Goal: Task Accomplishment & Management: Use online tool/utility

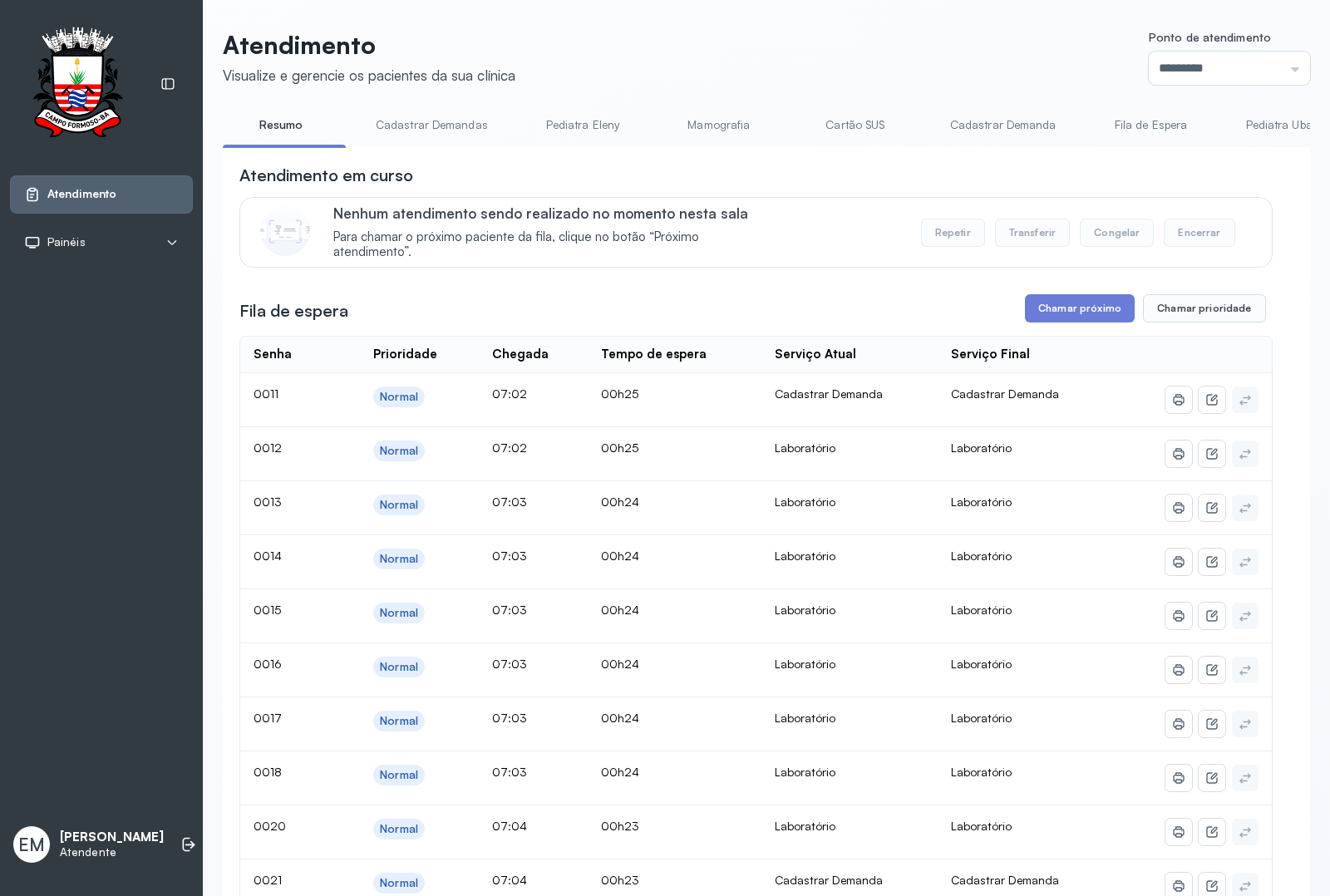
click at [866, 55] on header "Atendimento Visualize e gerencie os pacientes da sua clínica Ponto de atendimen…" at bounding box center [767, 57] width 1088 height 55
click at [183, 717] on icon at bounding box center [187, 844] width 8 height 14
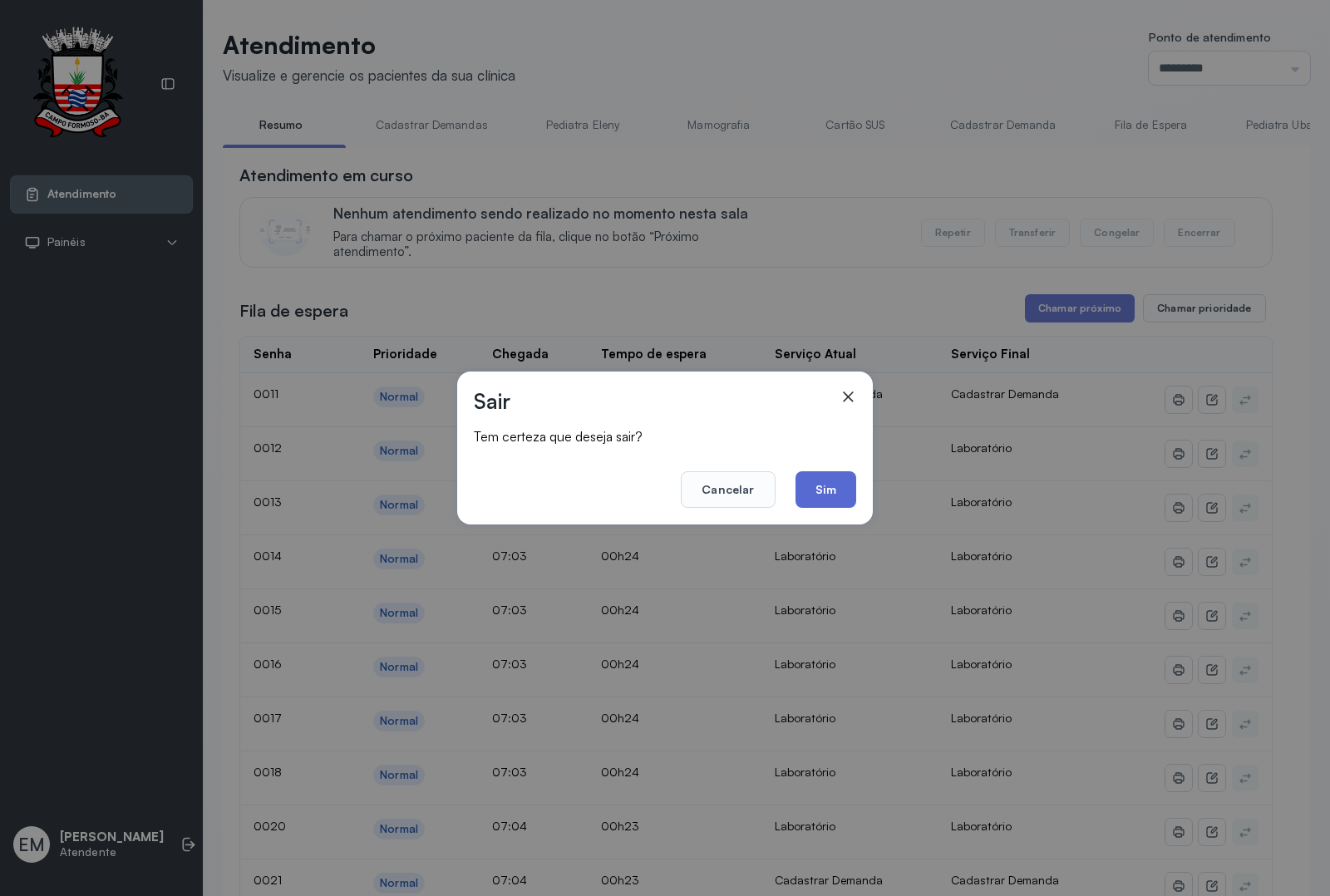
click at [825, 474] on button "Sim" at bounding box center [826, 489] width 61 height 36
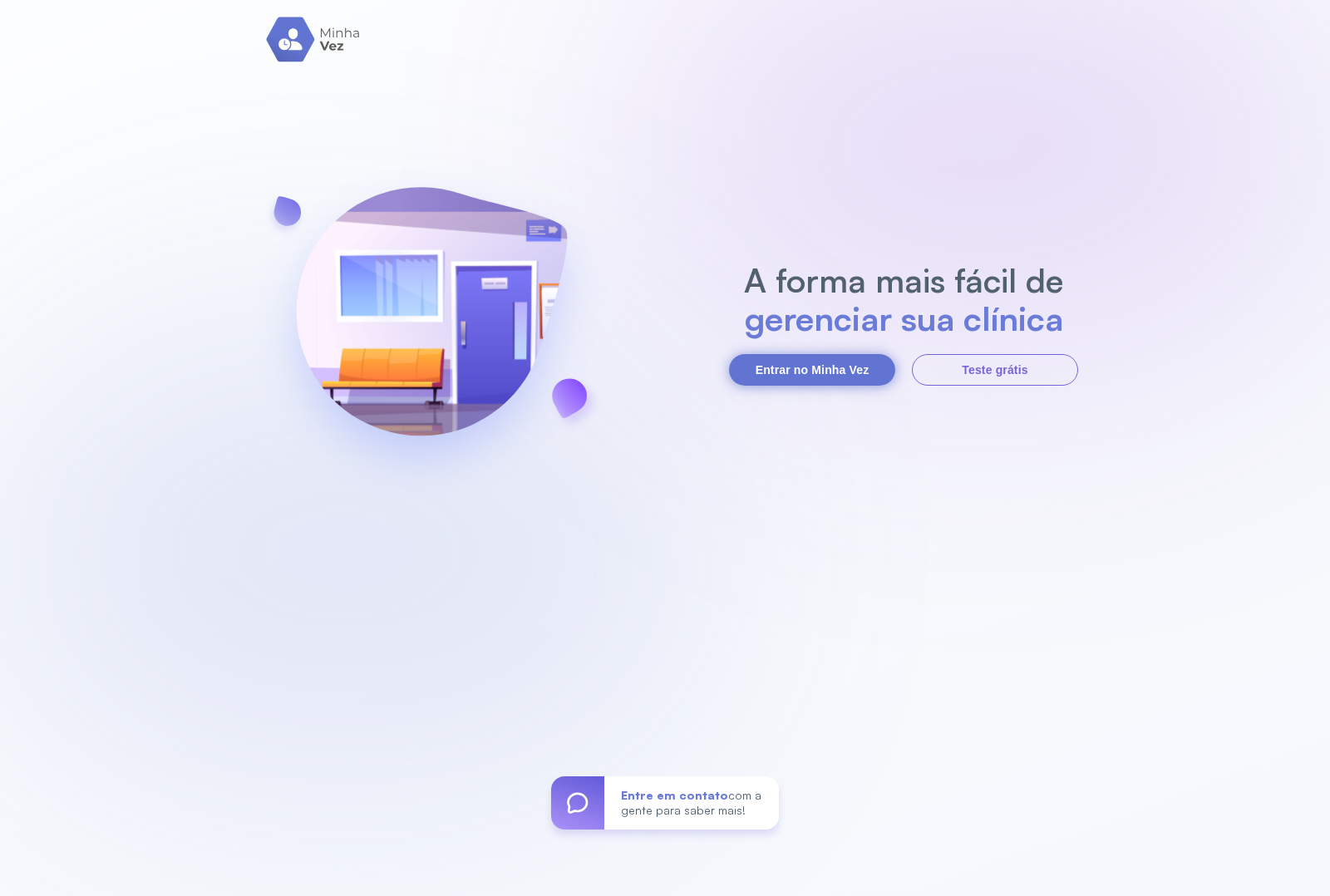
click at [815, 362] on button "Entrar no Minha Vez" at bounding box center [812, 369] width 166 height 31
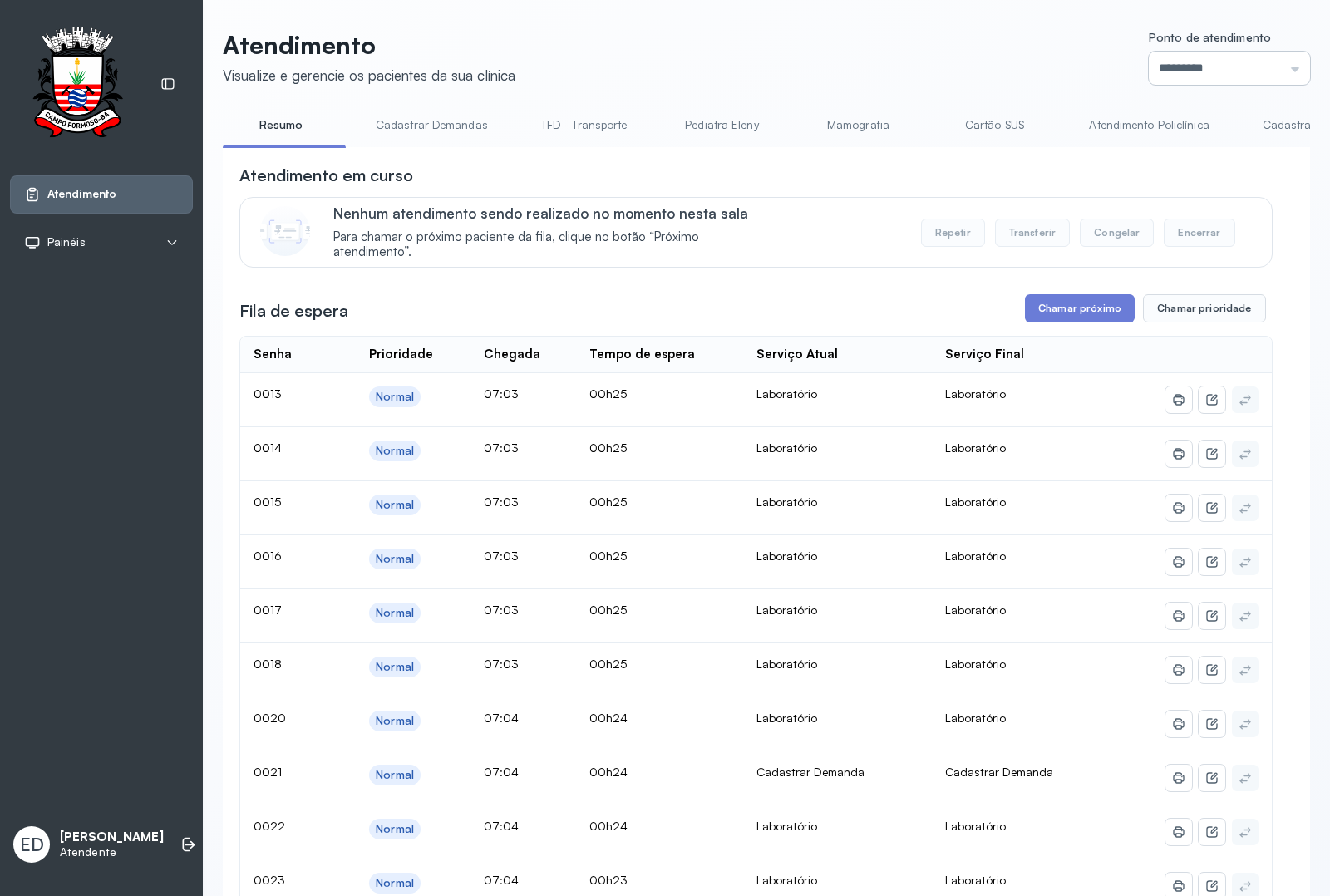
click at [1289, 69] on input "*********" at bounding box center [1230, 68] width 161 height 33
type input "*********"
click at [1061, 318] on button "Chamar próximo" at bounding box center [1080, 308] width 110 height 28
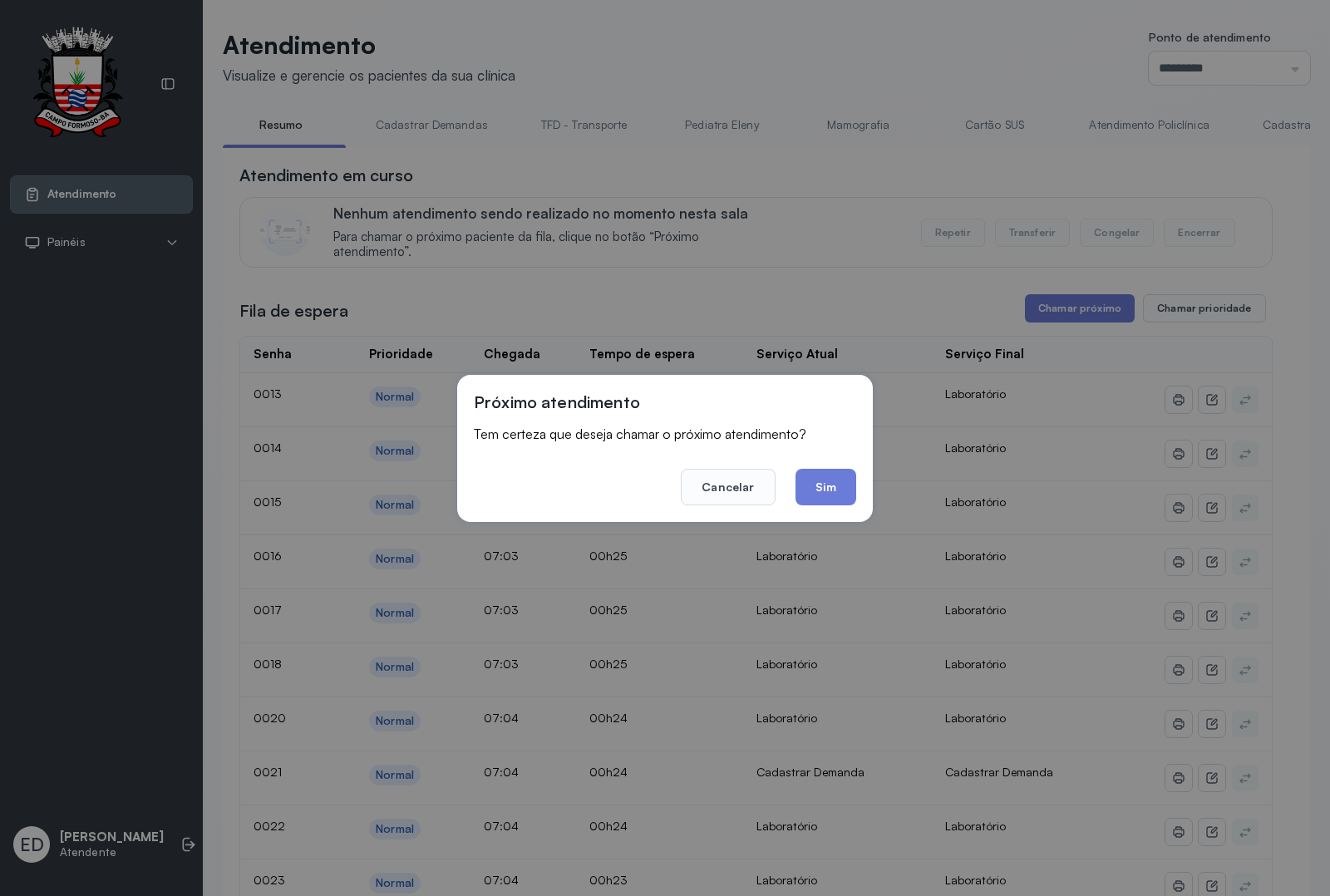
click at [816, 491] on button "Sim" at bounding box center [826, 486] width 61 height 36
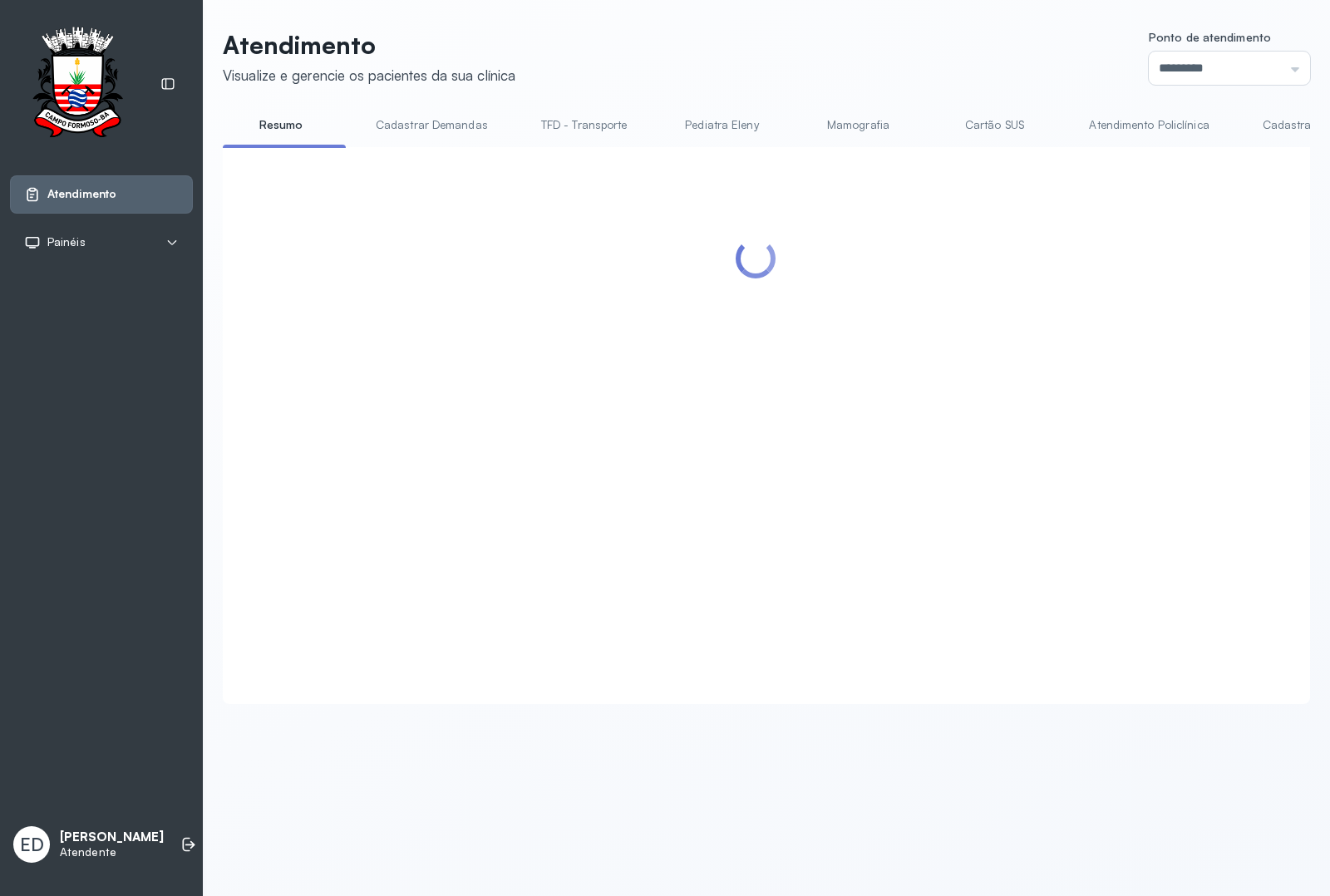
click at [741, 73] on header "Atendimento Visualize e gerencie os pacientes da sua clínica Ponto de atendimen…" at bounding box center [767, 57] width 1088 height 55
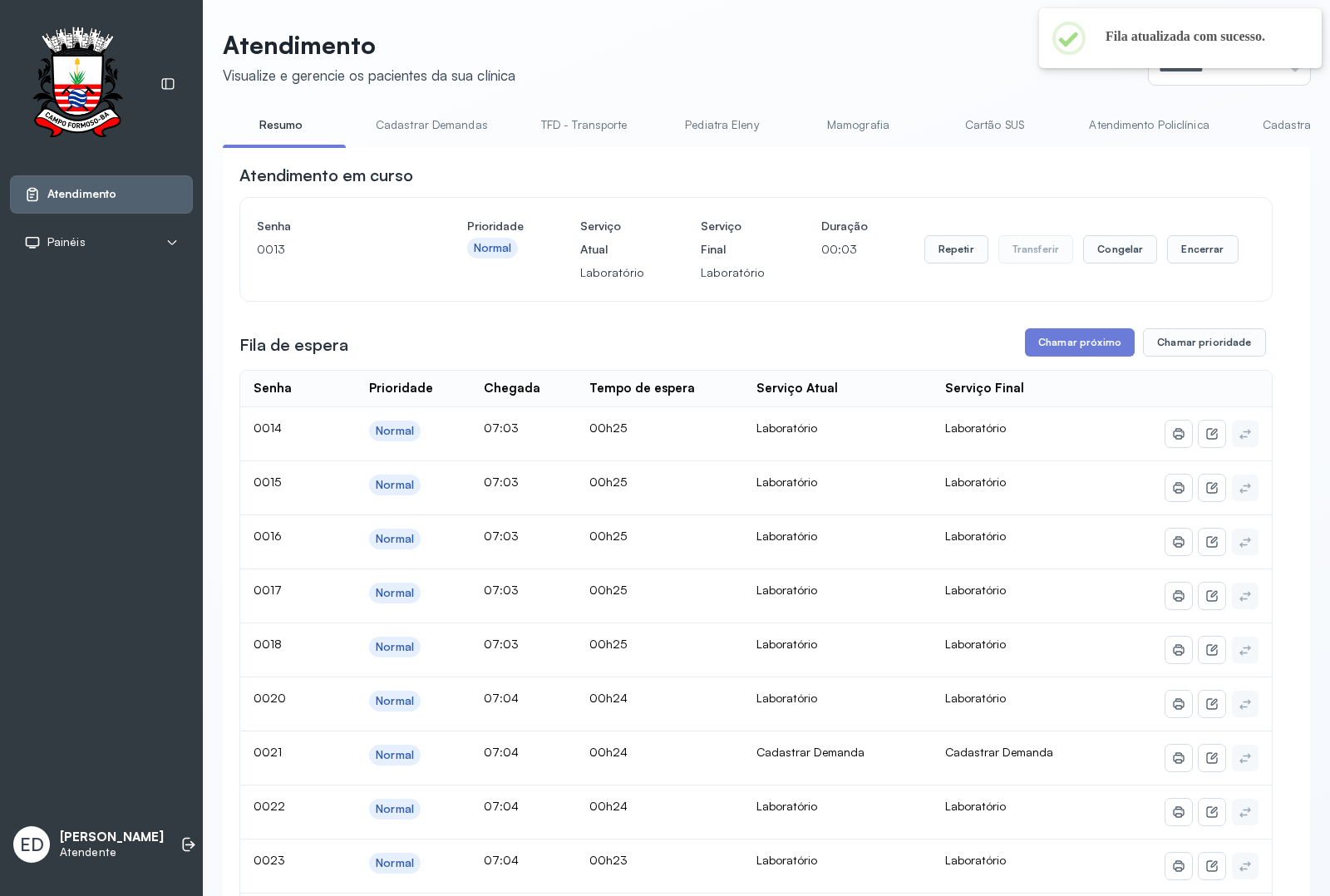
click at [771, 64] on header "Atendimento Visualize e gerencie os pacientes da sua clínica Ponto de atendimen…" at bounding box center [767, 57] width 1088 height 55
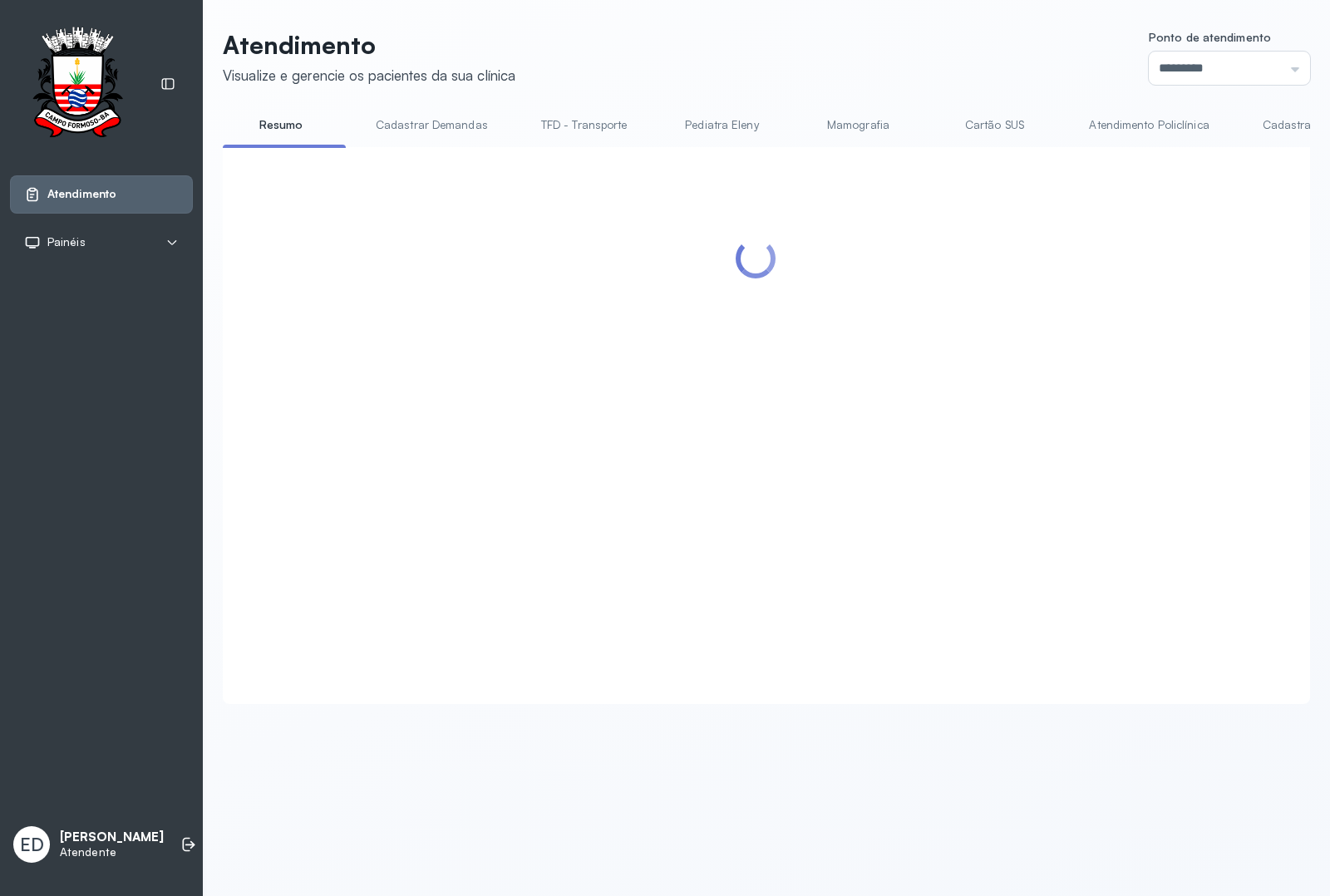
drag, startPoint x: 786, startPoint y: 61, endPoint x: 0, endPoint y: 554, distance: 927.8
click at [768, 75] on header "Atendimento Visualize e gerencie os pacientes da sua clínica Ponto de atendimen…" at bounding box center [767, 57] width 1088 height 55
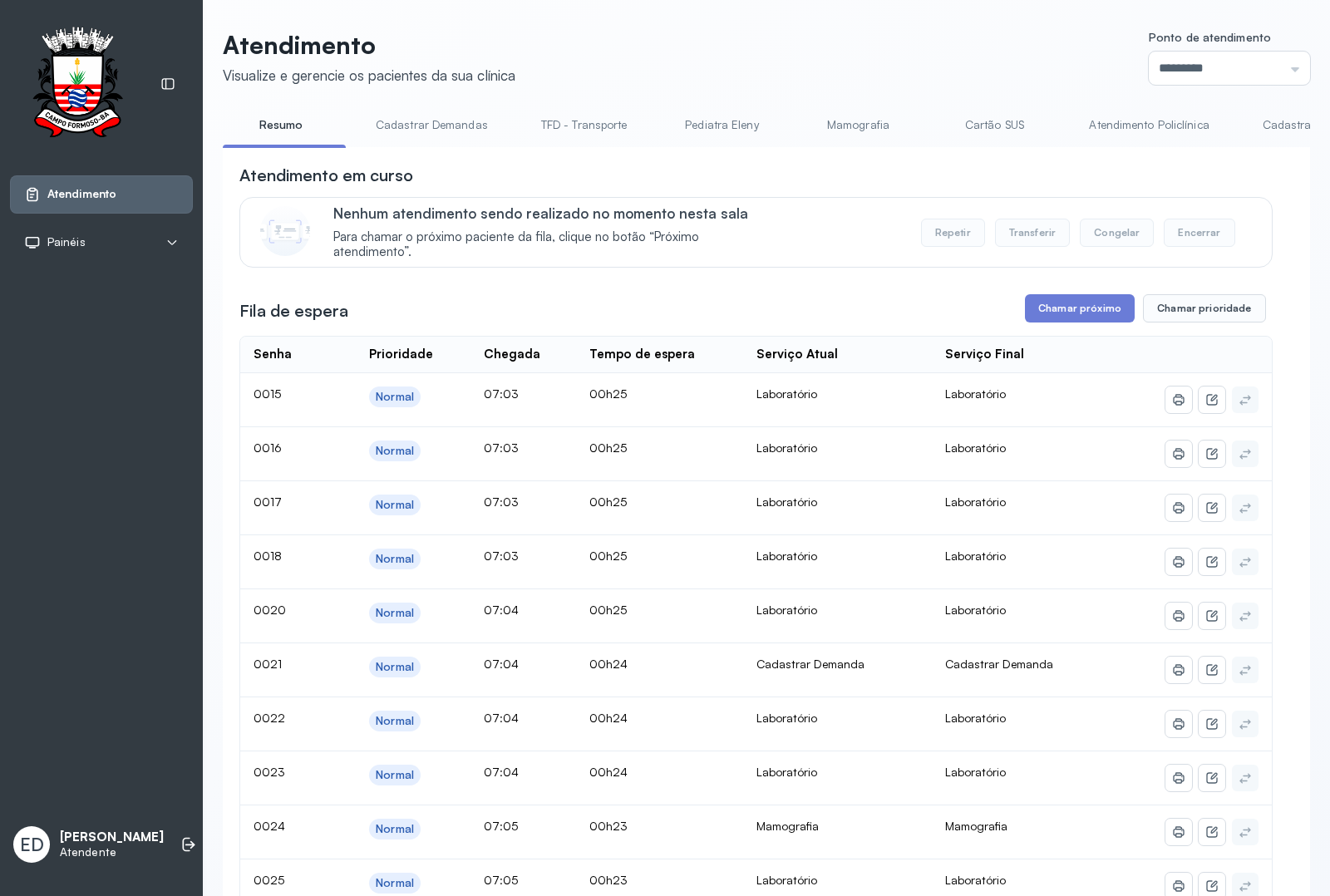
click at [898, 55] on header "Atendimento Visualize e gerencie os pacientes da sua clínica Ponto de atendimen…" at bounding box center [767, 57] width 1088 height 55
click at [1061, 314] on button "Chamar próximo" at bounding box center [1080, 308] width 110 height 28
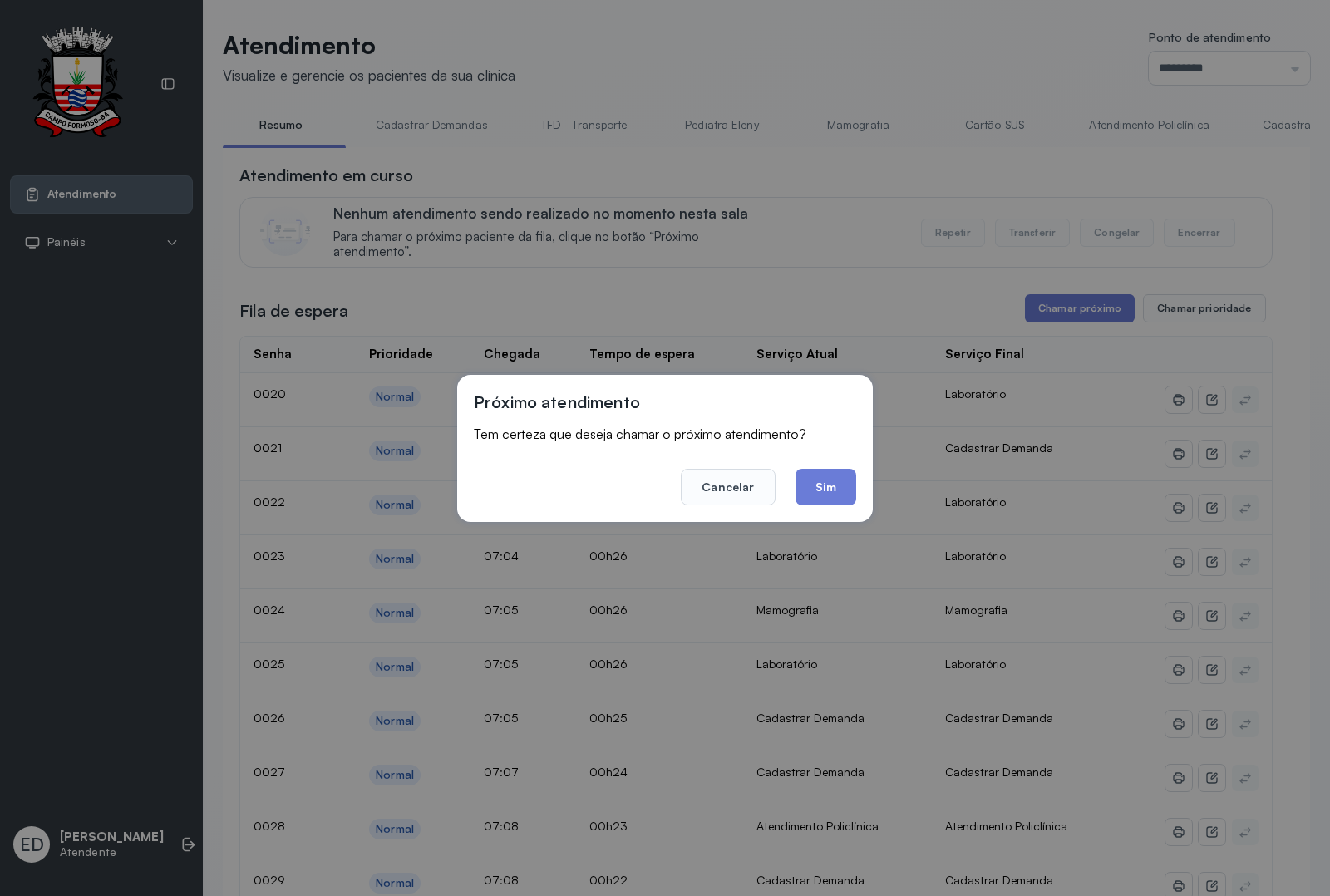
click at [829, 489] on button "Sim" at bounding box center [826, 486] width 61 height 36
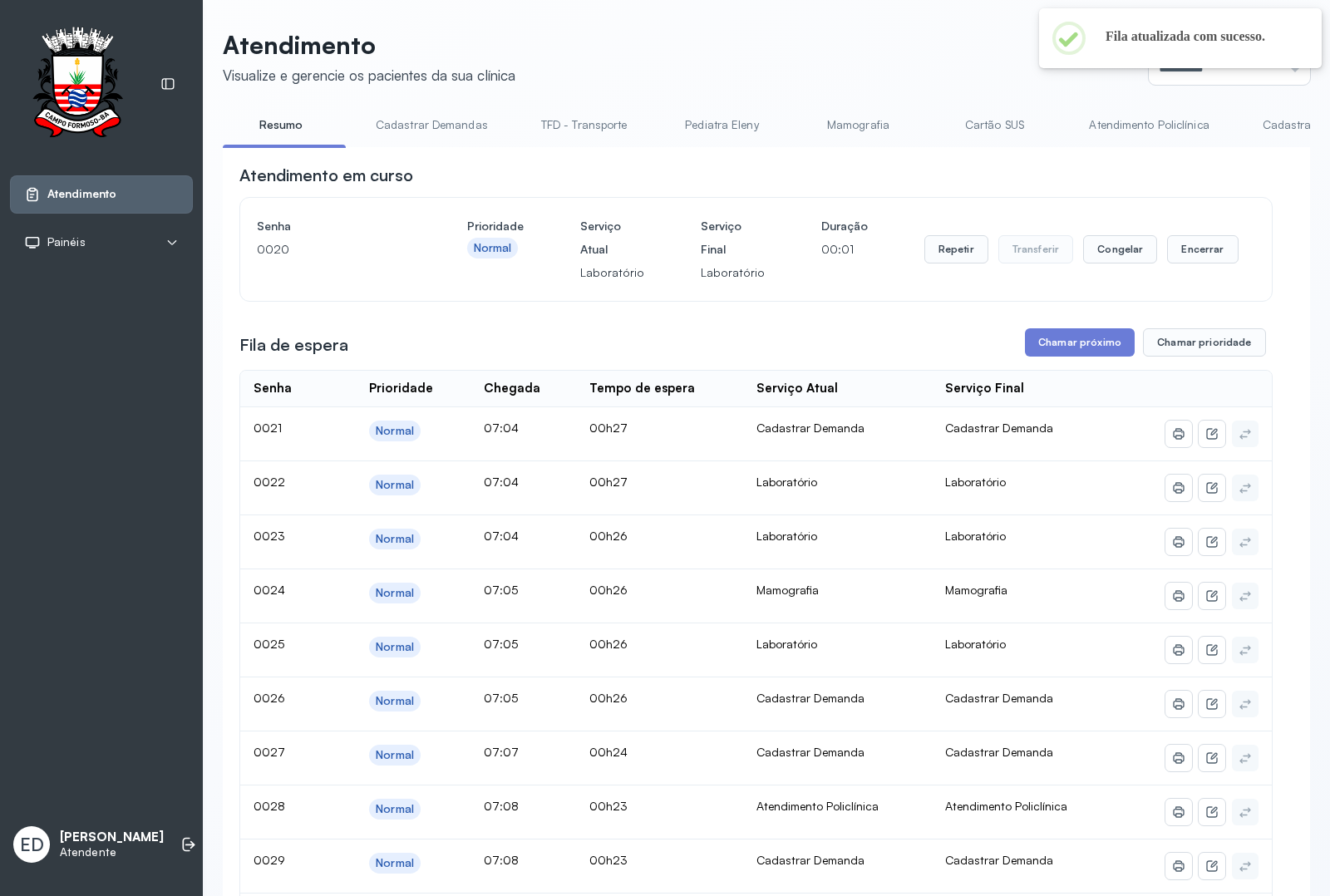
click at [906, 52] on header "Atendimento Visualize e gerencie os pacientes da sua clínica Ponto de atendimen…" at bounding box center [767, 57] width 1088 height 55
click at [1183, 242] on button "Encerrar" at bounding box center [1202, 249] width 71 height 28
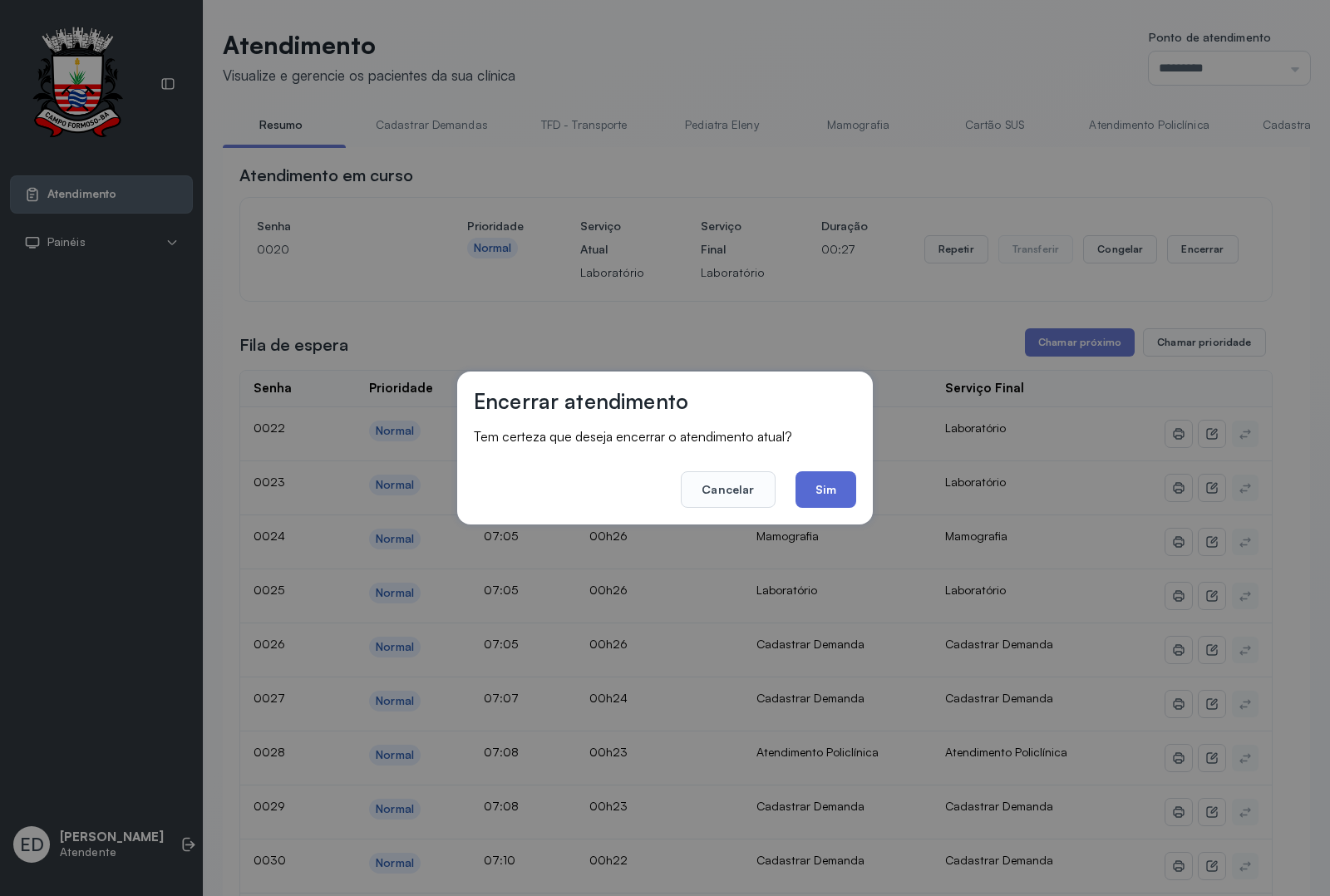
click at [836, 493] on button "Sim" at bounding box center [826, 489] width 61 height 36
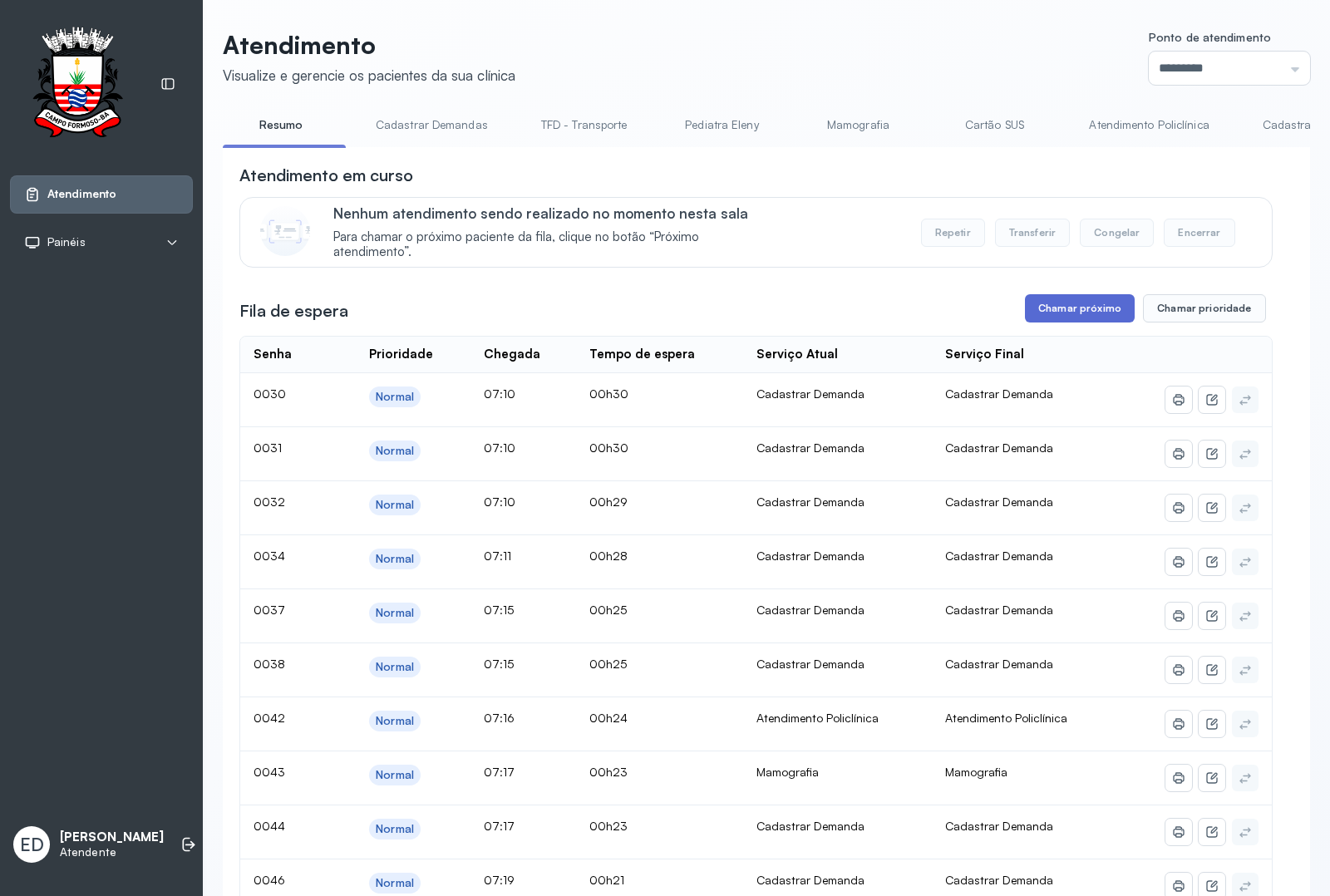
click at [1069, 305] on button "Chamar próximo" at bounding box center [1080, 308] width 110 height 28
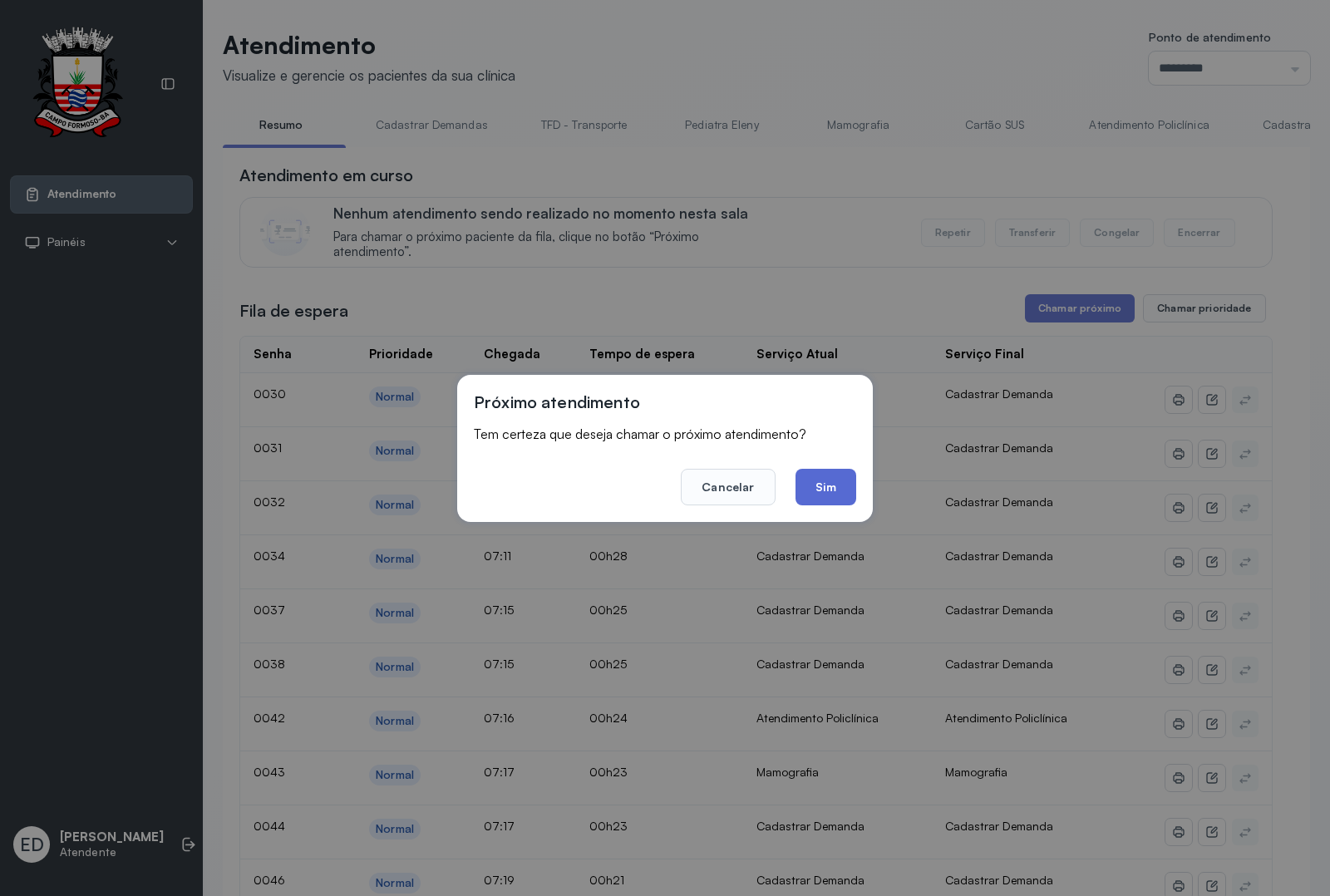
click at [833, 486] on button "Sim" at bounding box center [826, 486] width 61 height 36
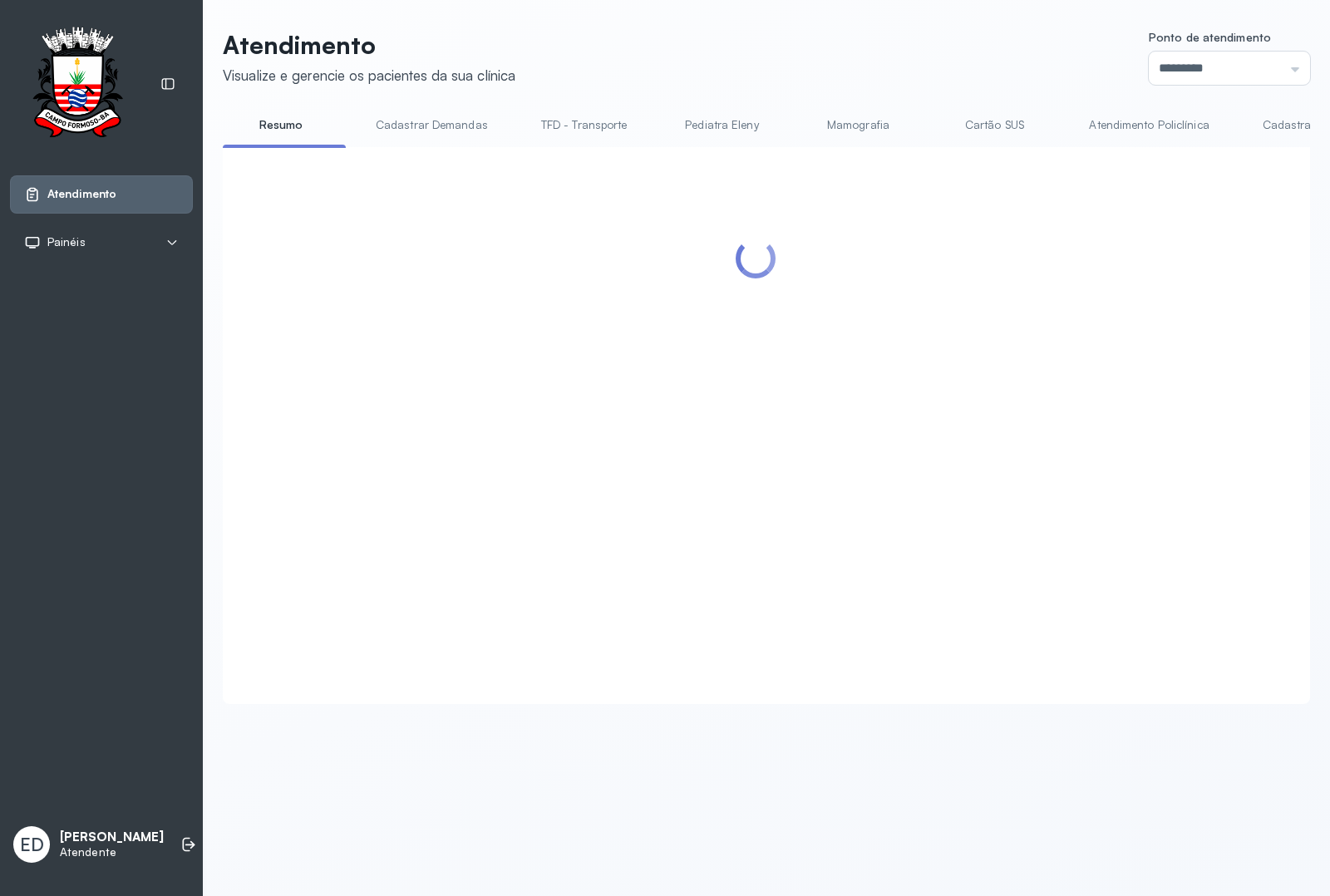
click at [855, 33] on header "Atendimento Visualize e gerencie os pacientes da sua clínica Ponto de atendimen…" at bounding box center [767, 57] width 1088 height 55
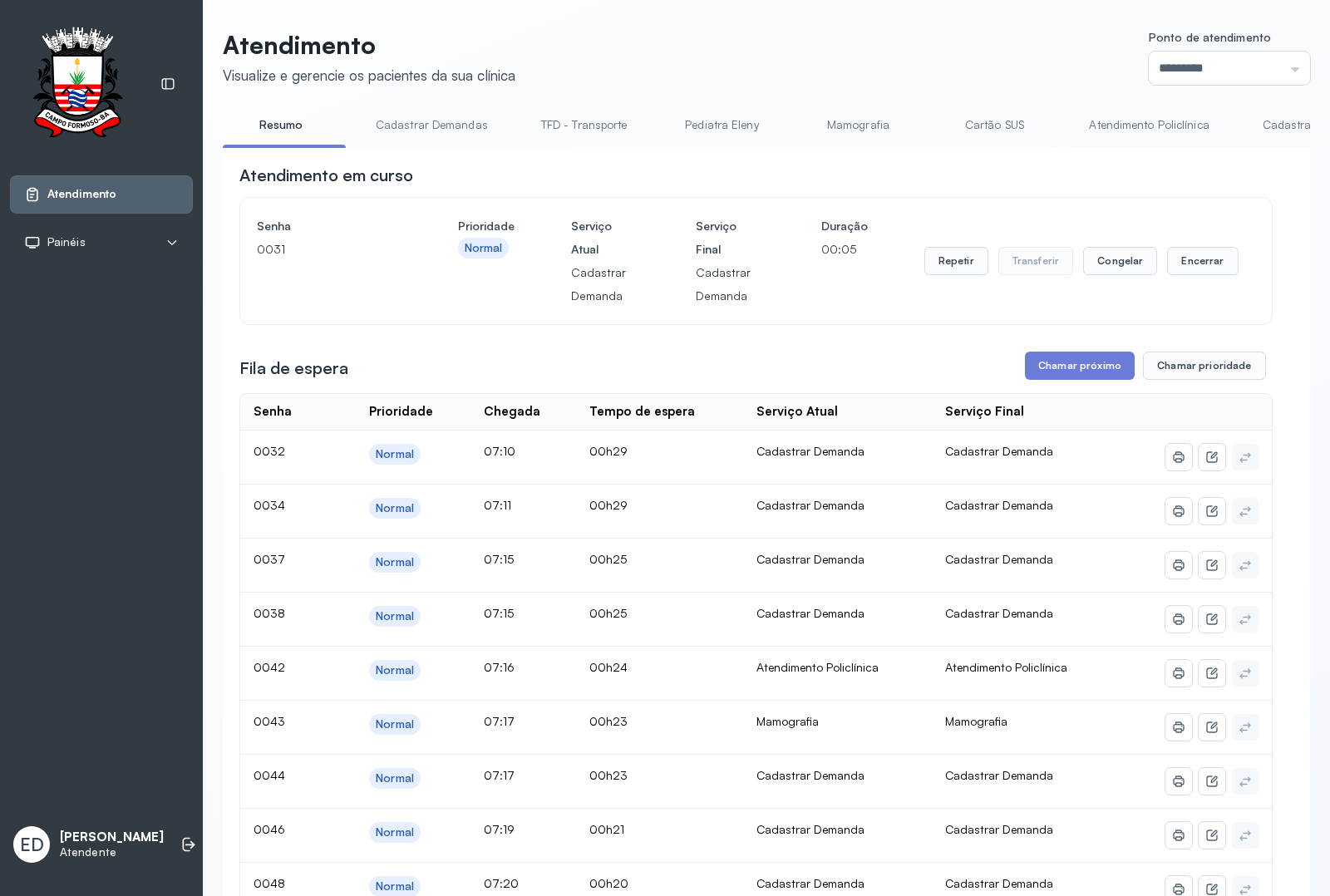
click at [772, 52] on header "Atendimento Visualize e gerencie os pacientes da sua clínica Ponto de atendimen…" at bounding box center [767, 57] width 1088 height 55
click at [1186, 271] on button "Encerrar" at bounding box center [1202, 260] width 71 height 28
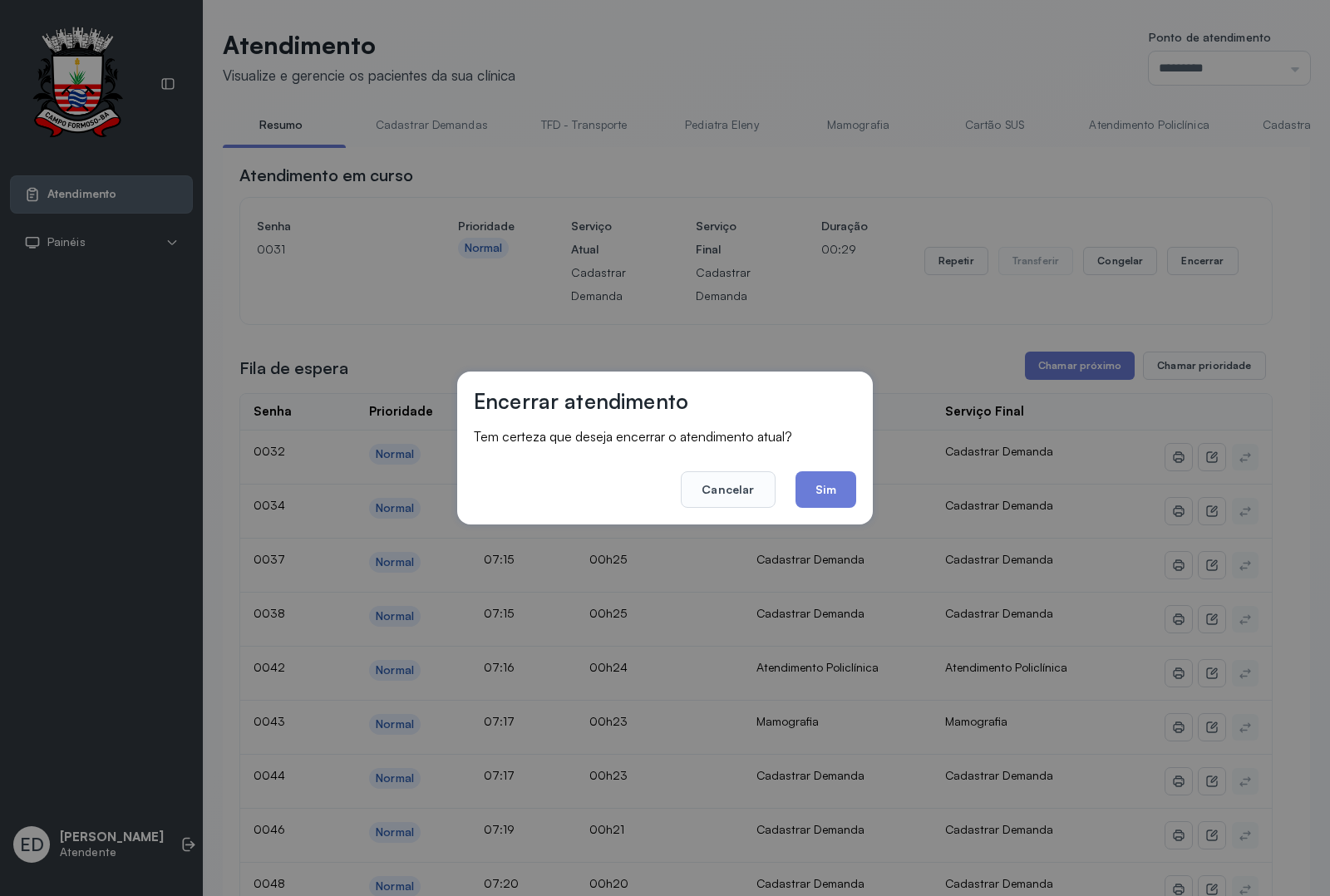
click at [856, 485] on div "Encerrar atendimento Tem certeza que deseja encerrar o atendimento atual? Cance…" at bounding box center [665, 448] width 415 height 152
click at [833, 495] on button "Sim" at bounding box center [826, 489] width 61 height 36
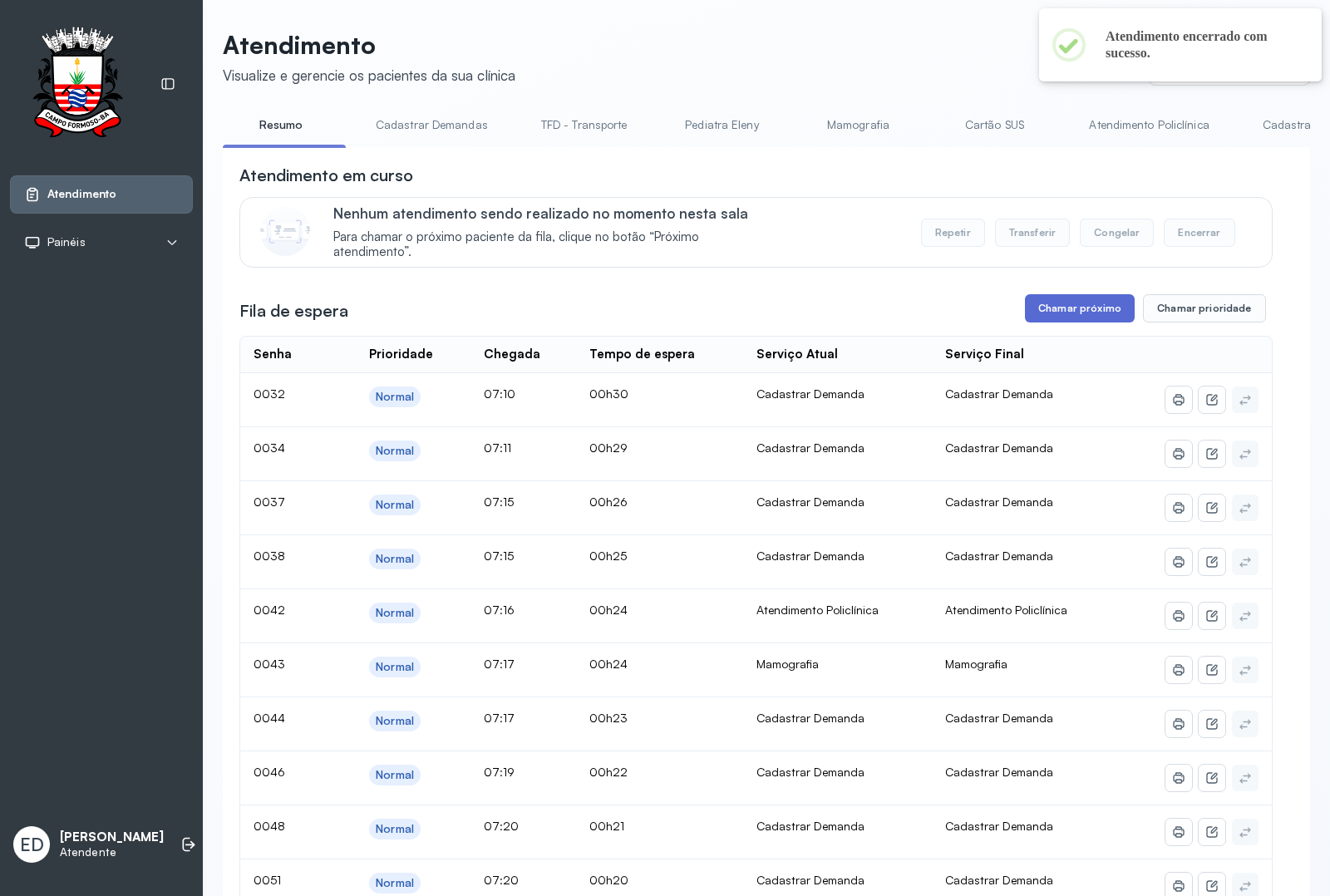
click at [1078, 318] on button "Chamar próximo" at bounding box center [1080, 308] width 110 height 28
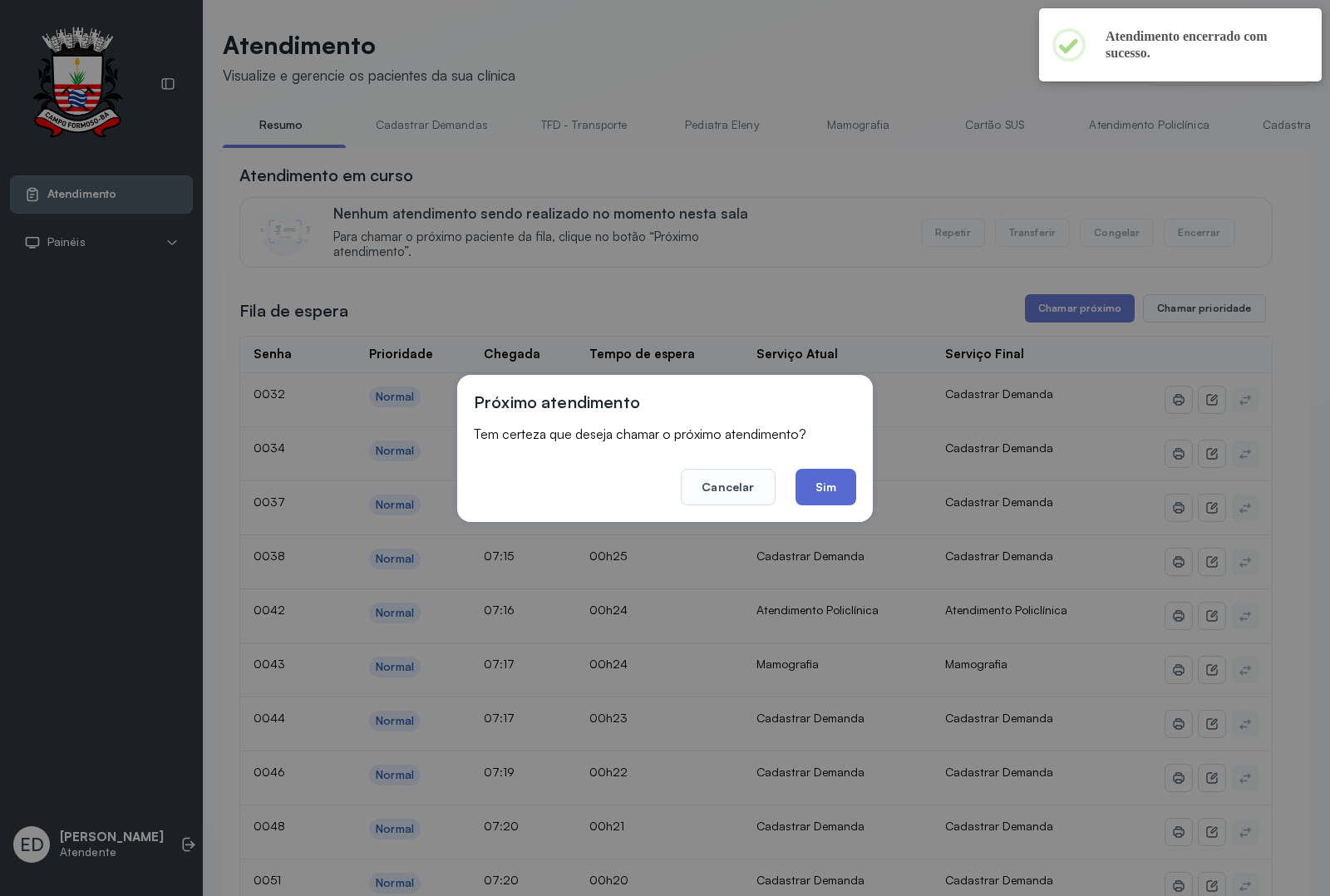
click at [840, 491] on button "Sim" at bounding box center [826, 486] width 61 height 36
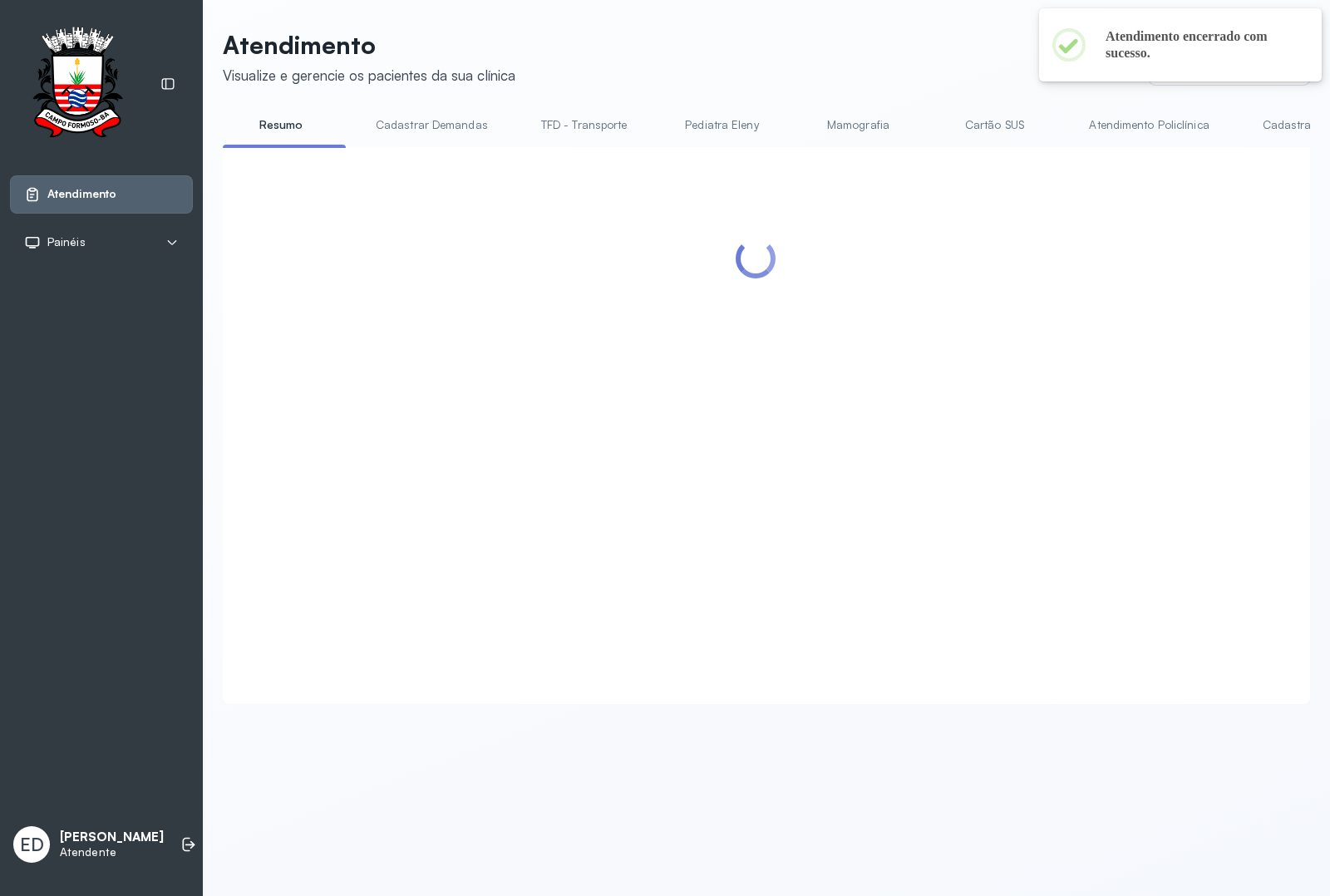
click at [839, 47] on header "Atendimento Visualize e gerencie os pacientes da sua clínica Ponto de atendimen…" at bounding box center [767, 57] width 1088 height 55
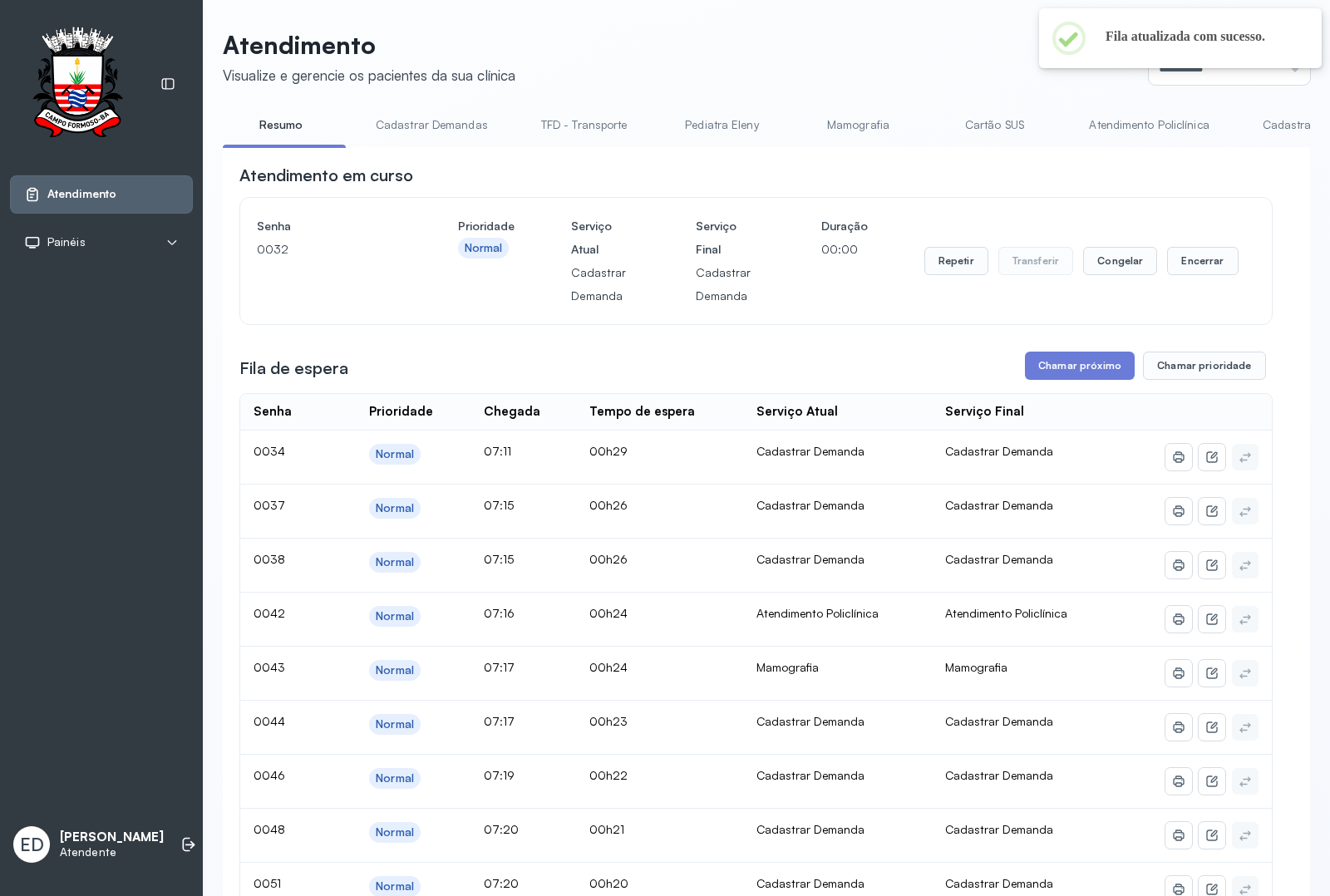
click at [839, 47] on header "Atendimento Visualize e gerencie os pacientes da sua clínica Ponto de atendimen…" at bounding box center [767, 57] width 1088 height 55
click at [1310, 259] on div "Atendimento Visualize e gerencie os pacientes da sua clínica Ponto de atendimen…" at bounding box center [766, 782] width 1127 height 1565
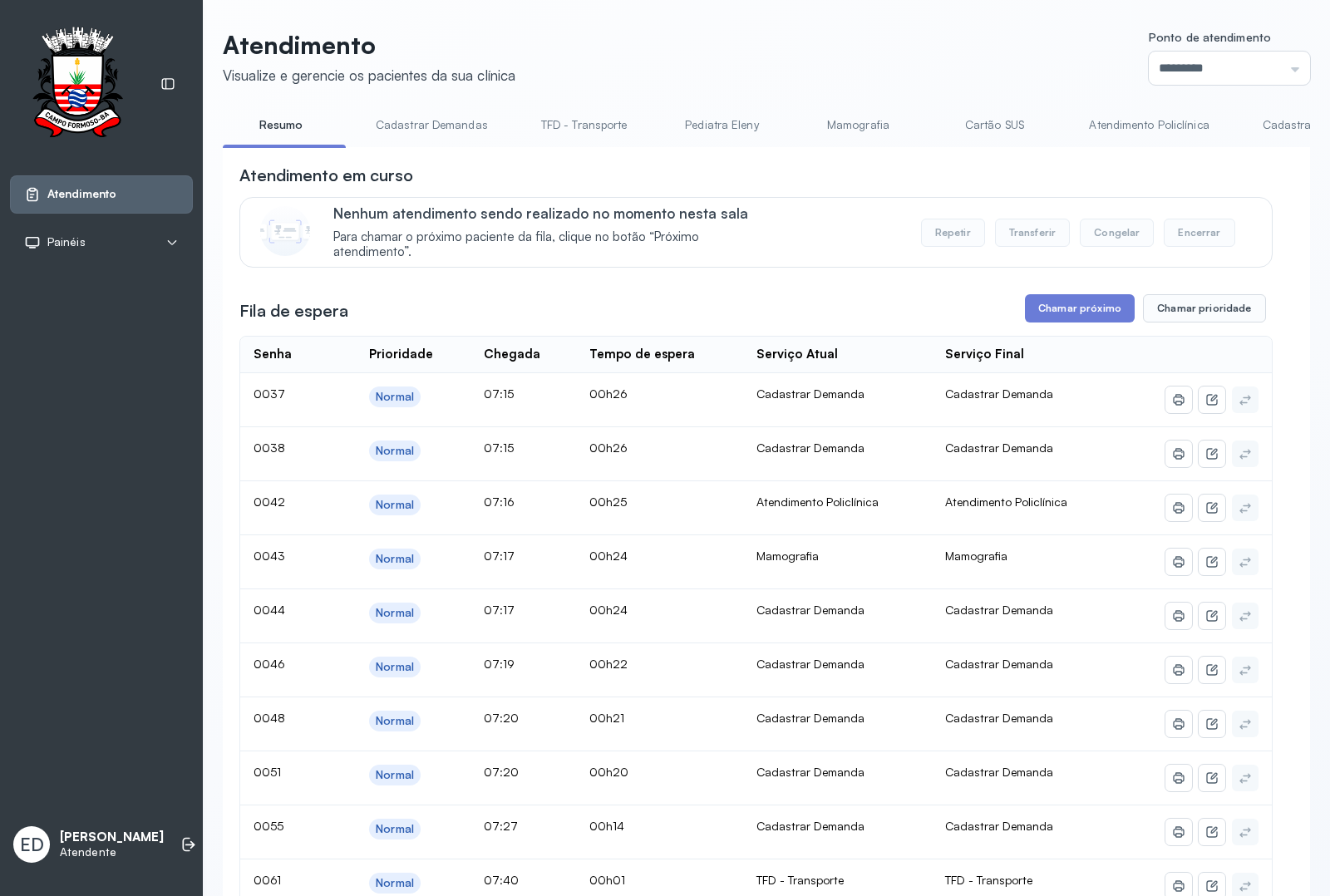
click at [975, 42] on header "Atendimento Visualize e gerencie os pacientes da sua clínica Ponto de atendimen…" at bounding box center [767, 57] width 1088 height 55
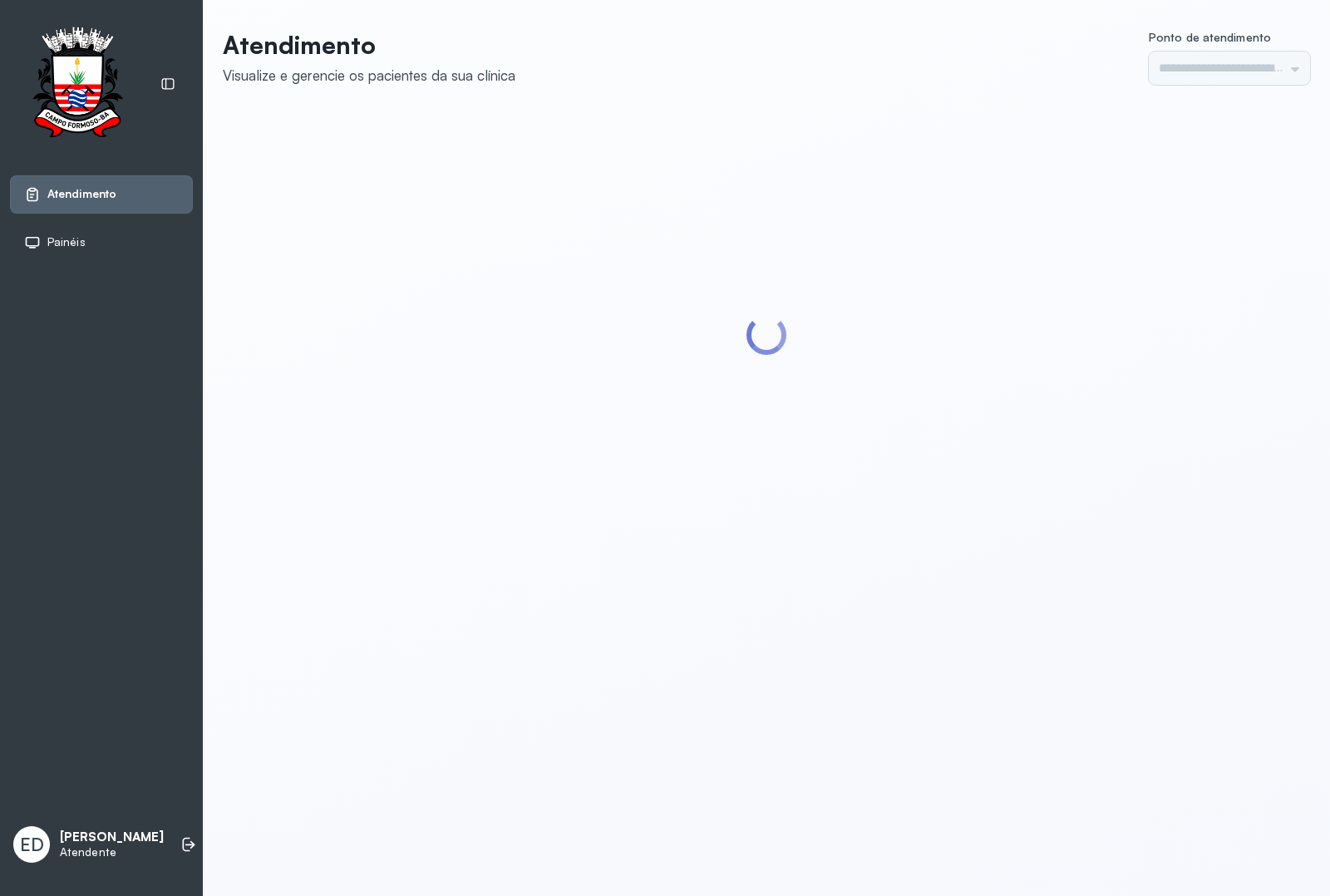
type input "*********"
click at [173, 831] on li at bounding box center [188, 844] width 36 height 36
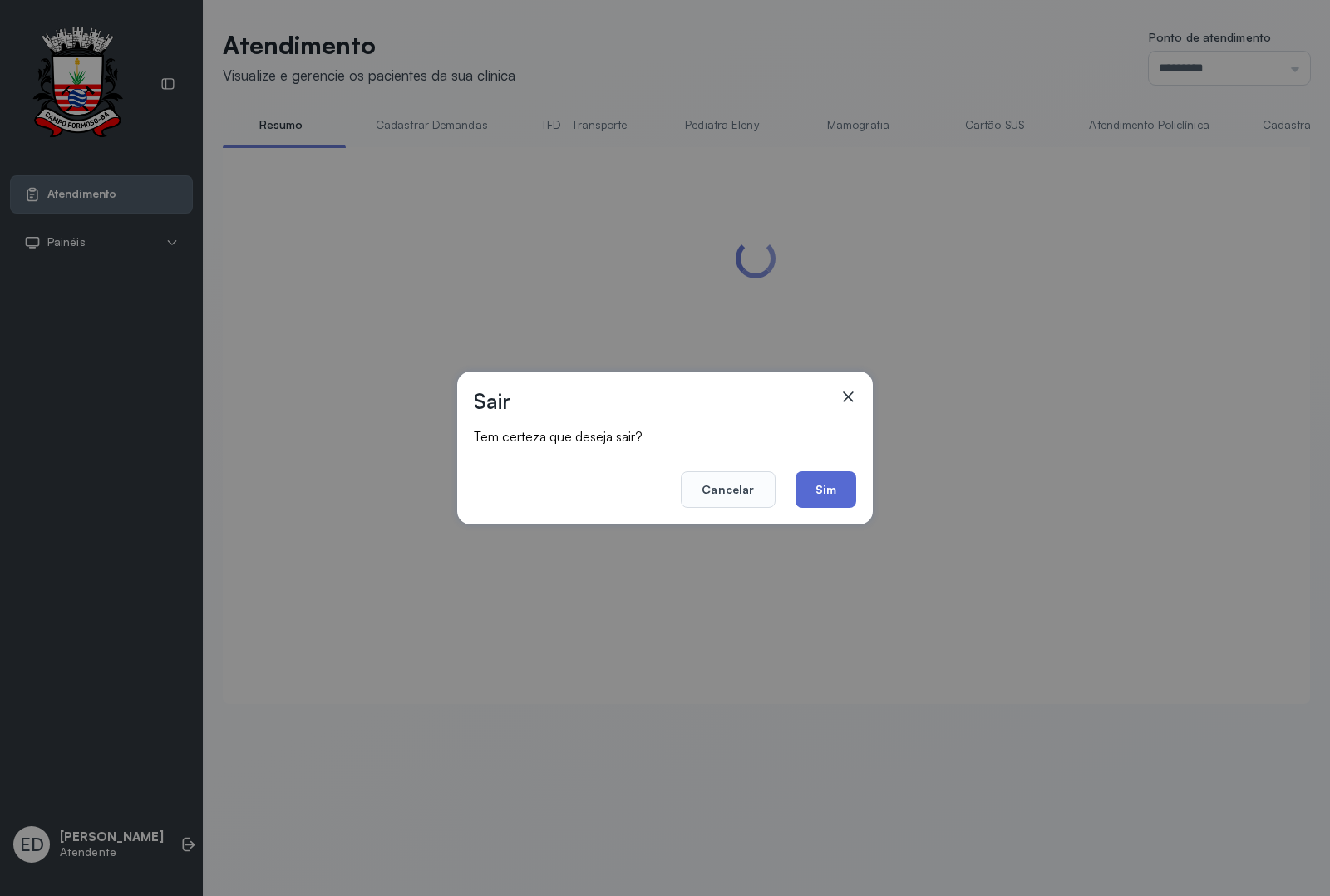
click at [824, 488] on button "Sim" at bounding box center [826, 489] width 61 height 36
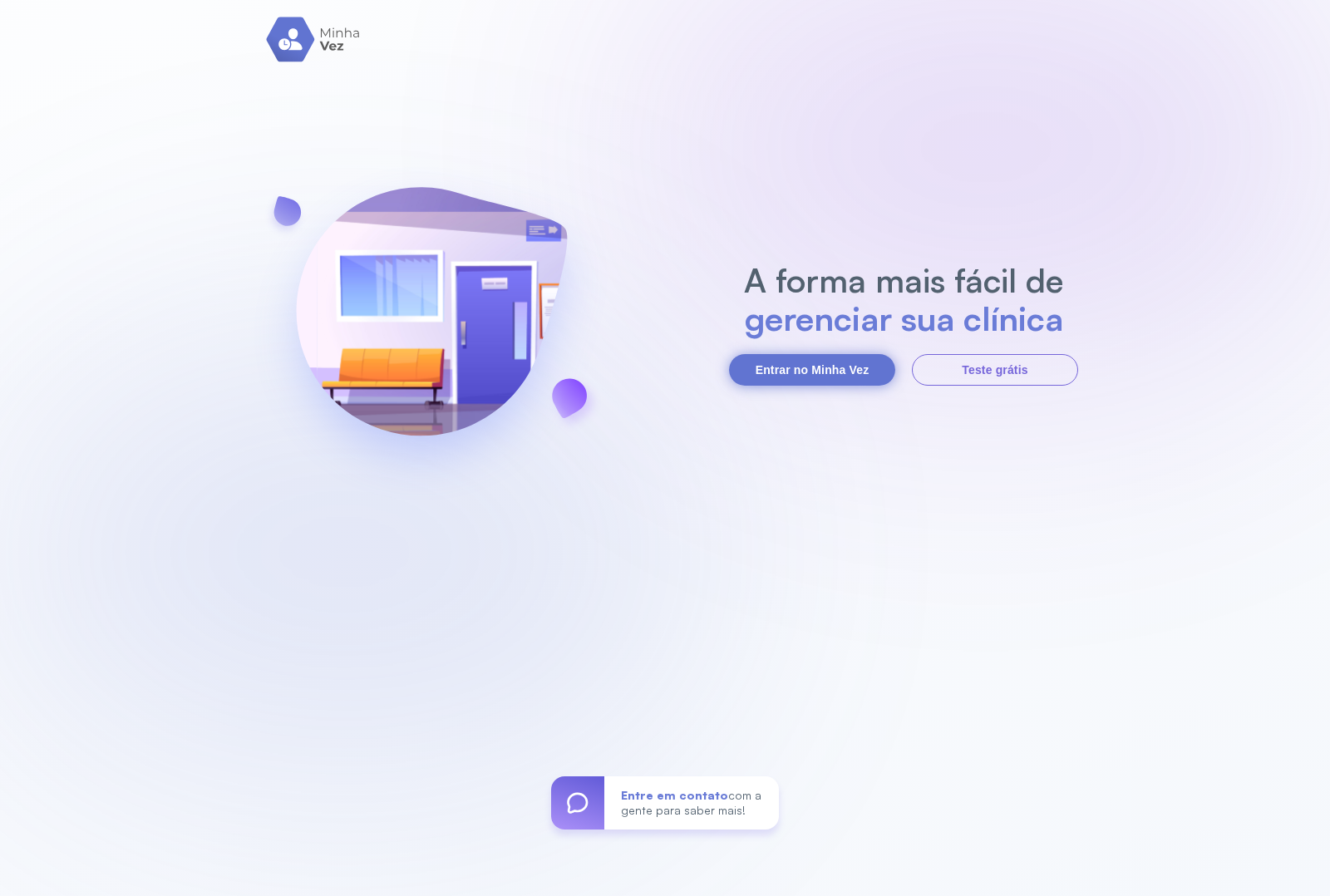
click at [815, 372] on button "Entrar no Minha Vez" at bounding box center [812, 369] width 166 height 31
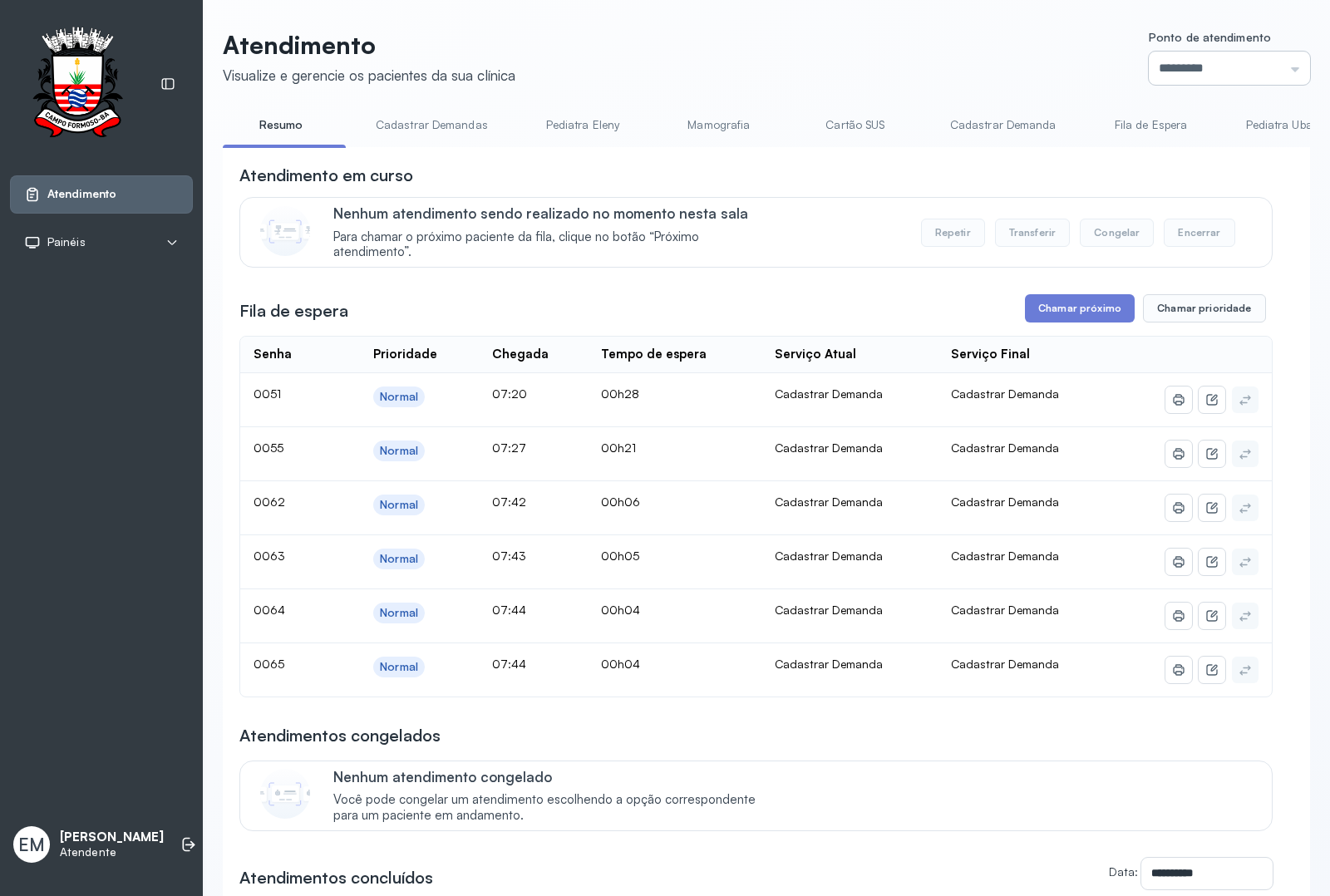
drag, startPoint x: 1218, startPoint y: 62, endPoint x: 1216, endPoint y: 135, distance: 73.0
click at [1063, 63] on input "*********" at bounding box center [1230, 68] width 161 height 33
type input "*********"
click at [1063, 318] on div "Atendimento Visualize e gerencie os pacientes da sua clínica Ponto de atendimen…" at bounding box center [767, 611] width 1088 height 1163
click at [1063, 317] on button "Chamar próximo" at bounding box center [1080, 308] width 110 height 28
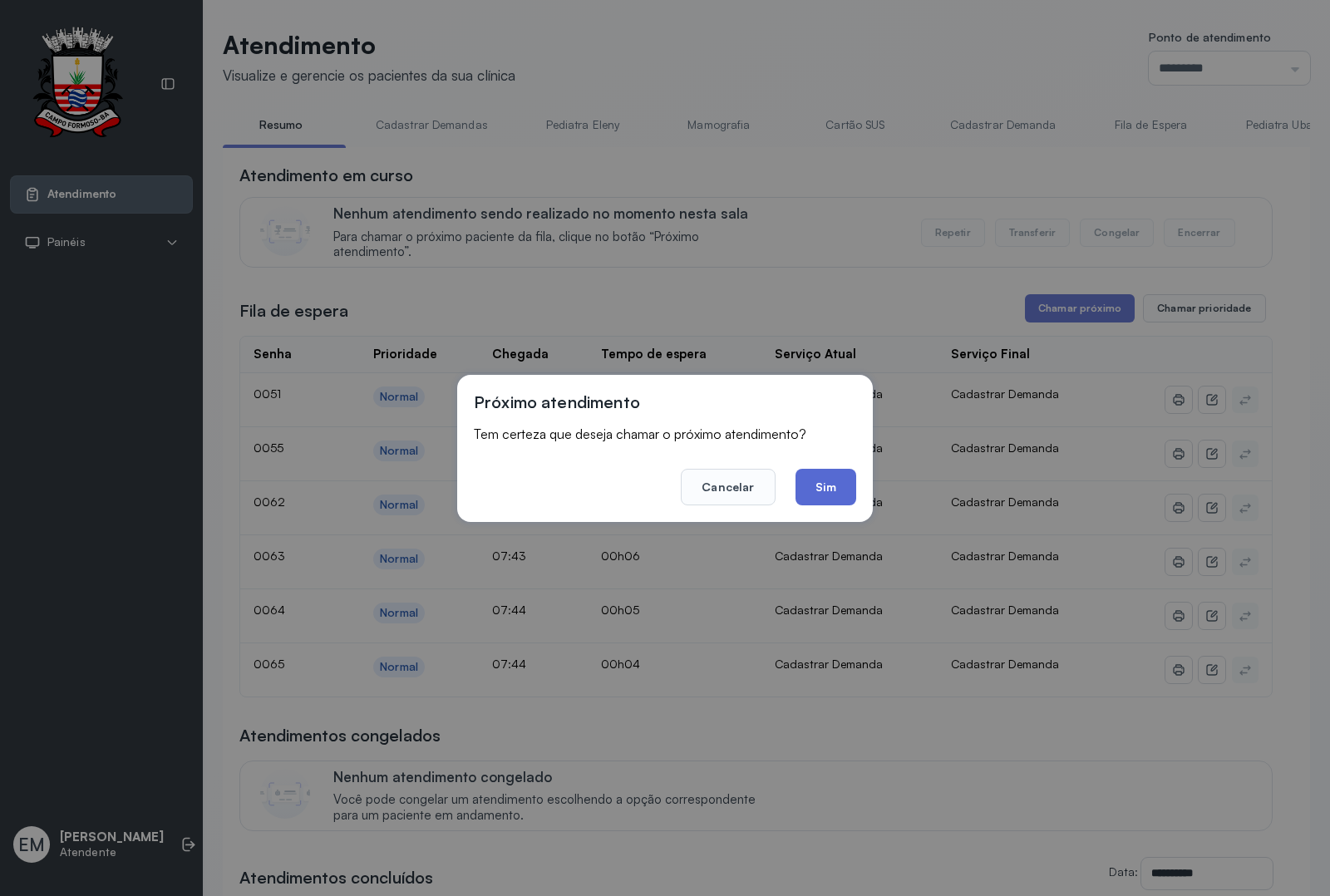
click at [825, 483] on button "Sim" at bounding box center [826, 486] width 61 height 36
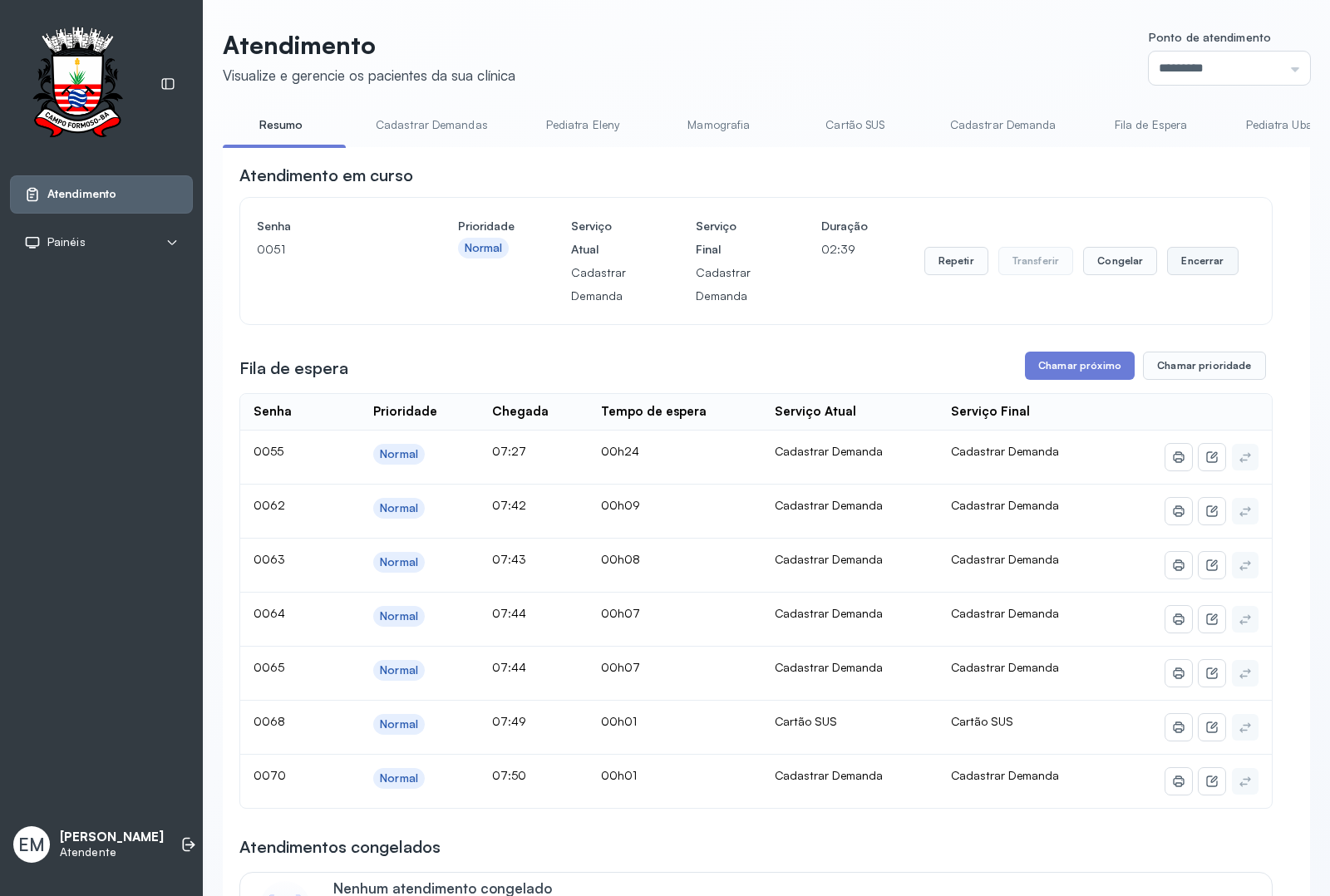
click at [1063, 268] on button "Encerrar" at bounding box center [1202, 260] width 71 height 28
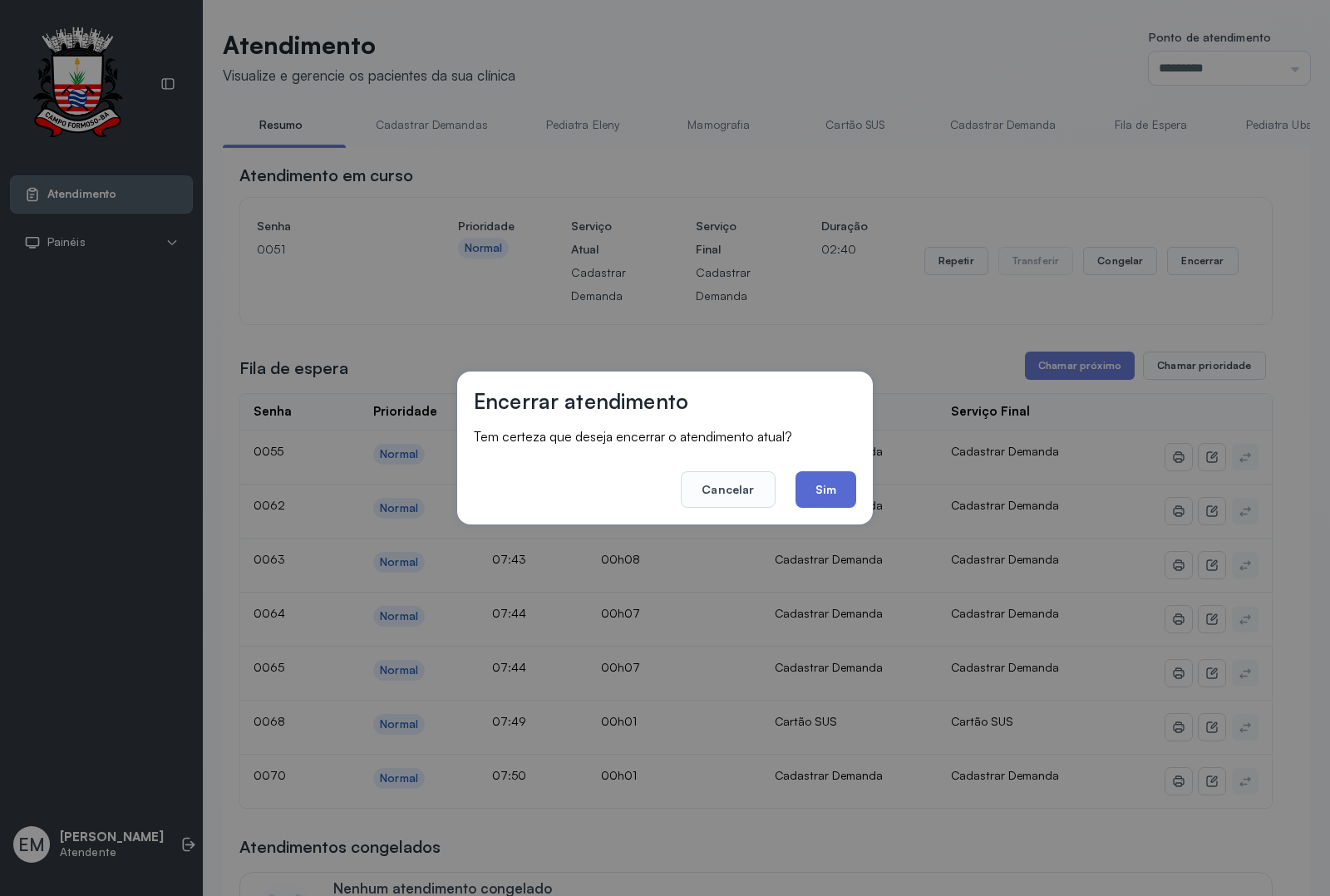
click at [801, 481] on button "Sim" at bounding box center [826, 489] width 61 height 36
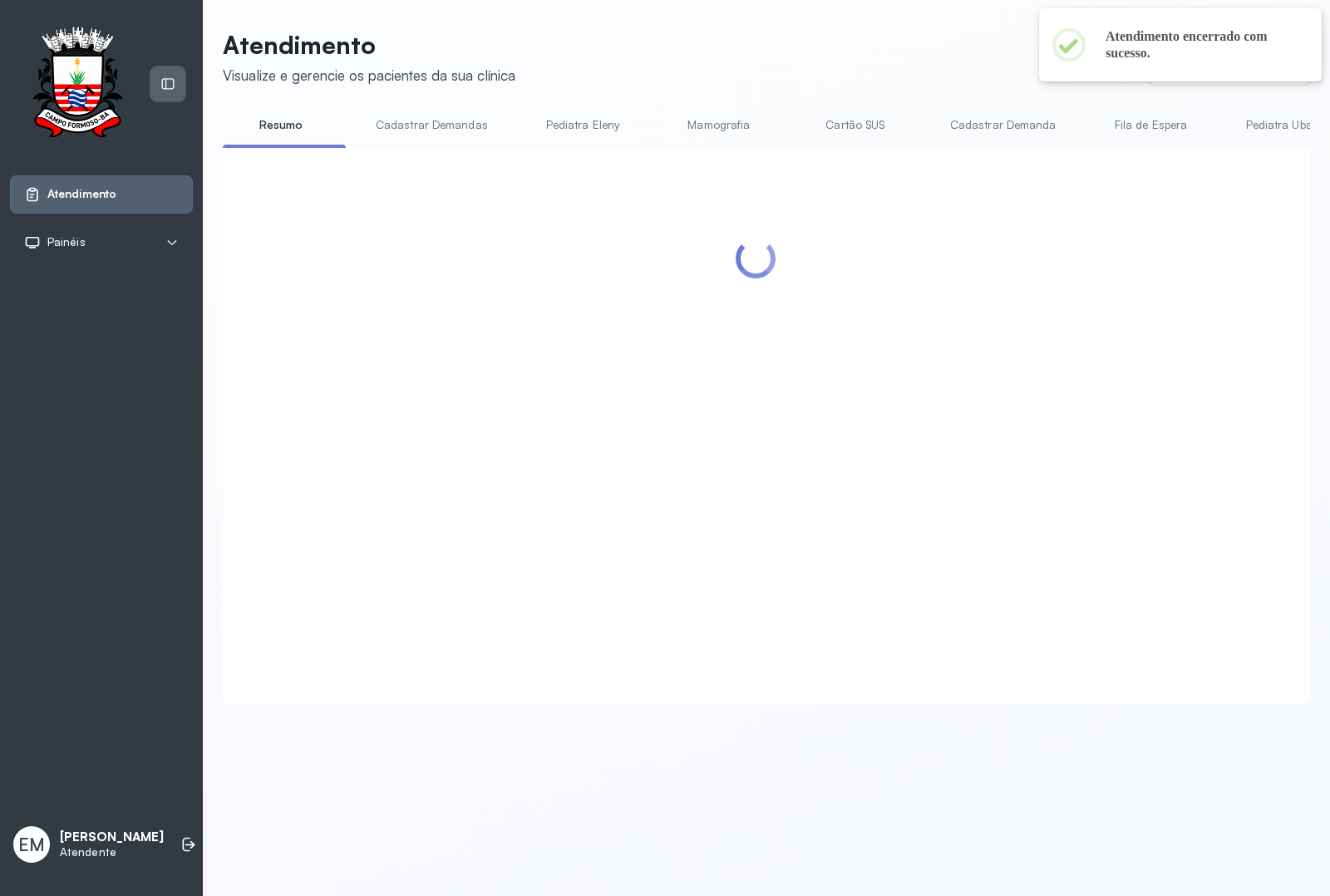
click at [172, 77] on icon at bounding box center [168, 84] width 15 height 15
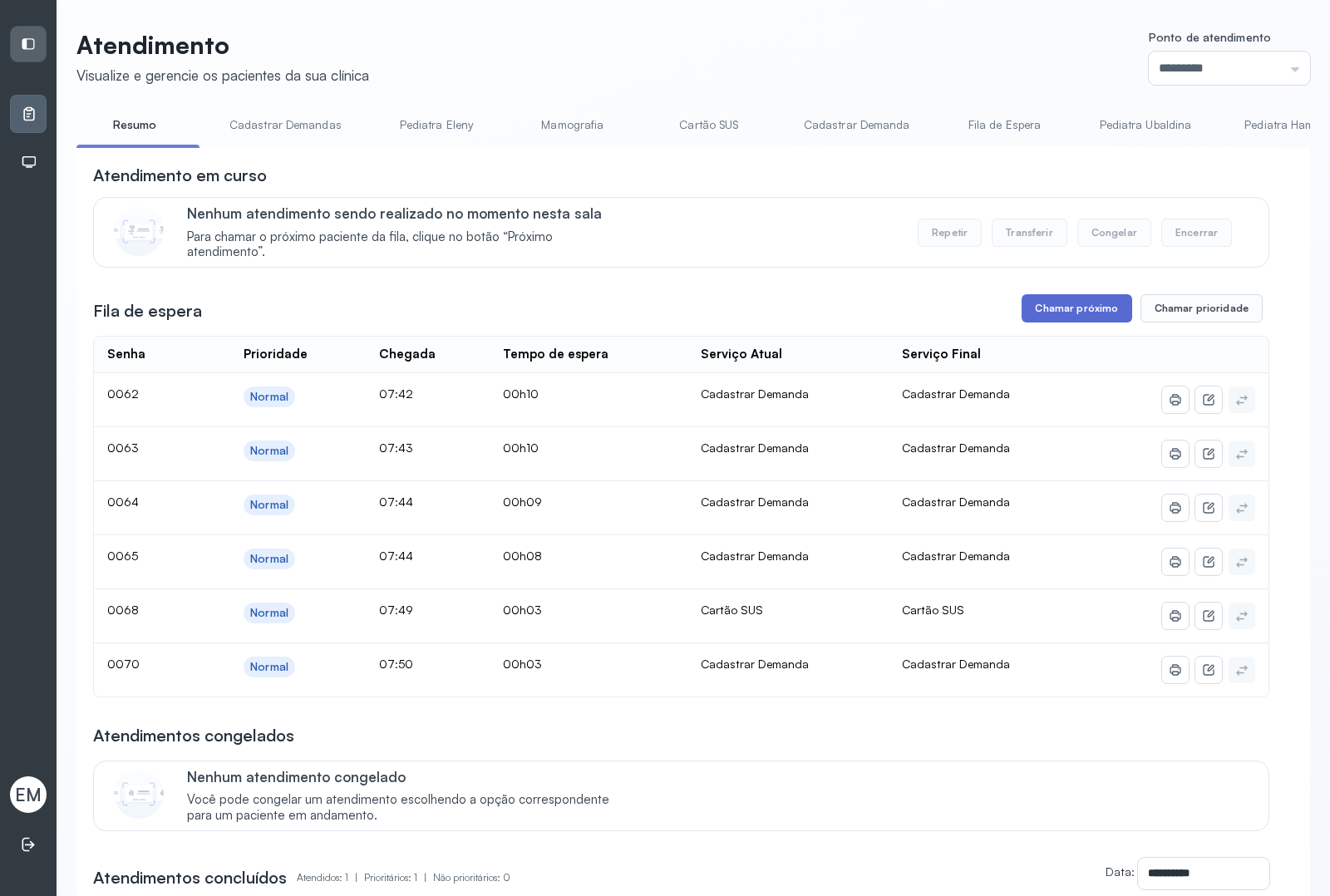
click at [1063, 318] on button "Chamar próximo" at bounding box center [1077, 308] width 110 height 28
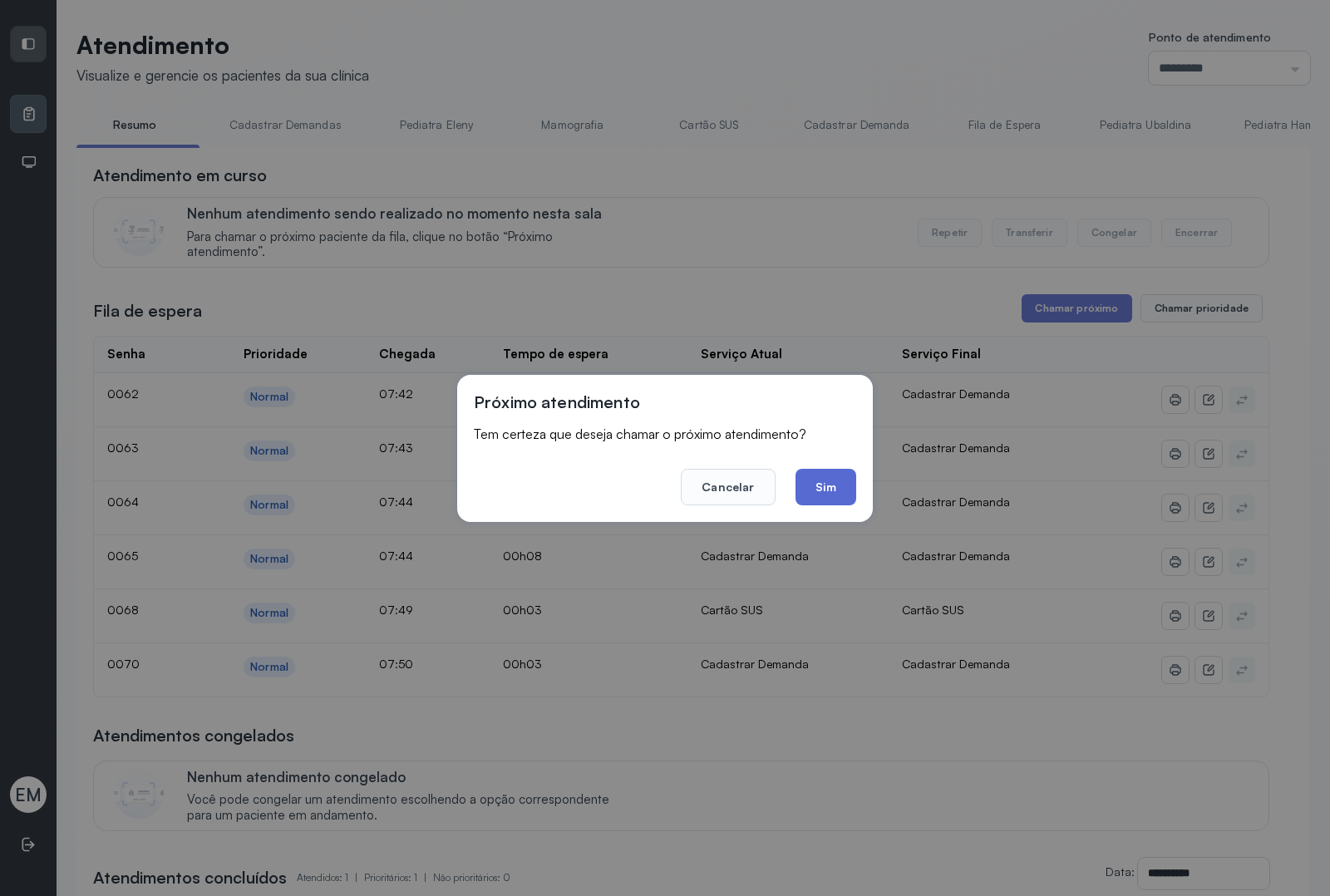
click at [850, 484] on button "Sim" at bounding box center [826, 486] width 61 height 36
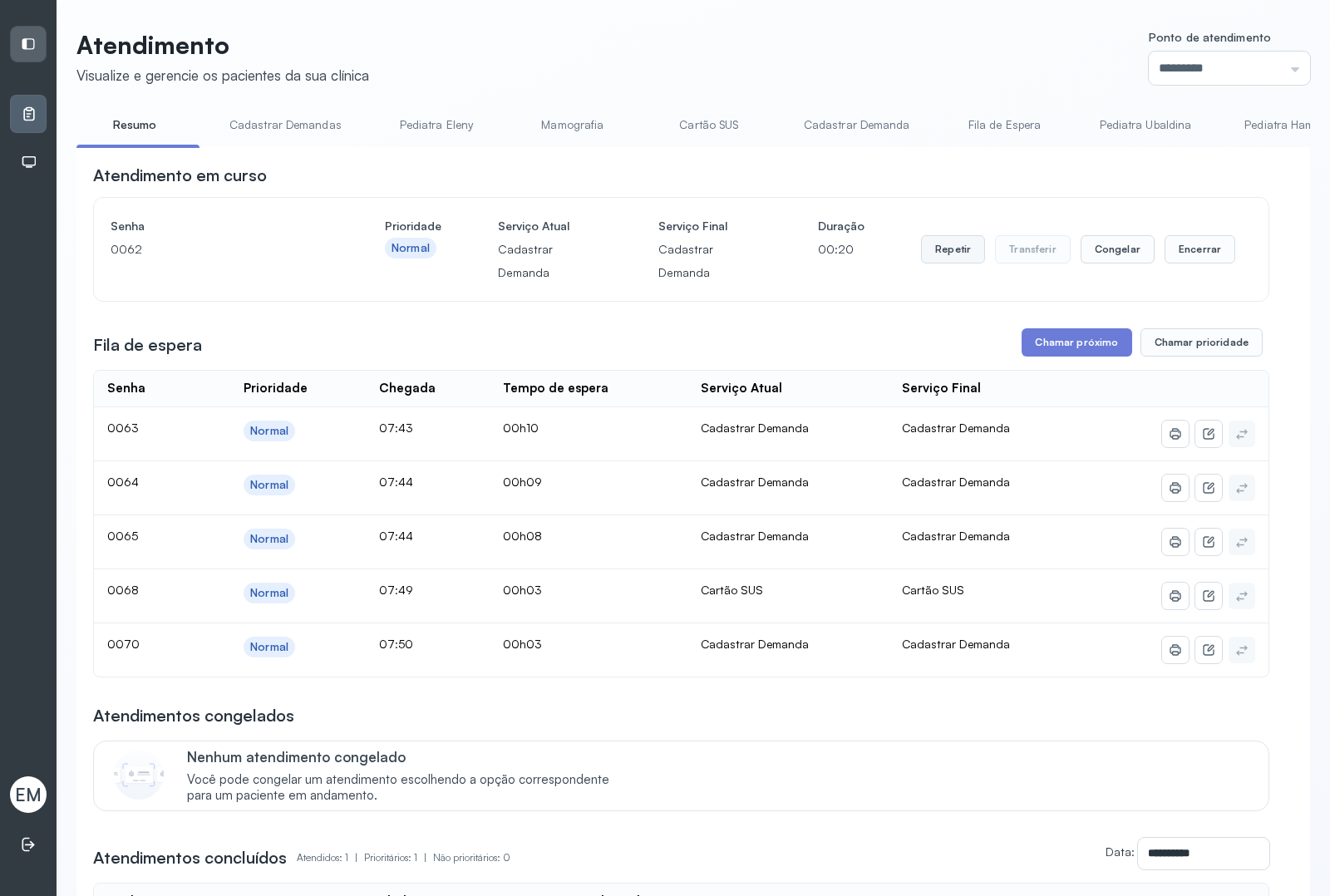
click at [963, 252] on button "Repetir" at bounding box center [953, 249] width 64 height 28
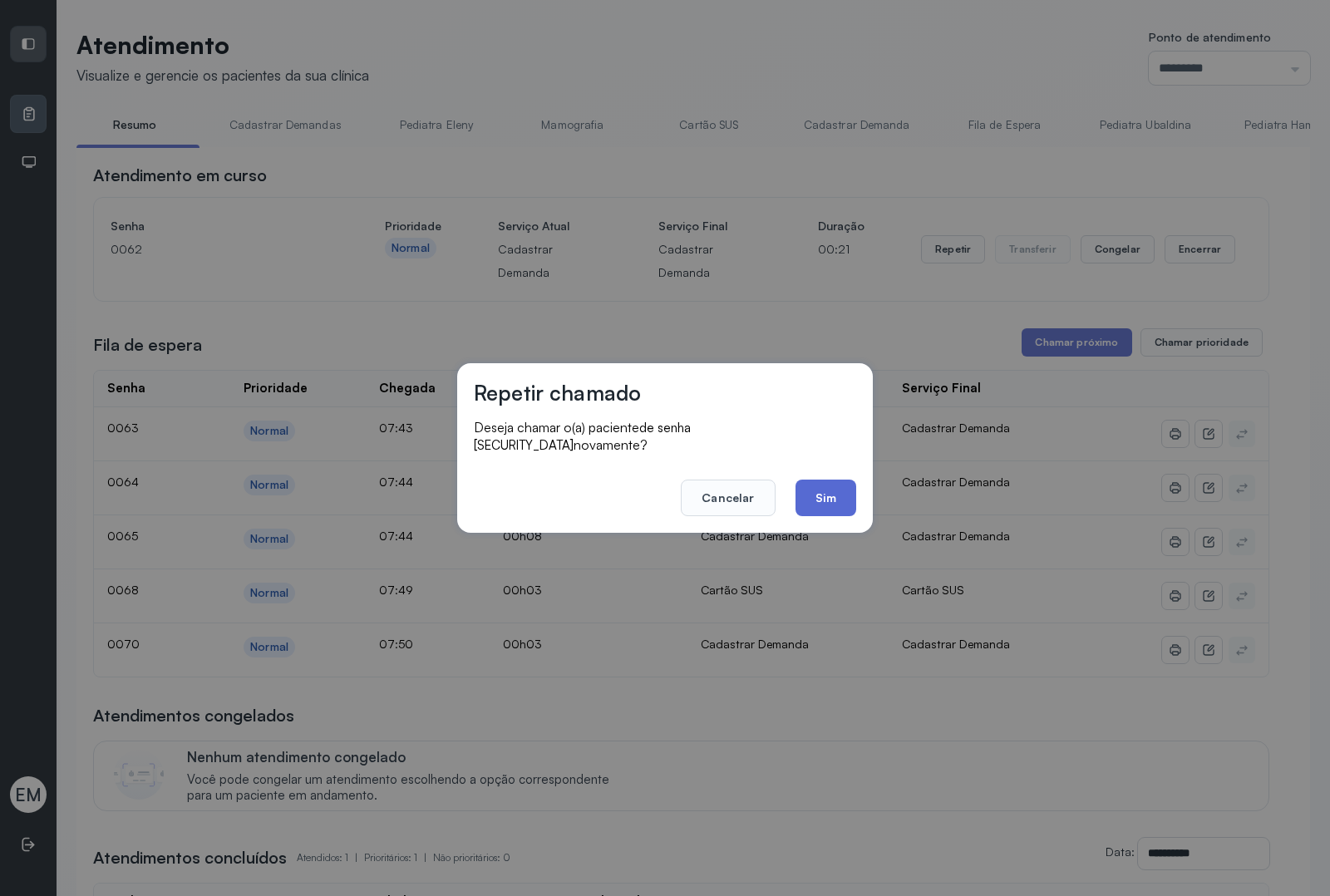
click at [824, 484] on button "Sim" at bounding box center [826, 497] width 61 height 36
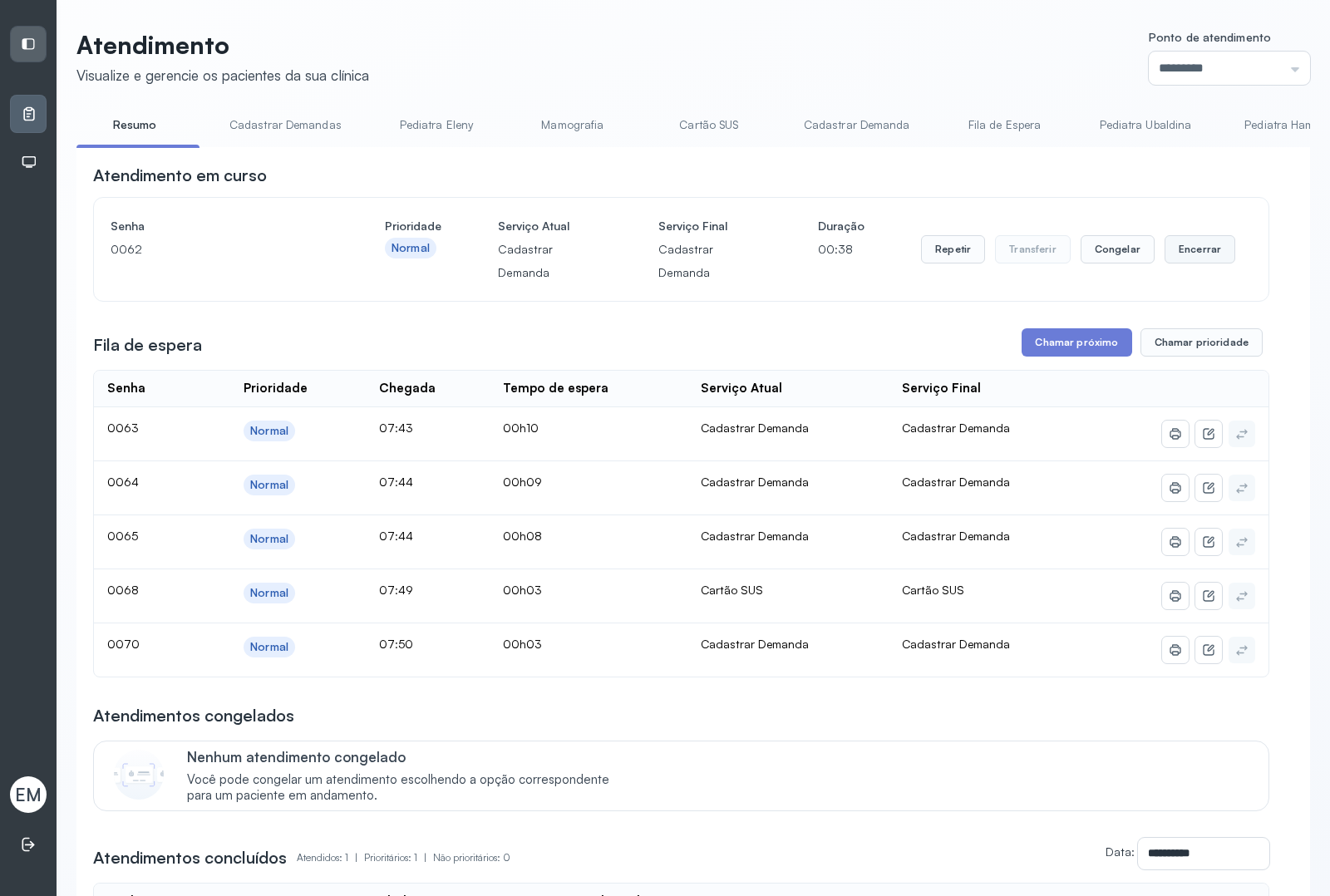
click at [1063, 258] on button "Encerrar" at bounding box center [1200, 249] width 71 height 28
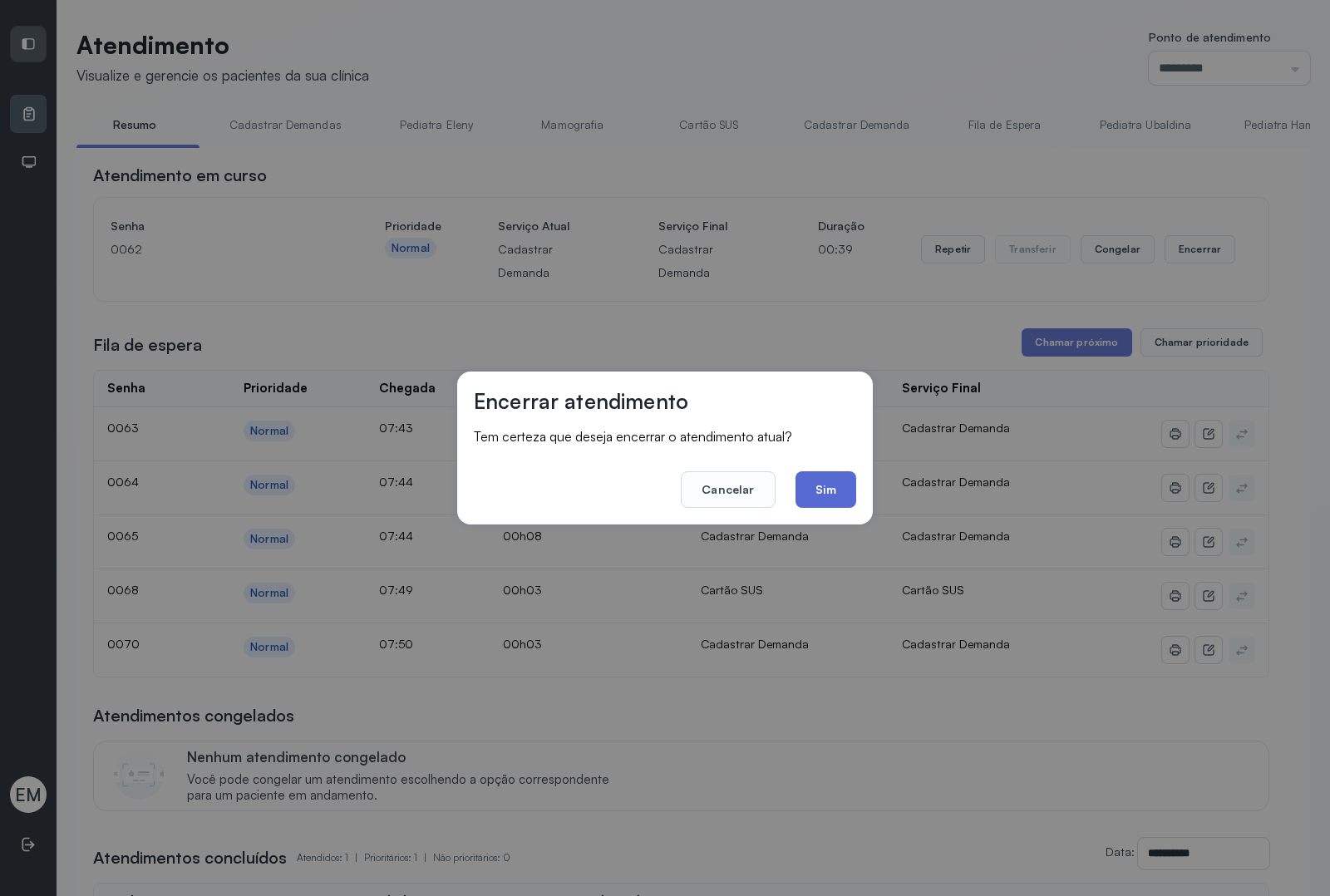
click at [832, 491] on button "Sim" at bounding box center [826, 489] width 61 height 36
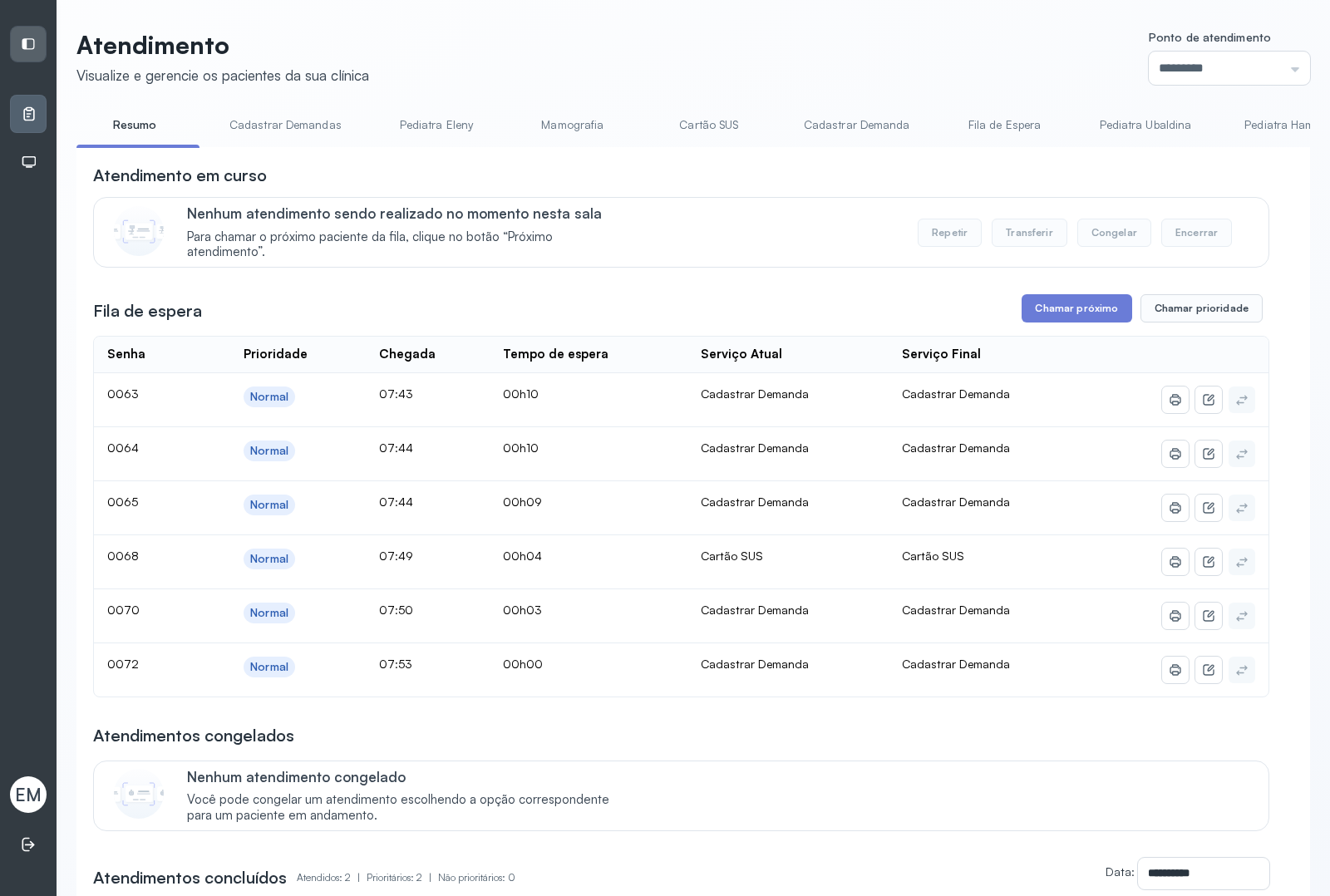
click at [243, 55] on p "Atendimento" at bounding box center [223, 44] width 293 height 30
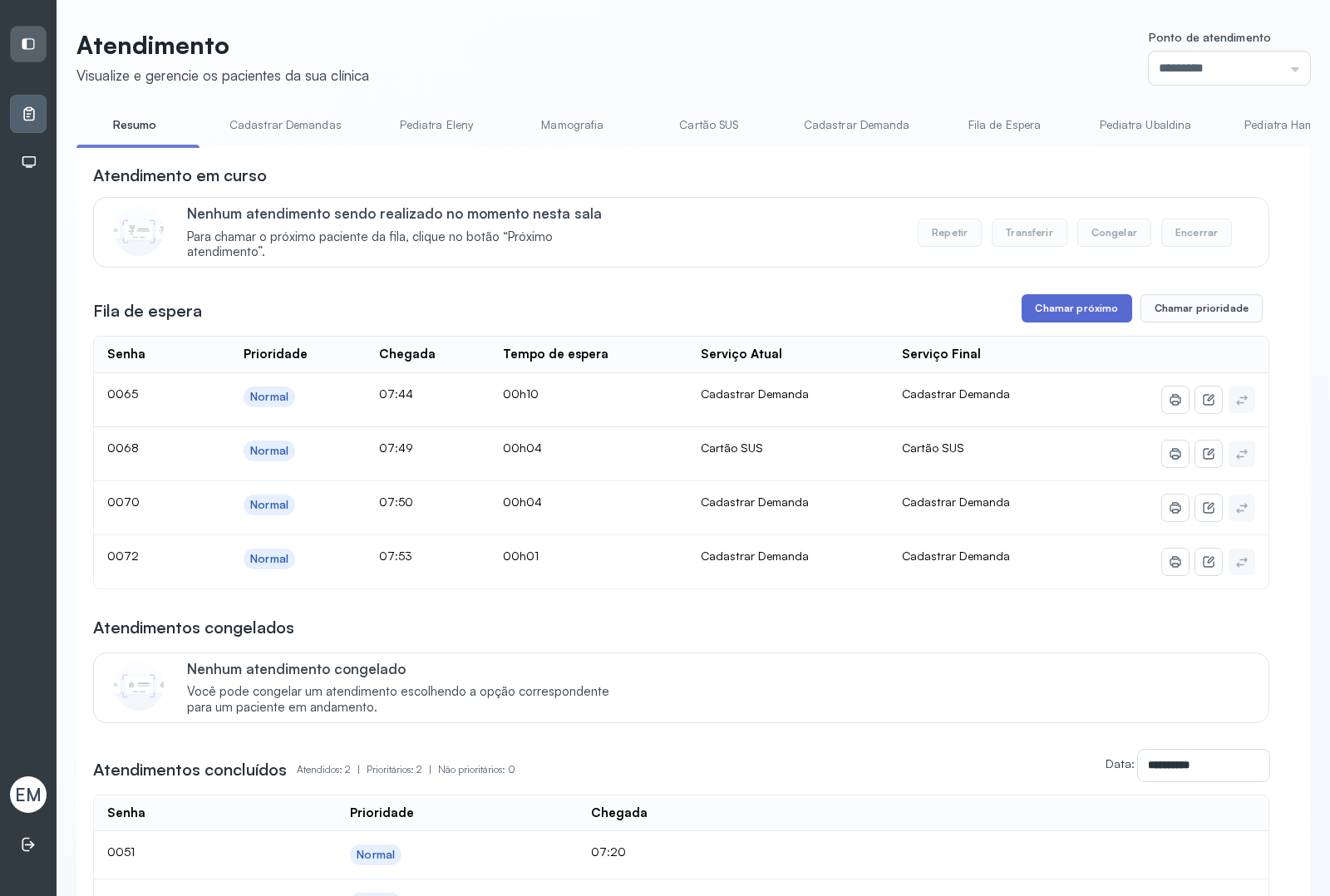
click at [1063, 314] on button "Chamar próximo" at bounding box center [1077, 308] width 110 height 28
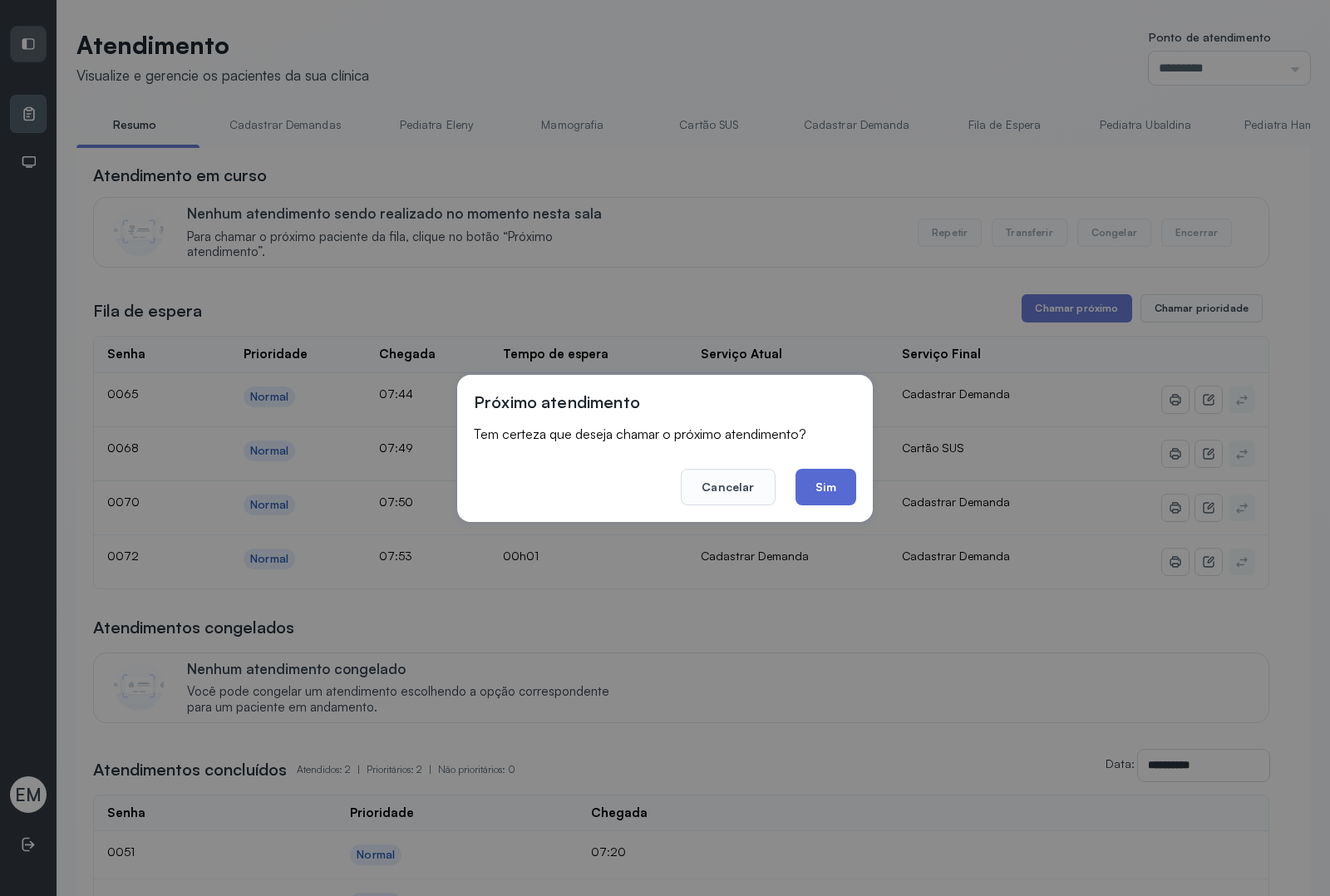
click at [821, 480] on button "Sim" at bounding box center [826, 486] width 61 height 36
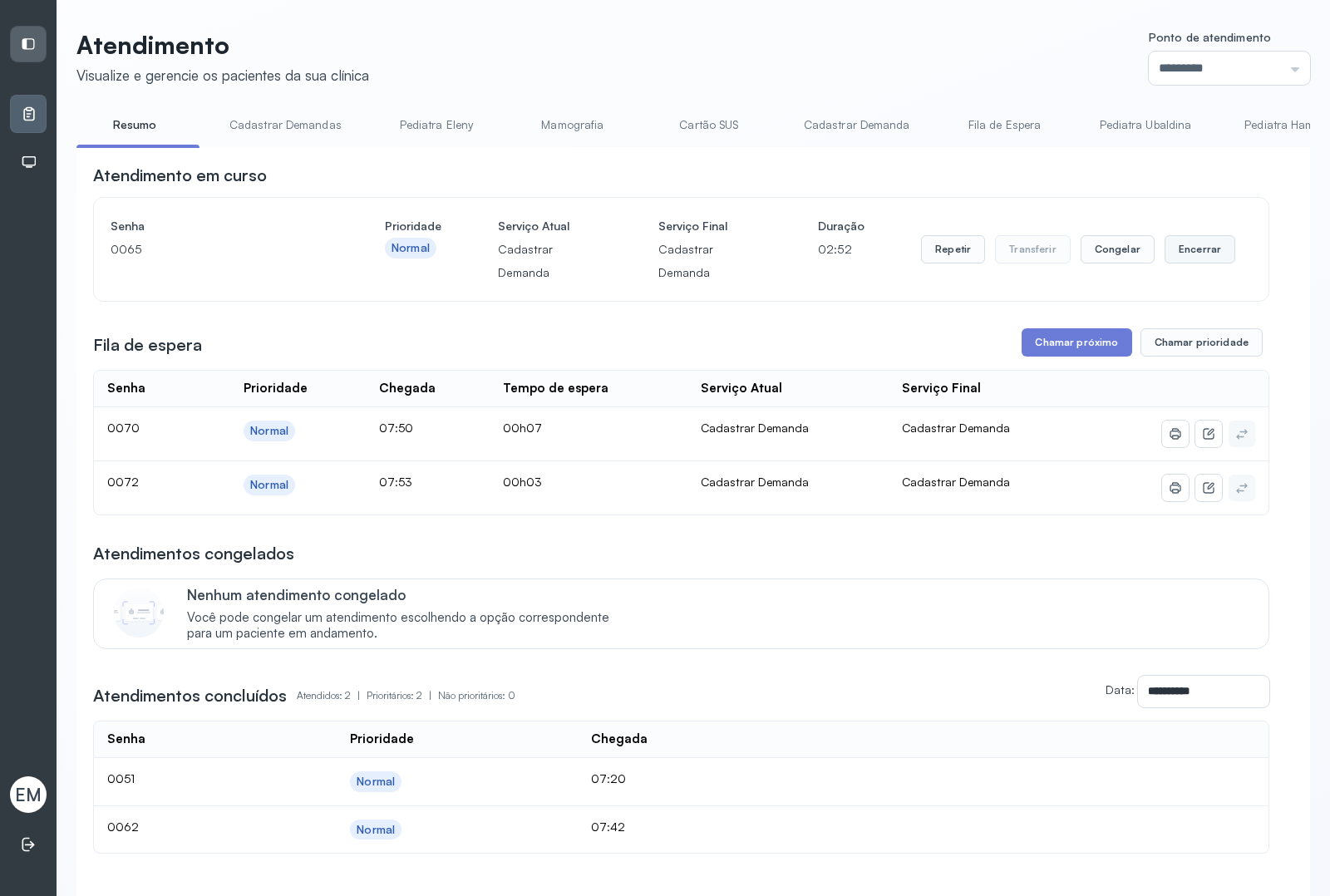
click at [1063, 247] on button "Encerrar" at bounding box center [1200, 249] width 71 height 28
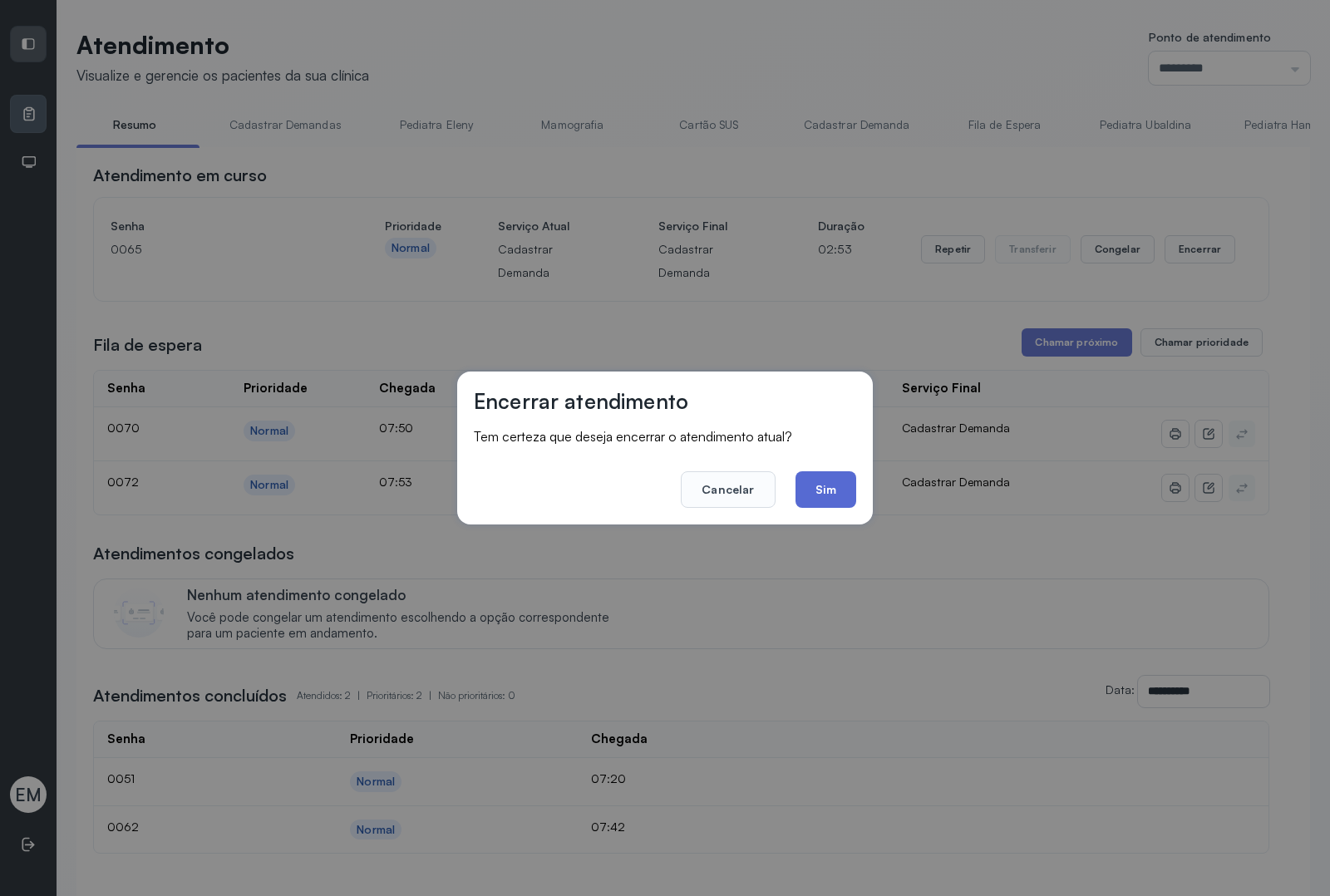
click at [817, 488] on button "Sim" at bounding box center [826, 489] width 61 height 36
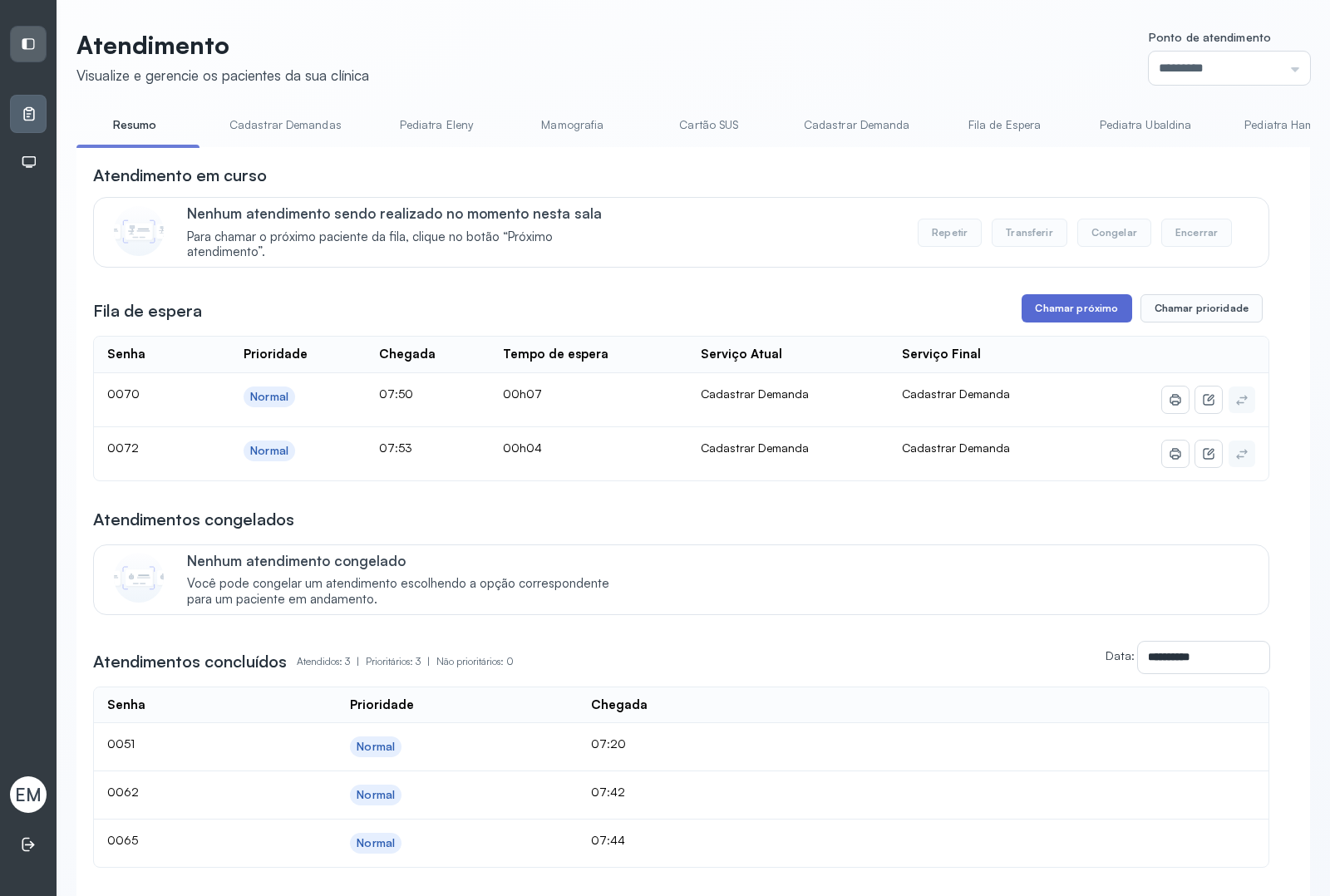
click at [1045, 318] on button "Chamar próximo" at bounding box center [1077, 308] width 110 height 28
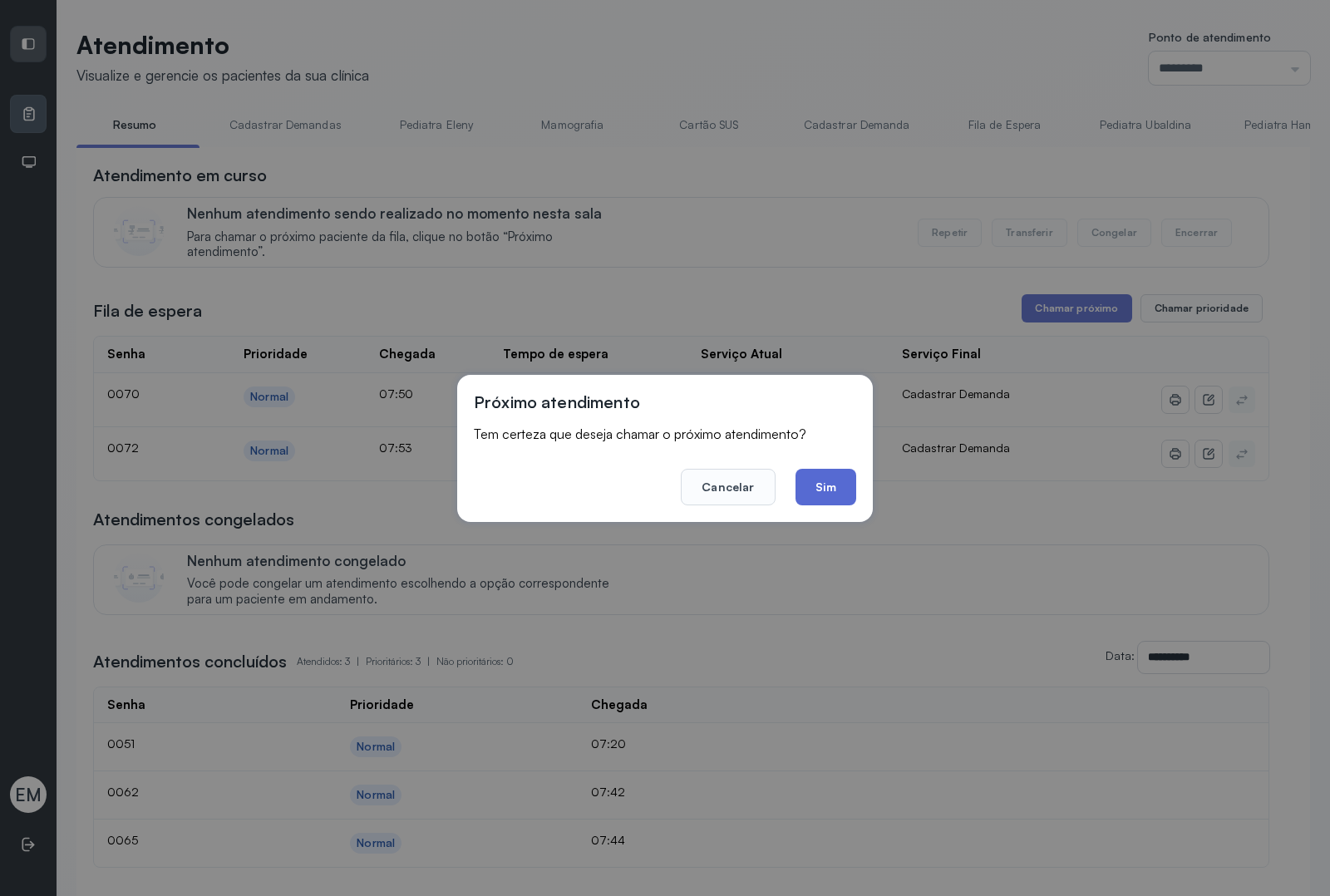
click at [812, 479] on button "Sim" at bounding box center [826, 486] width 61 height 36
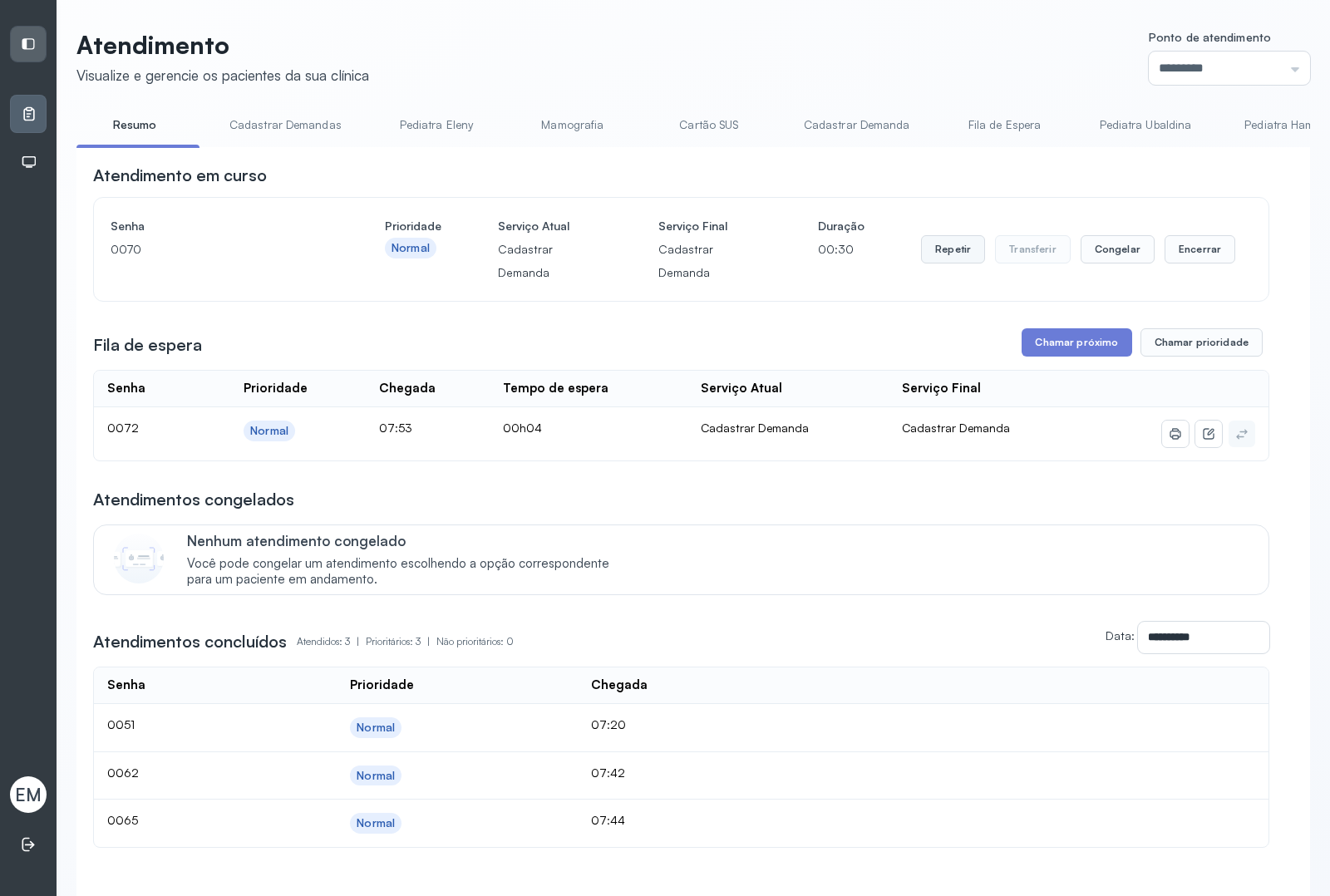
click at [925, 246] on button "Repetir" at bounding box center [953, 249] width 64 height 28
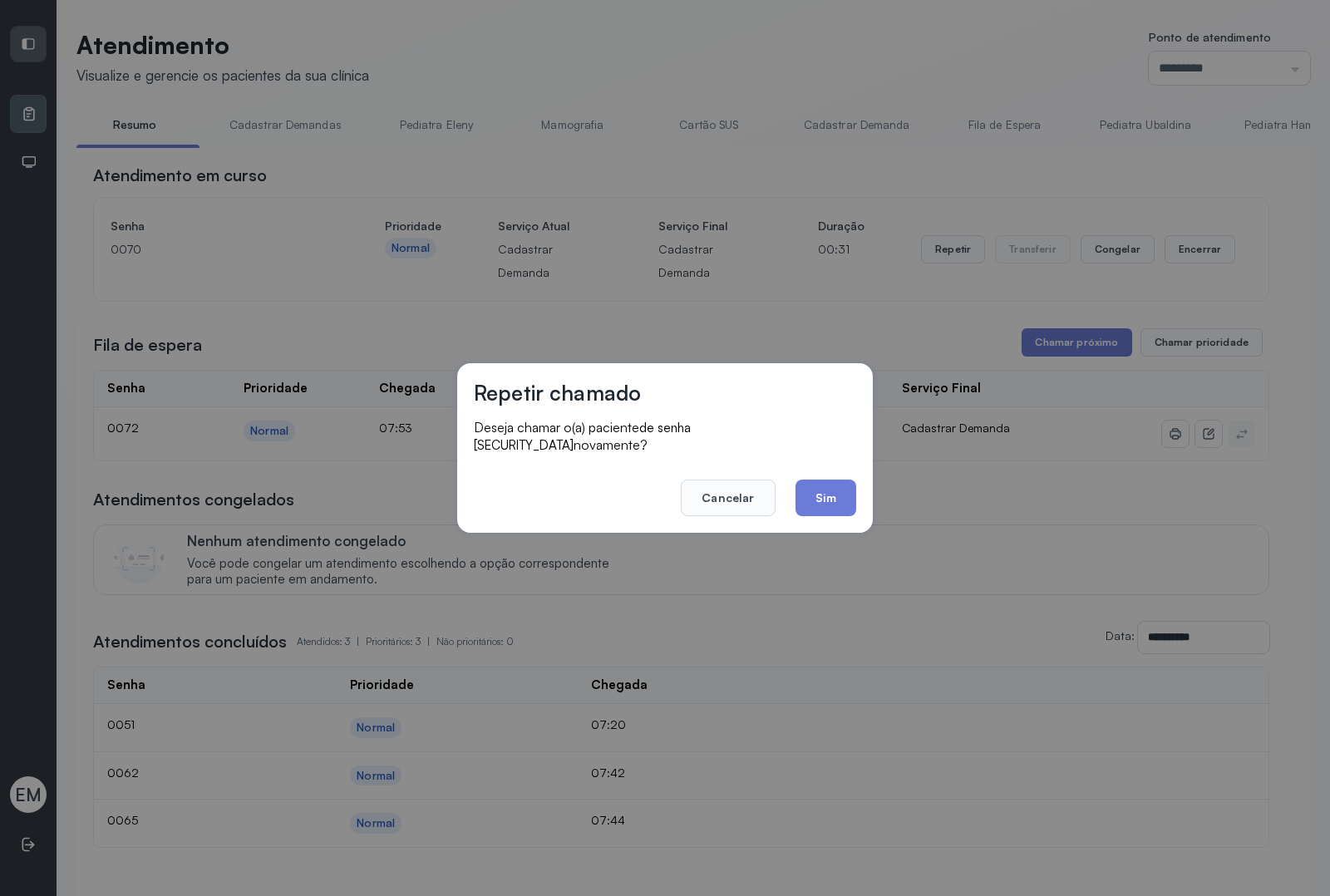
click at [817, 497] on button "Sim" at bounding box center [826, 497] width 61 height 36
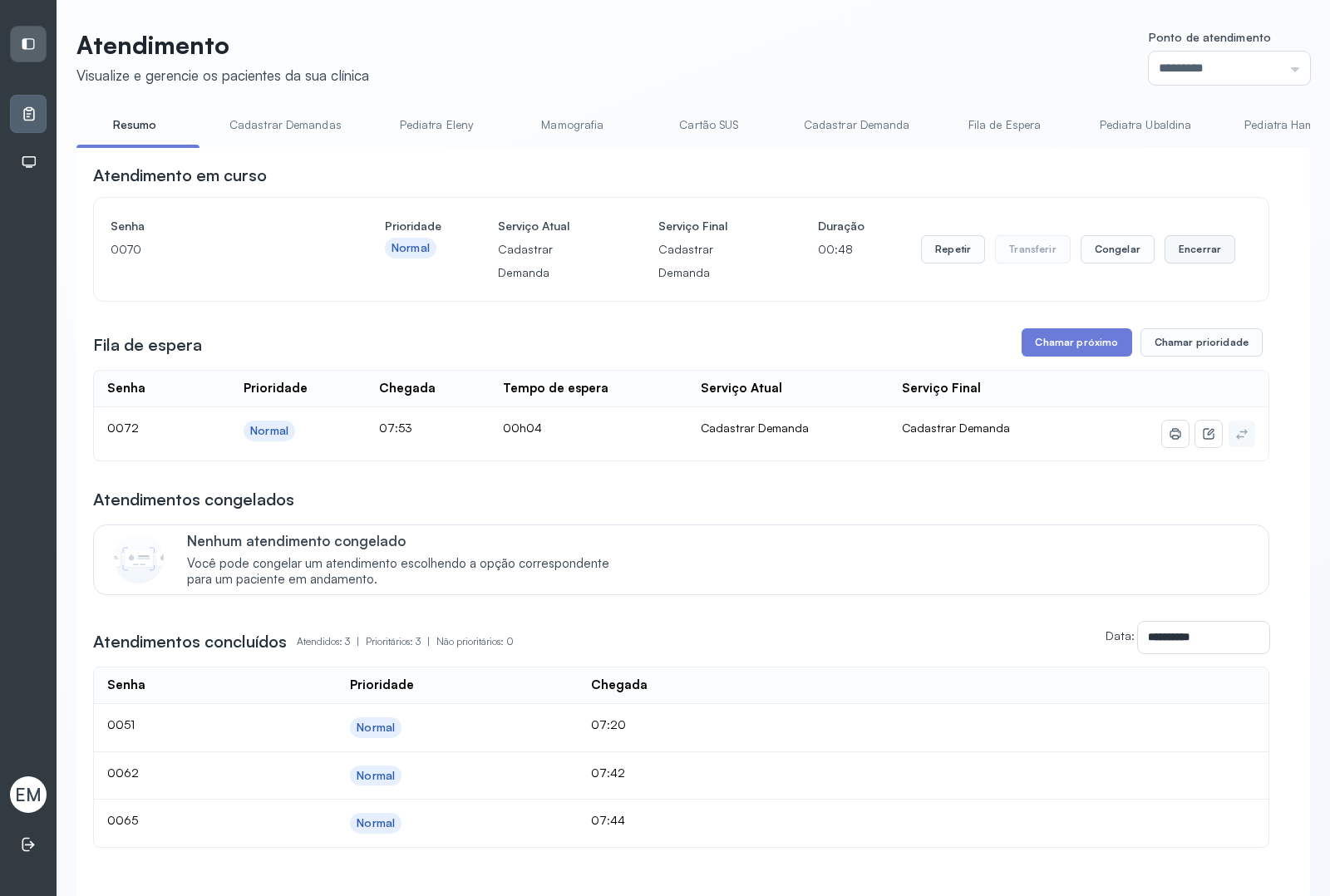
click at [1063, 243] on button "Encerrar" at bounding box center [1200, 249] width 71 height 28
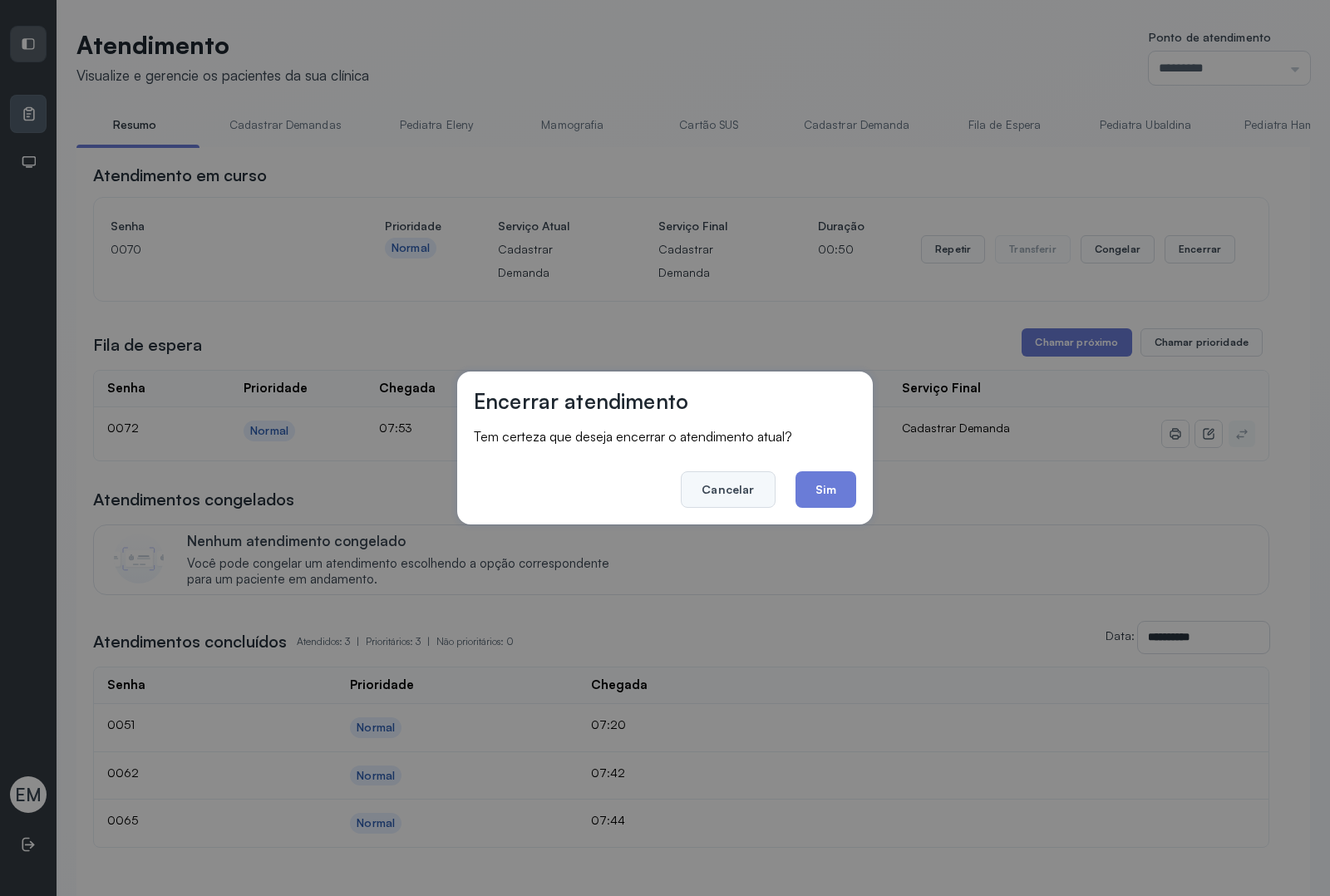
click at [751, 497] on button "Cancelar" at bounding box center [727, 489] width 94 height 36
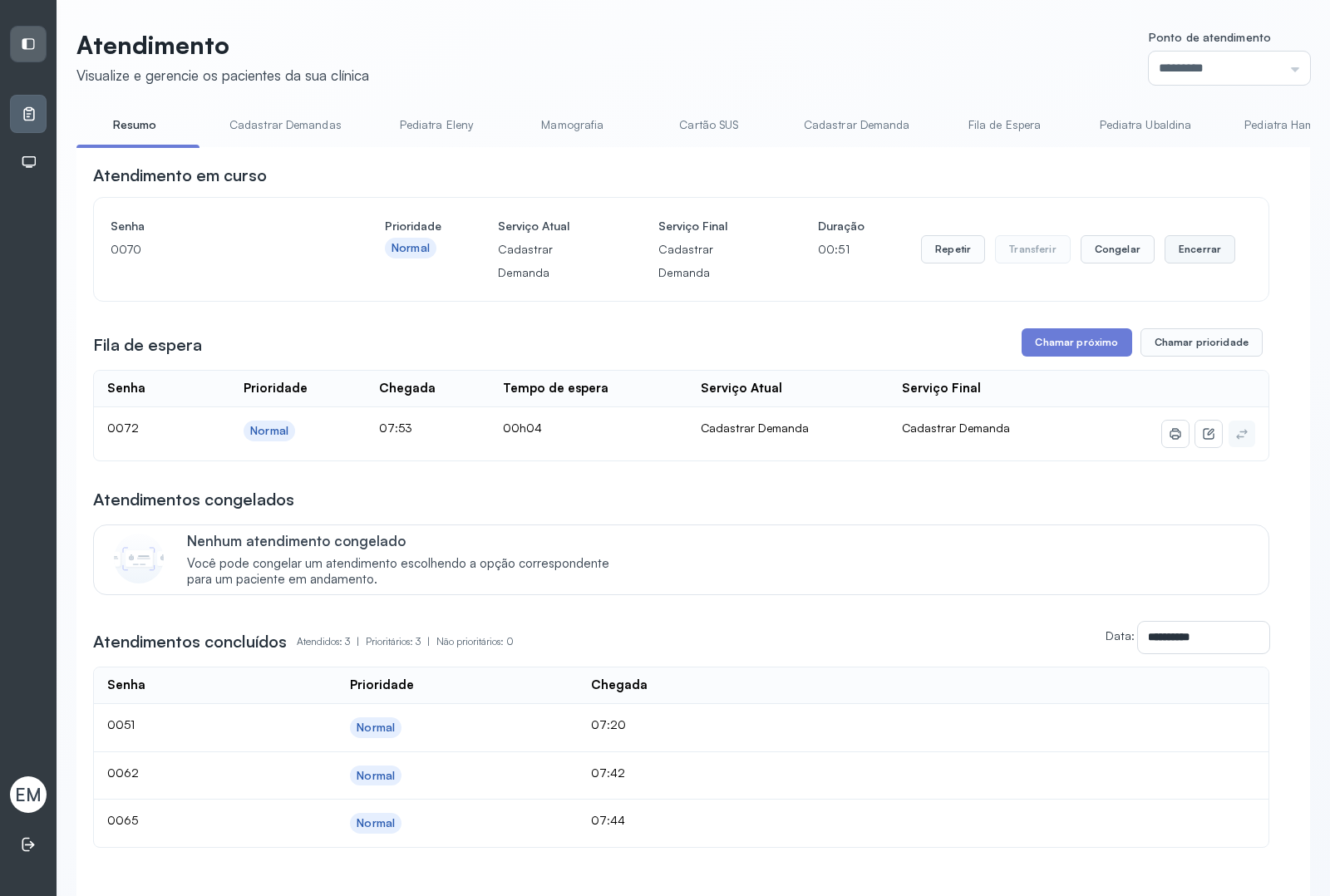
click at [1063, 258] on button "Encerrar" at bounding box center [1200, 249] width 71 height 28
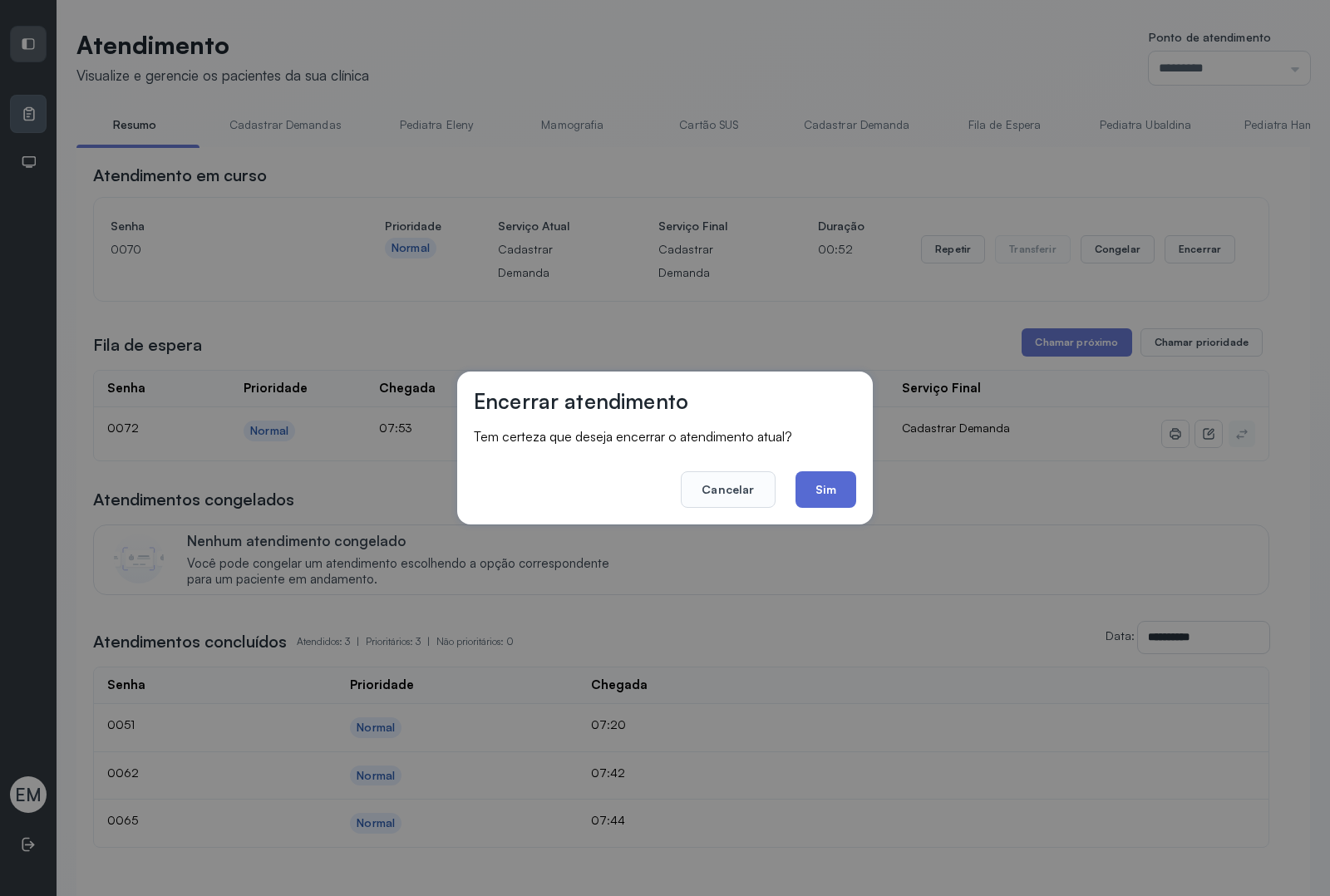
click at [844, 482] on button "Sim" at bounding box center [826, 489] width 61 height 36
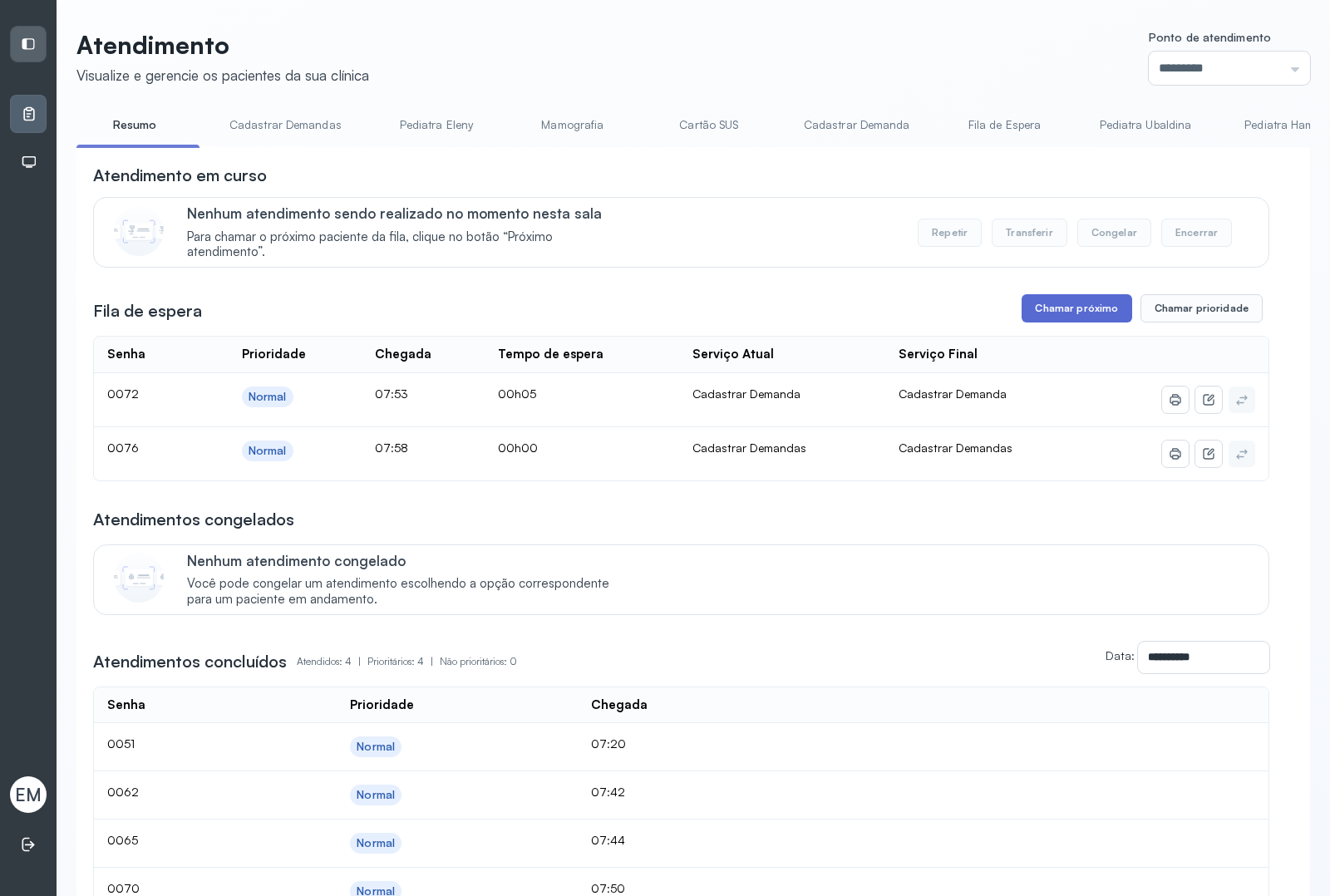
click at [1022, 320] on button "Chamar próximo" at bounding box center [1077, 308] width 110 height 28
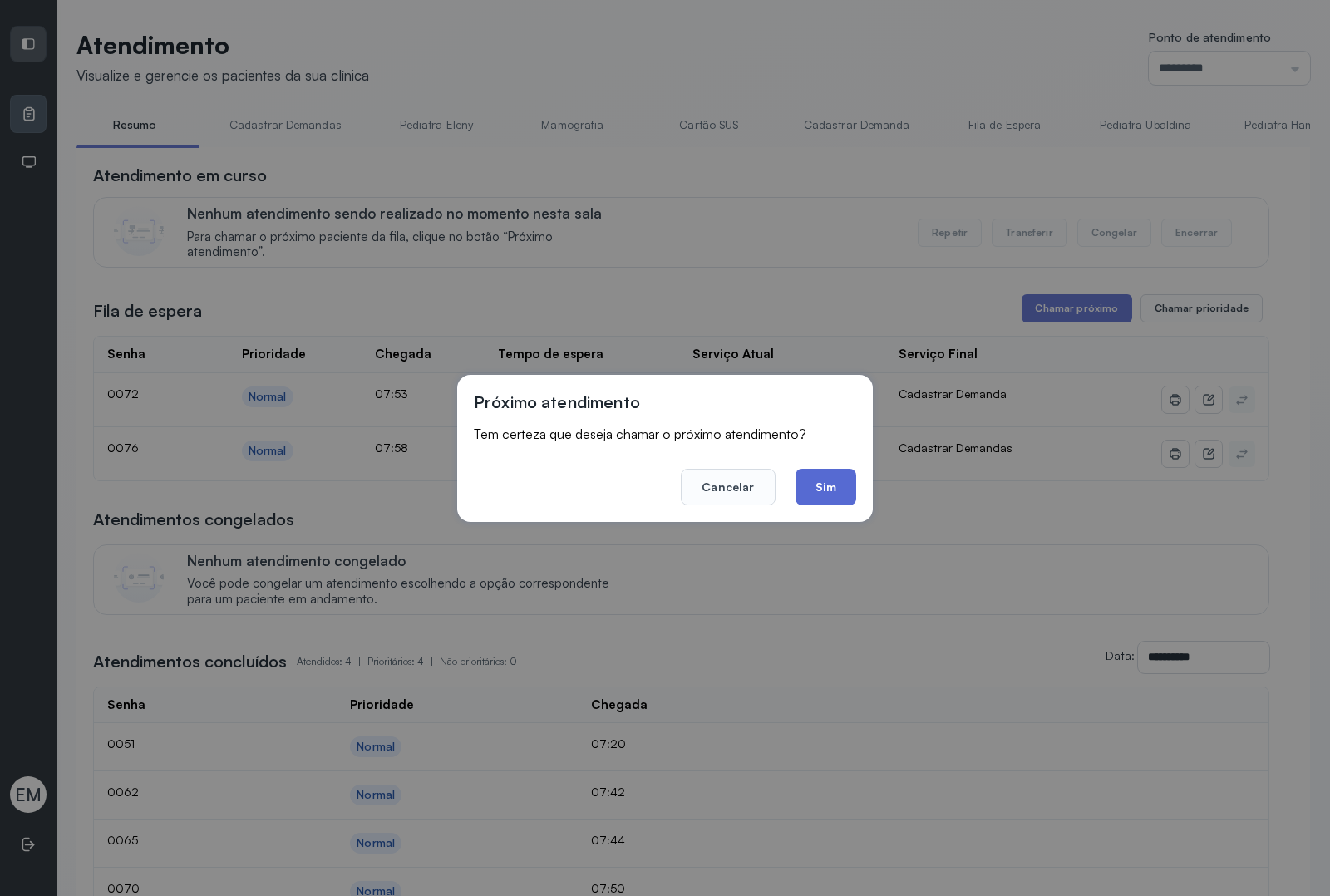
click at [824, 474] on button "Sim" at bounding box center [826, 486] width 61 height 36
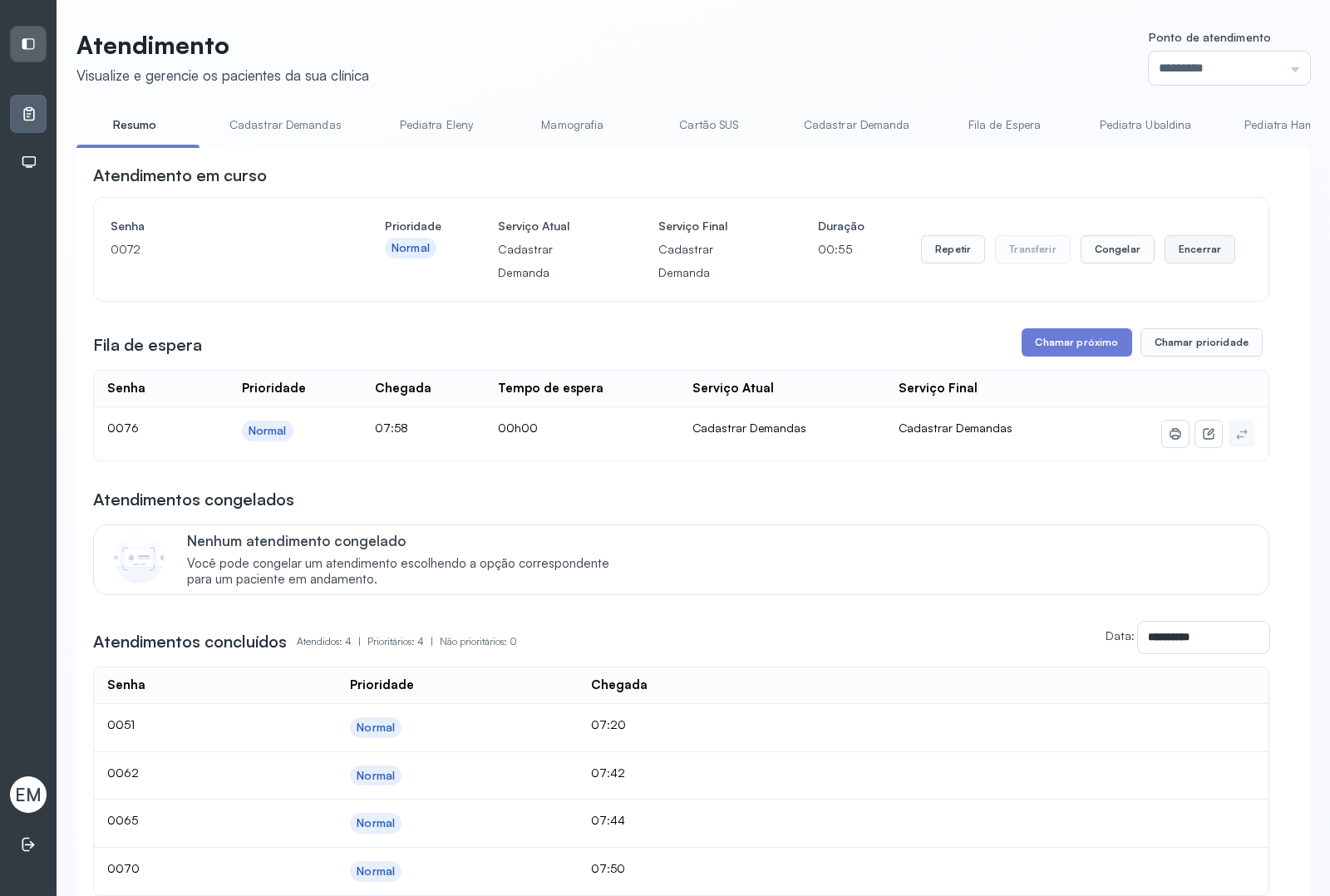
click at [1063, 253] on button "Encerrar" at bounding box center [1200, 249] width 71 height 28
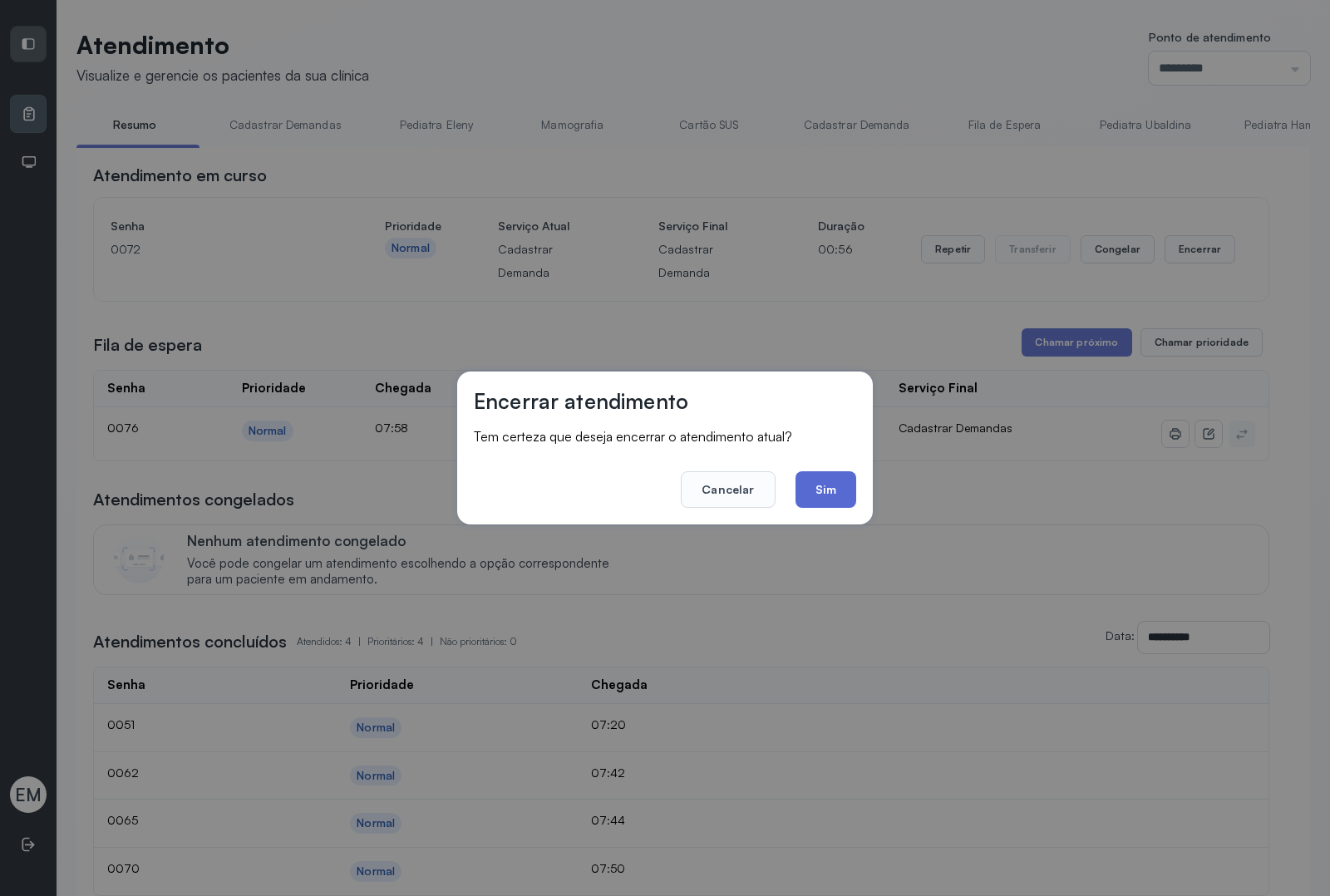
click at [815, 478] on button "Sim" at bounding box center [826, 489] width 61 height 36
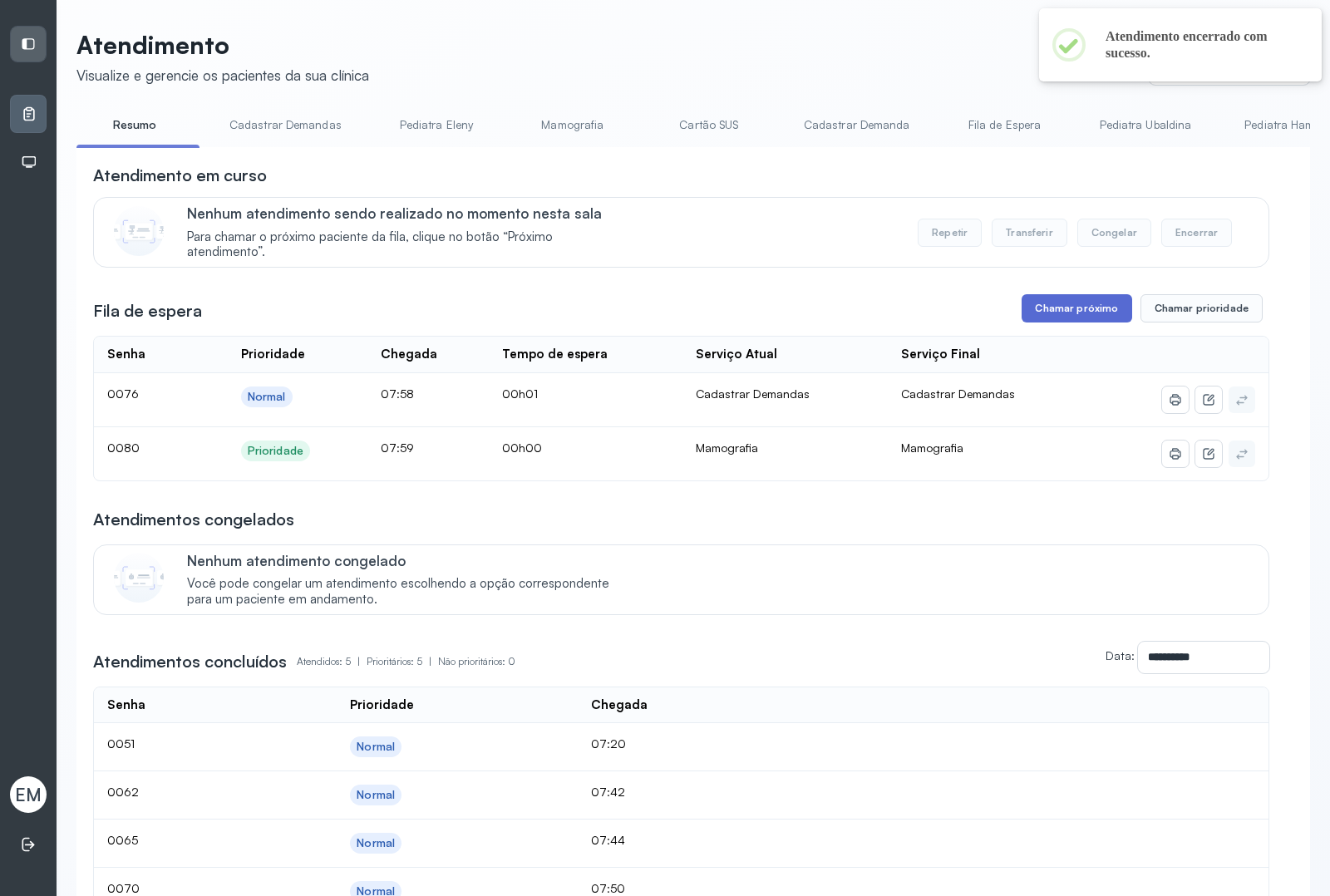
click at [1063, 307] on button "Chamar próximo" at bounding box center [1077, 308] width 110 height 28
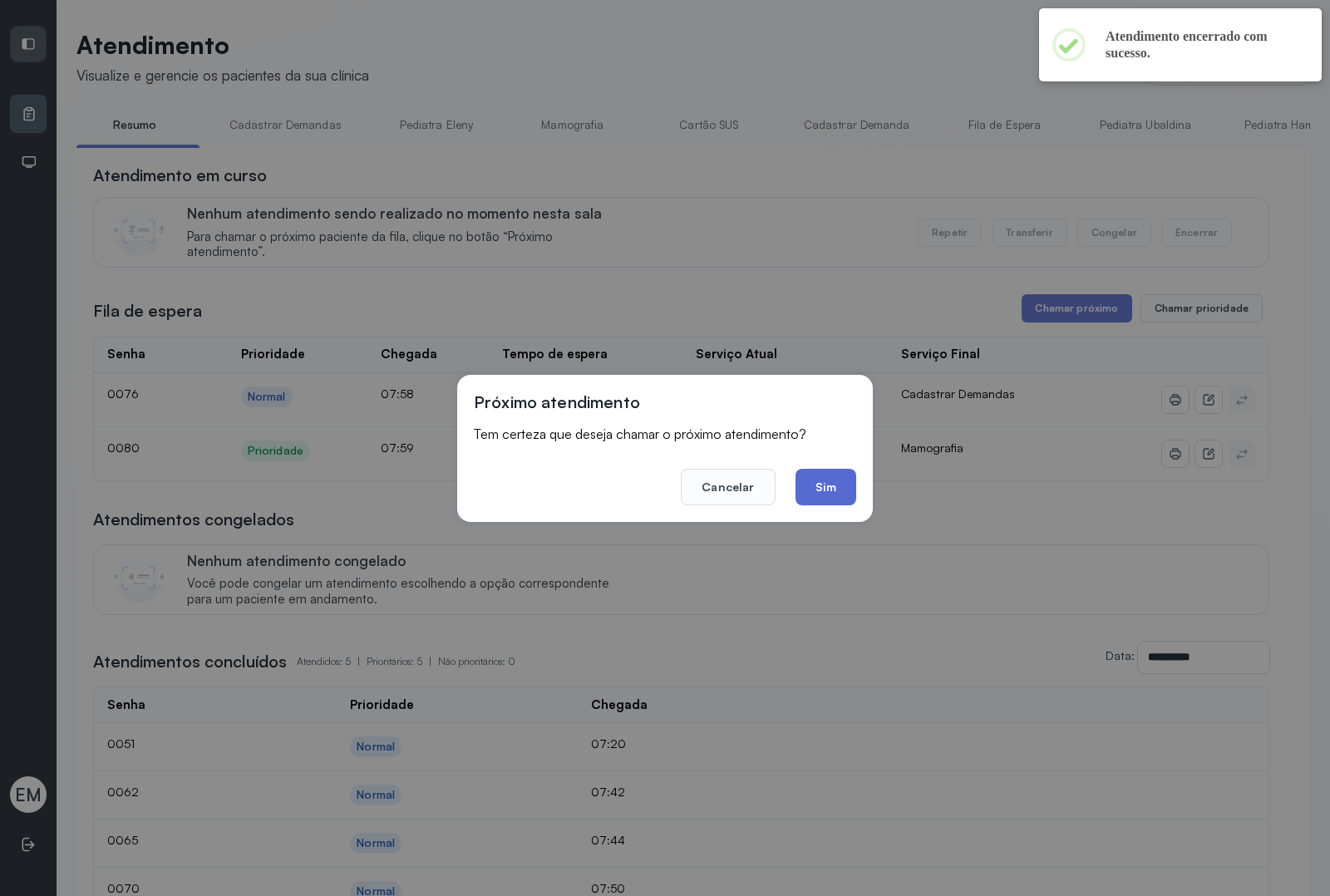
click at [813, 492] on button "Sim" at bounding box center [826, 486] width 61 height 36
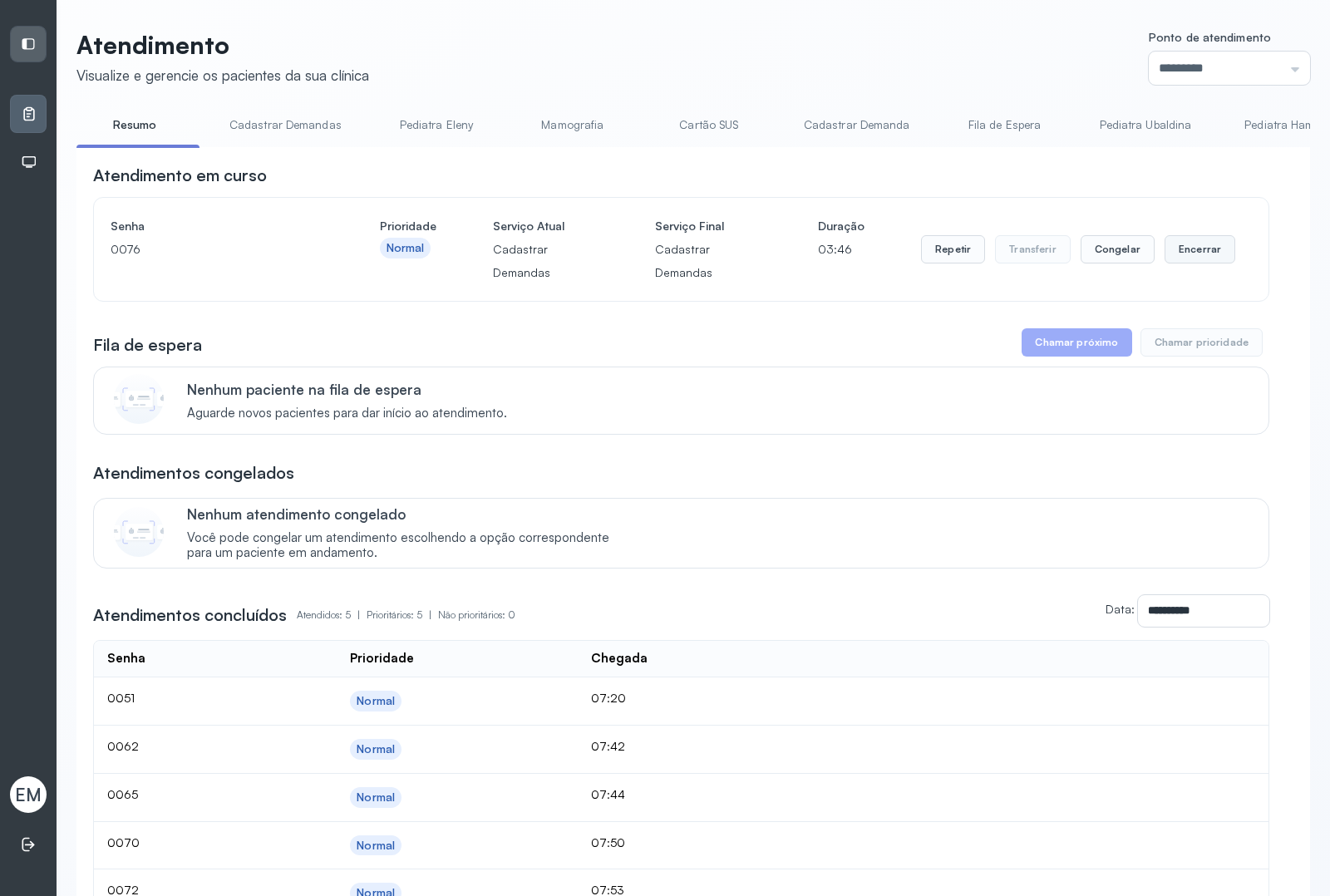
click at [1063, 262] on button "Encerrar" at bounding box center [1200, 249] width 71 height 28
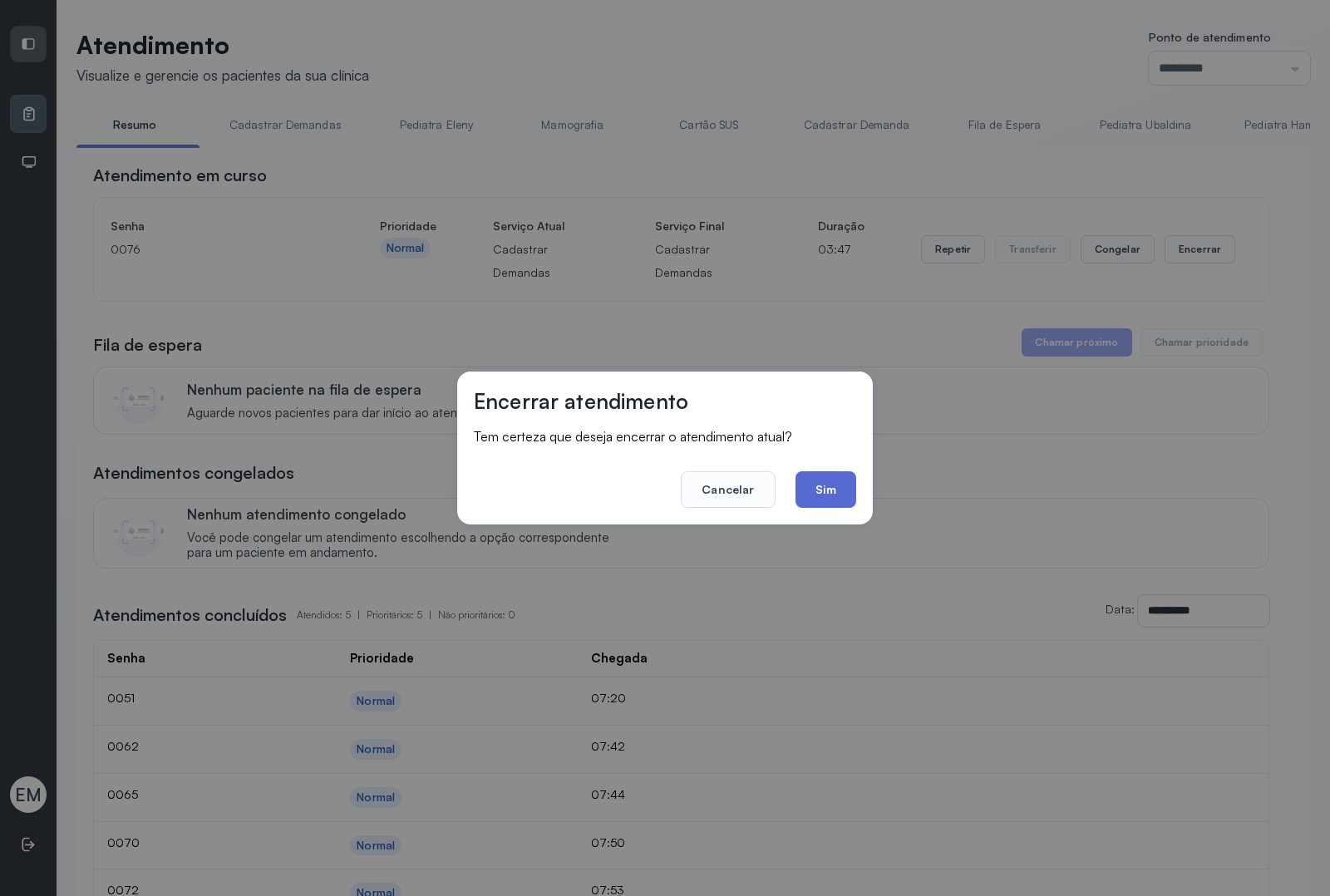
click at [839, 482] on button "Sim" at bounding box center [826, 489] width 61 height 36
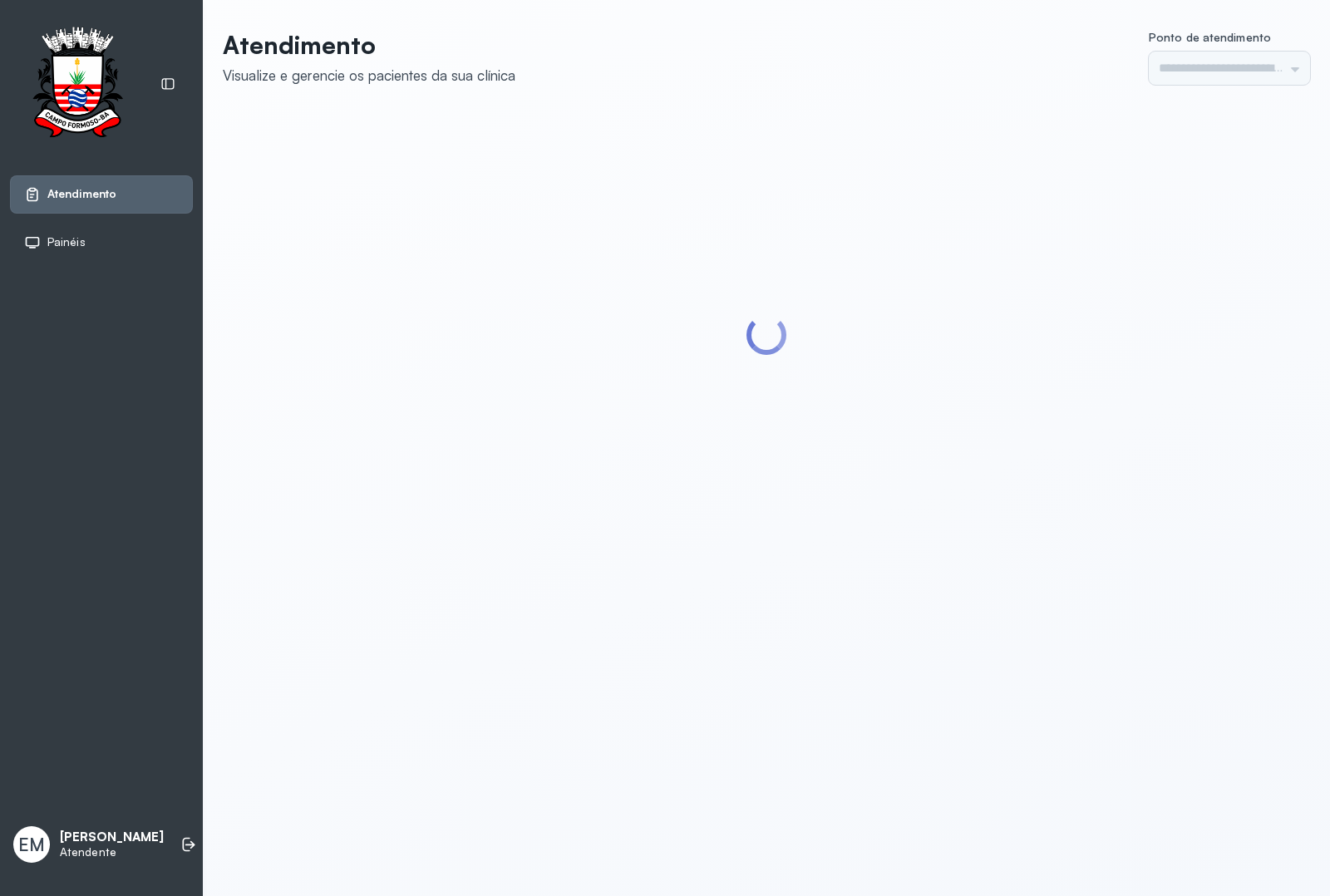
type input "*********"
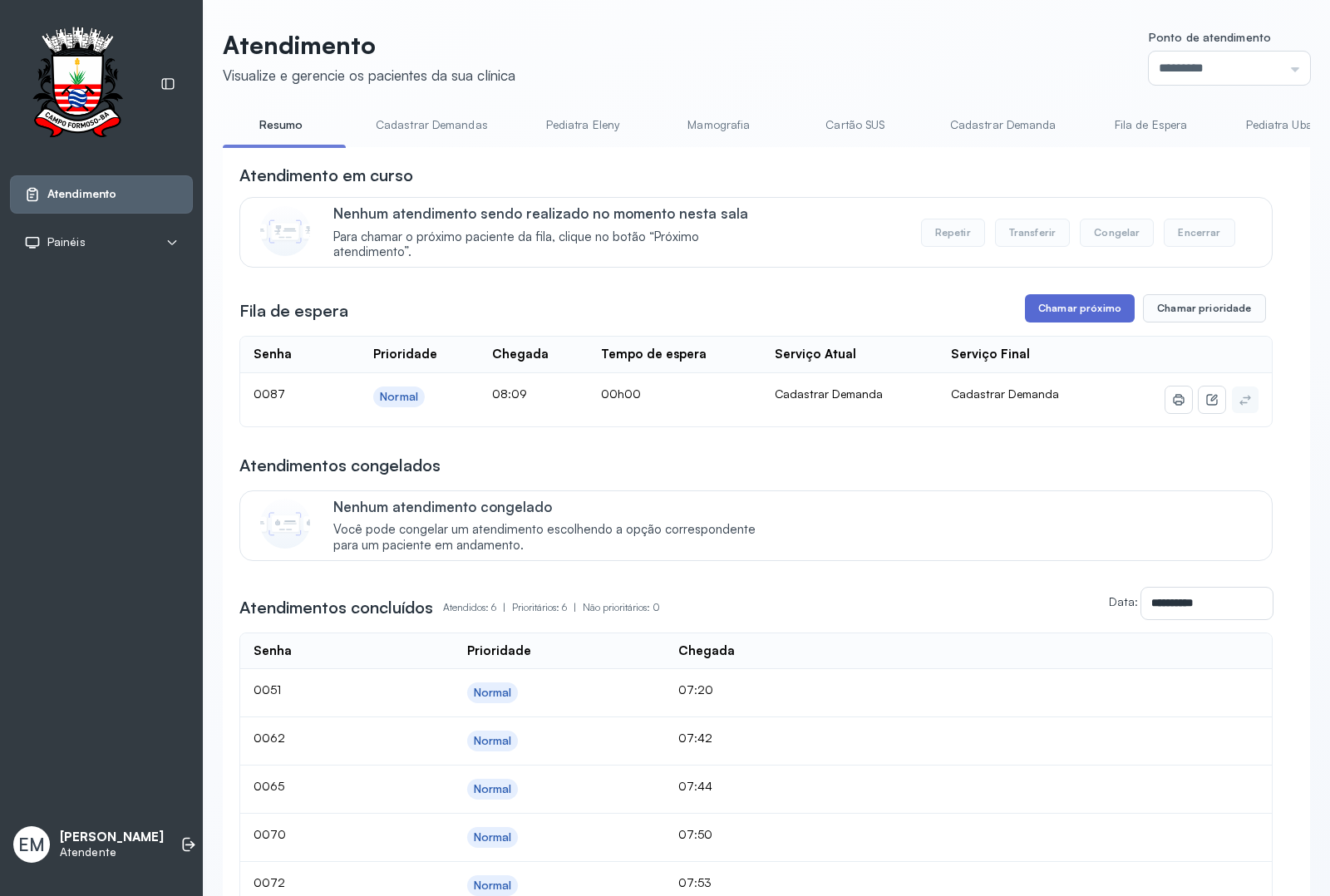
click at [1066, 308] on button "Chamar próximo" at bounding box center [1080, 308] width 110 height 28
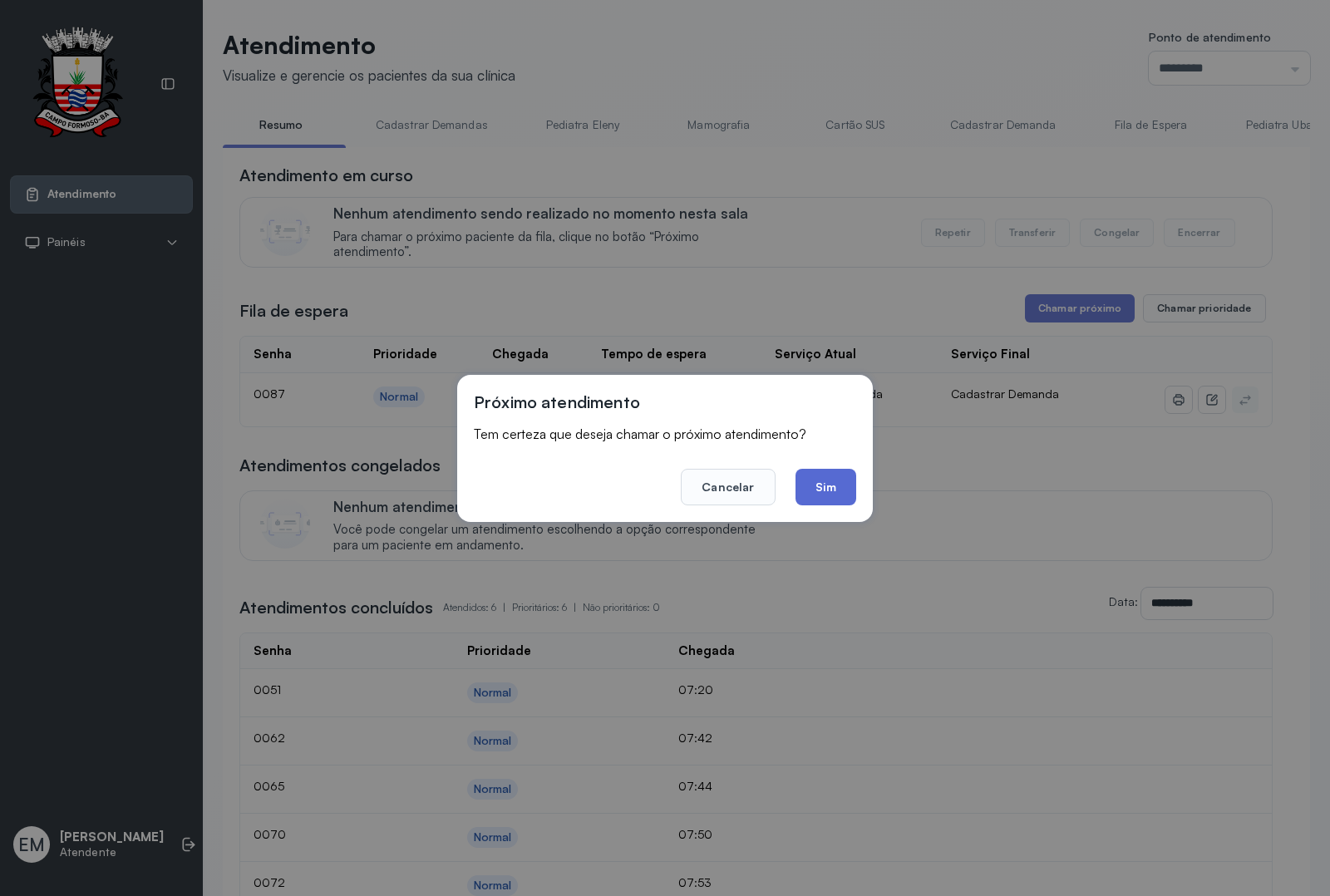
click at [819, 502] on button "Sim" at bounding box center [826, 486] width 61 height 36
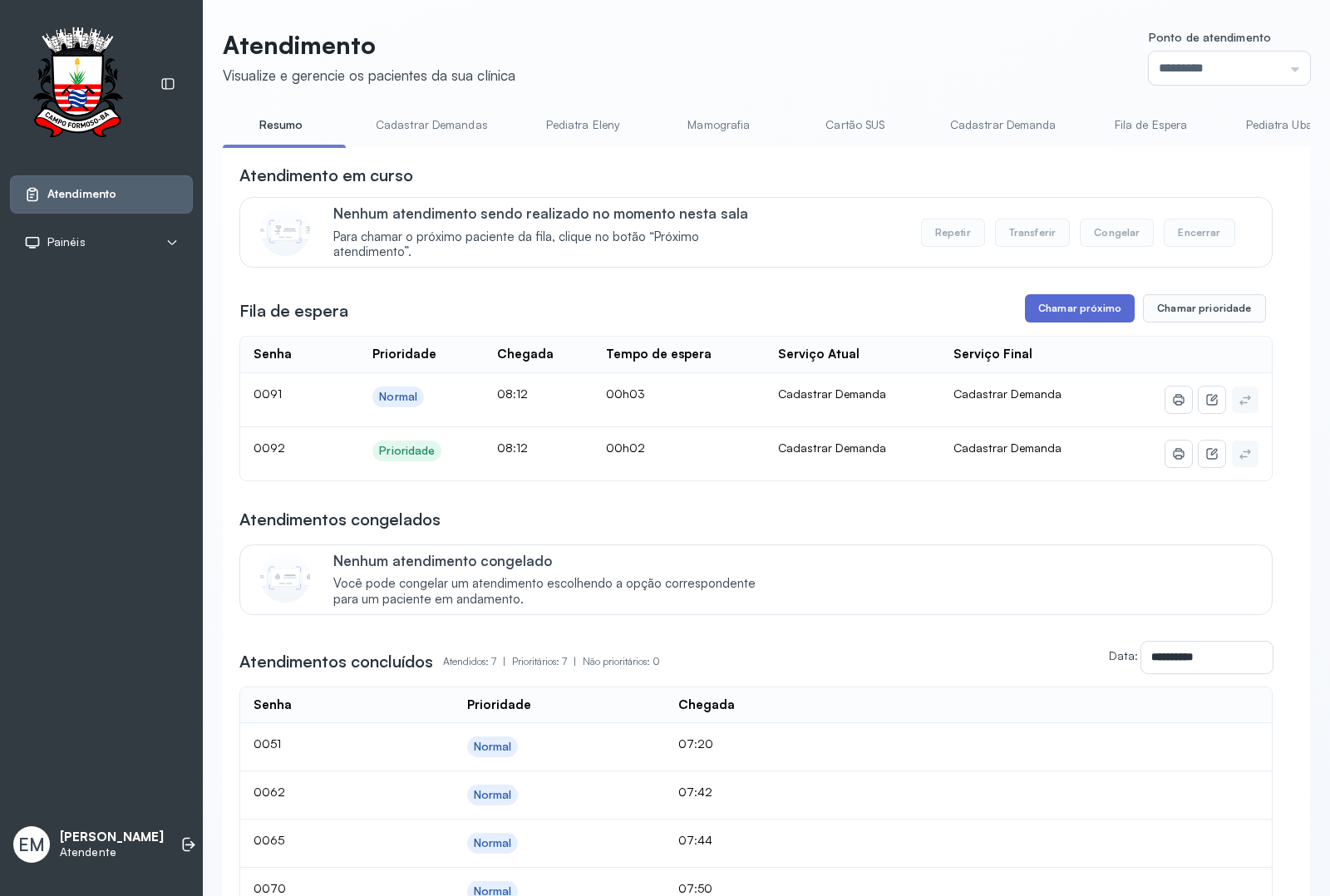
click at [1065, 314] on button "Chamar próximo" at bounding box center [1080, 308] width 110 height 28
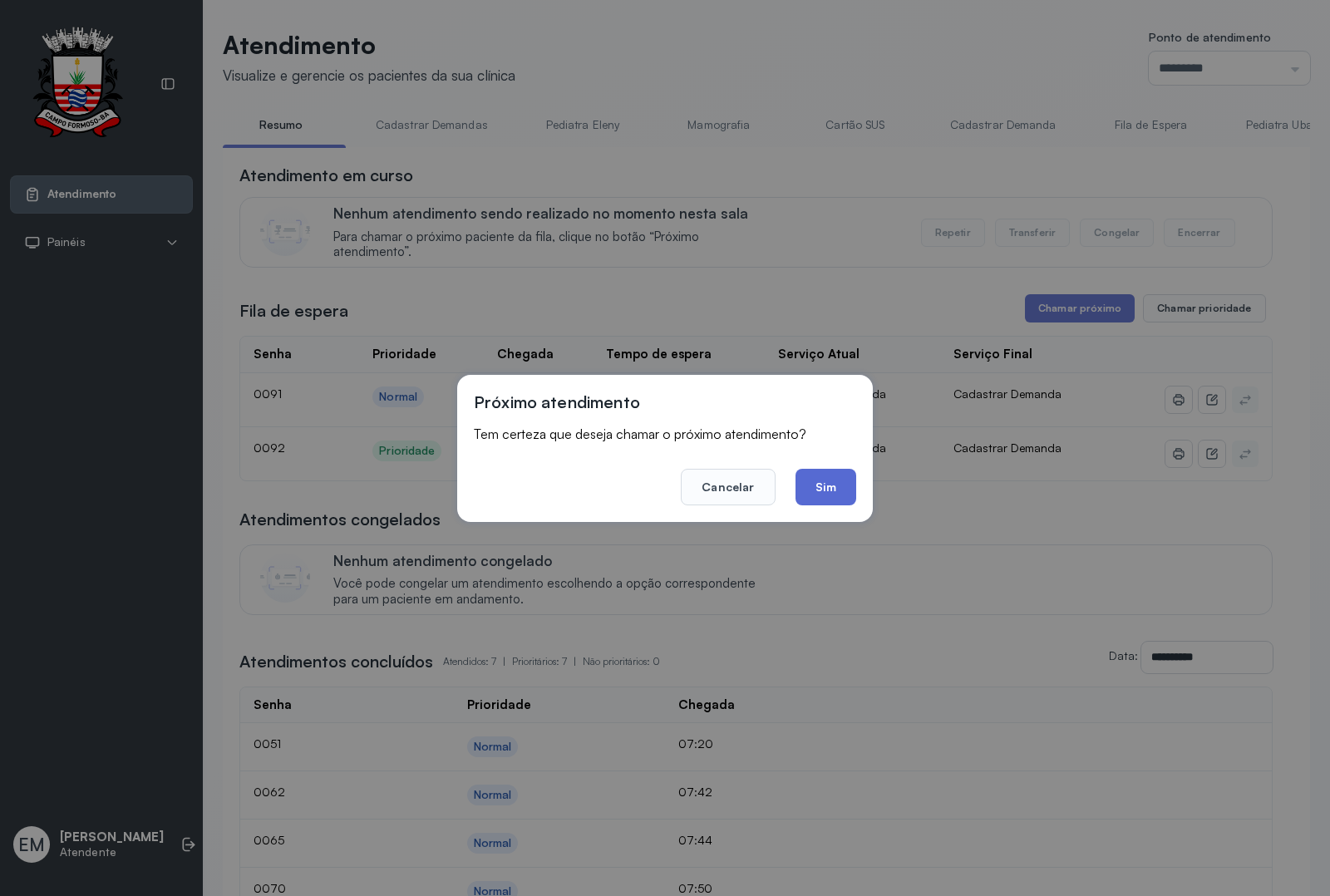
click at [848, 476] on button "Sim" at bounding box center [826, 486] width 61 height 36
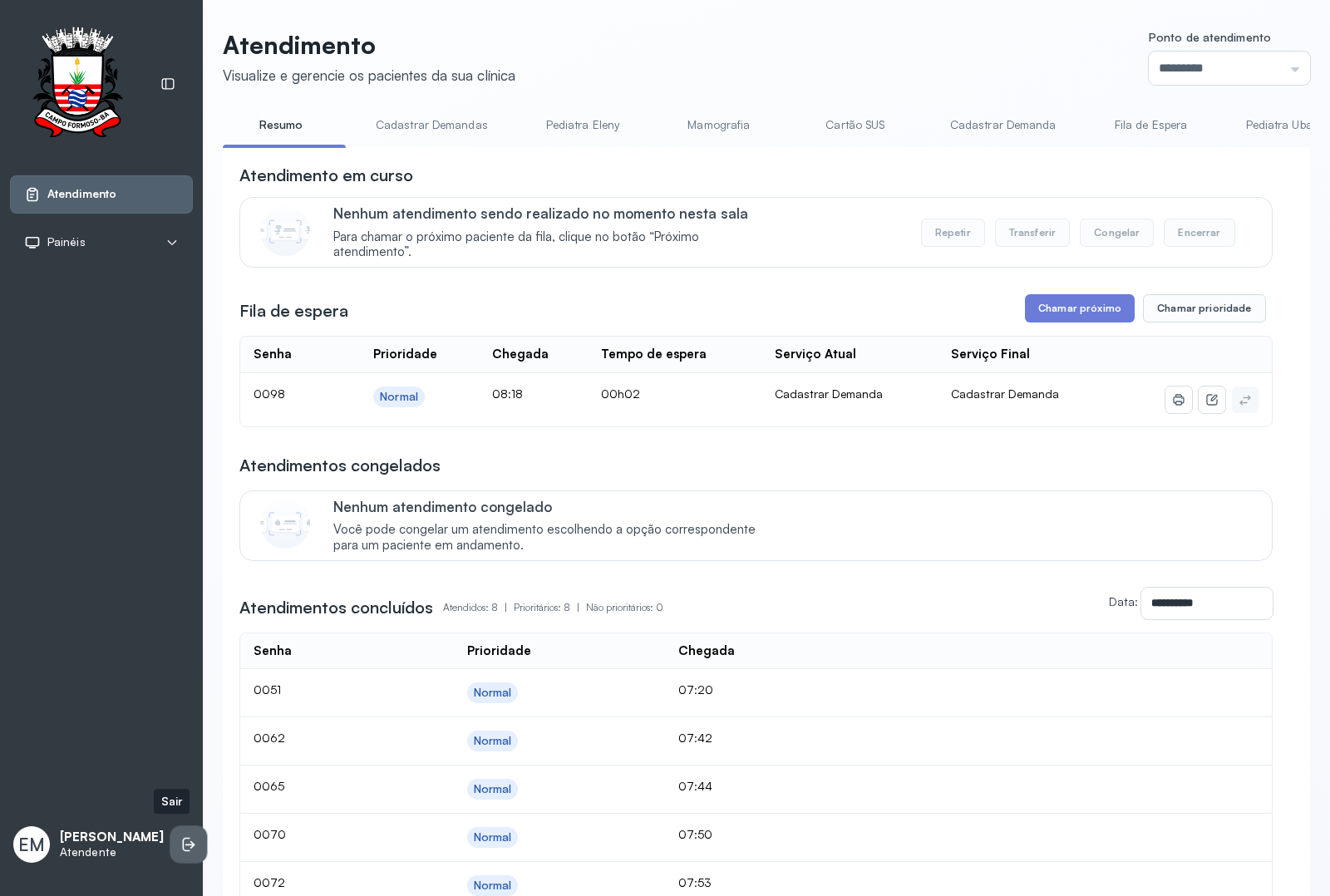
click at [181, 837] on icon at bounding box center [189, 844] width 17 height 17
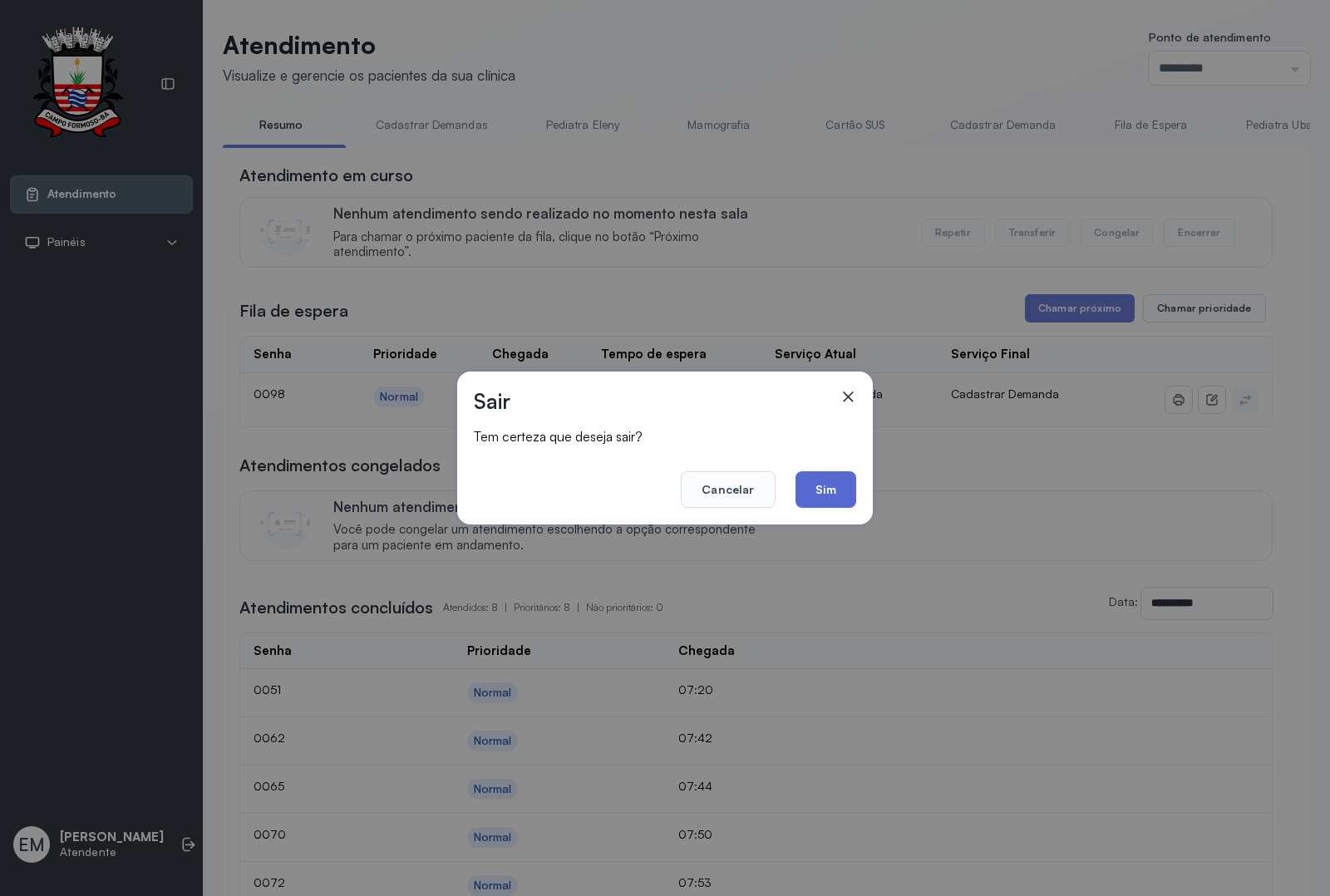
click at [823, 481] on button "Sim" at bounding box center [826, 489] width 61 height 36
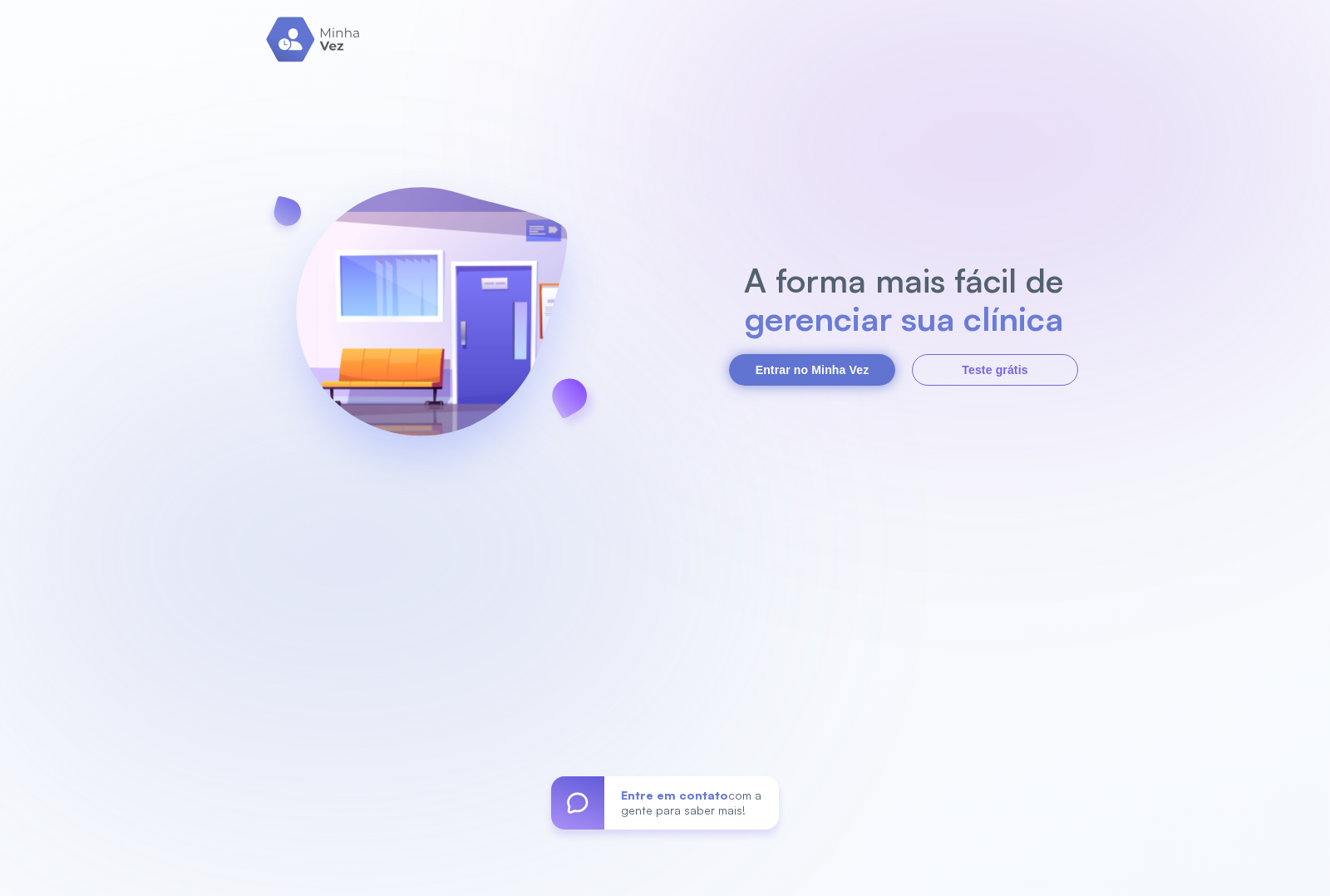
click at [804, 368] on button "Entrar no Minha Vez" at bounding box center [812, 369] width 166 height 31
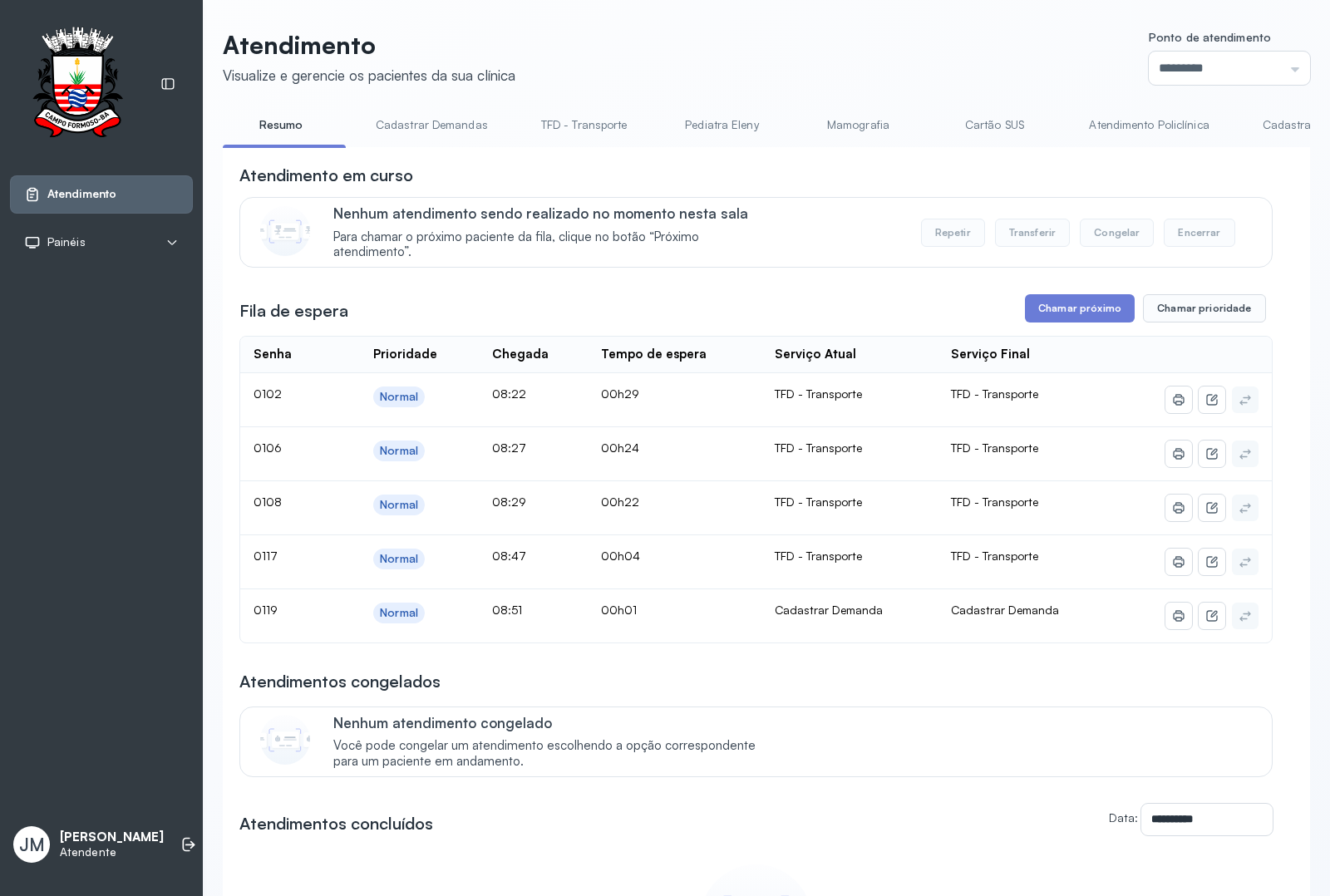
click at [1273, 123] on link "Cadastrar Demanda" at bounding box center [1316, 125] width 139 height 27
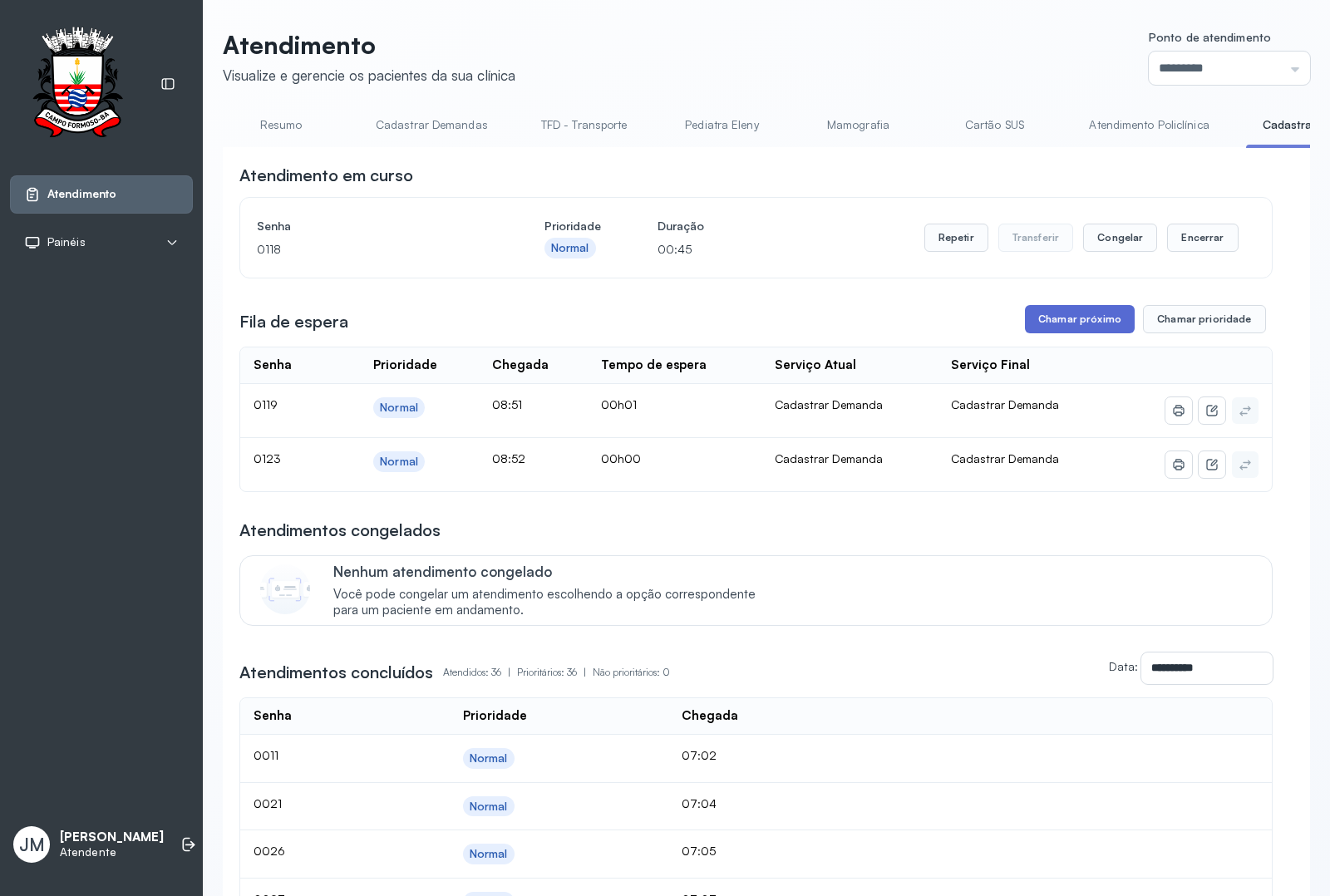
click at [1083, 325] on button "Chamar próximo" at bounding box center [1080, 318] width 110 height 28
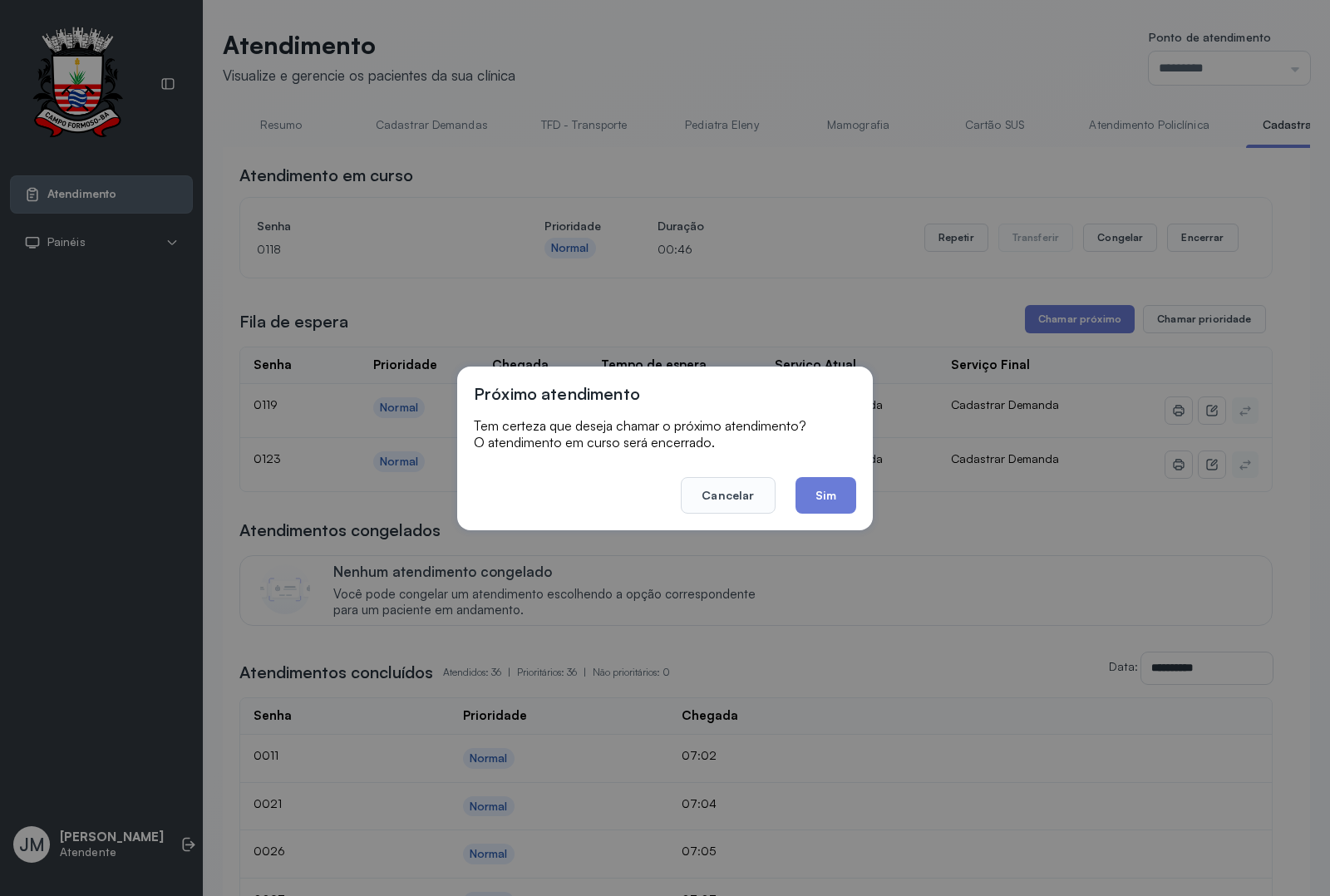
click at [816, 488] on button "Sim" at bounding box center [826, 495] width 61 height 36
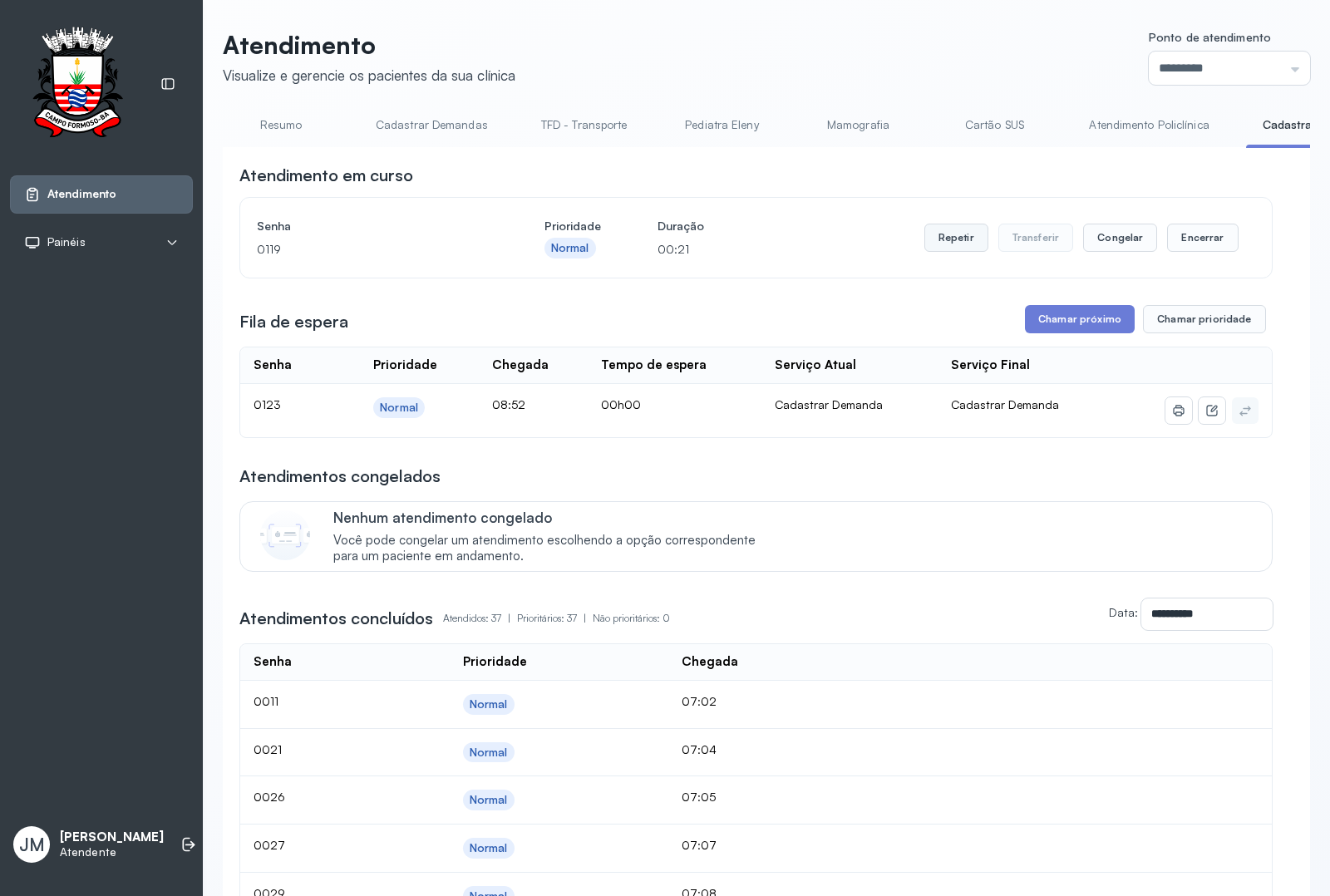
click at [936, 252] on button "Repetir" at bounding box center [957, 237] width 64 height 28
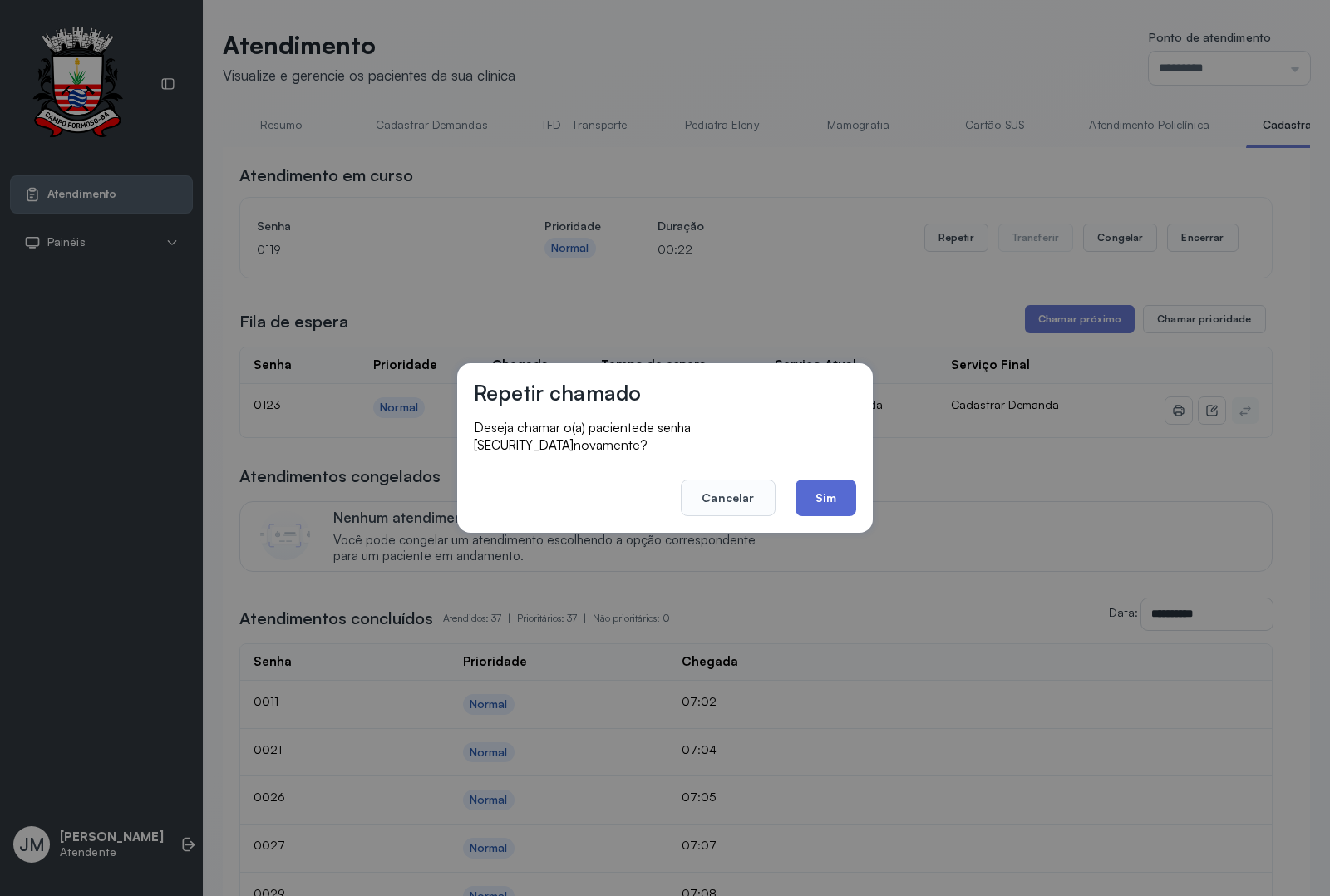
click at [830, 489] on button "Sim" at bounding box center [826, 497] width 61 height 36
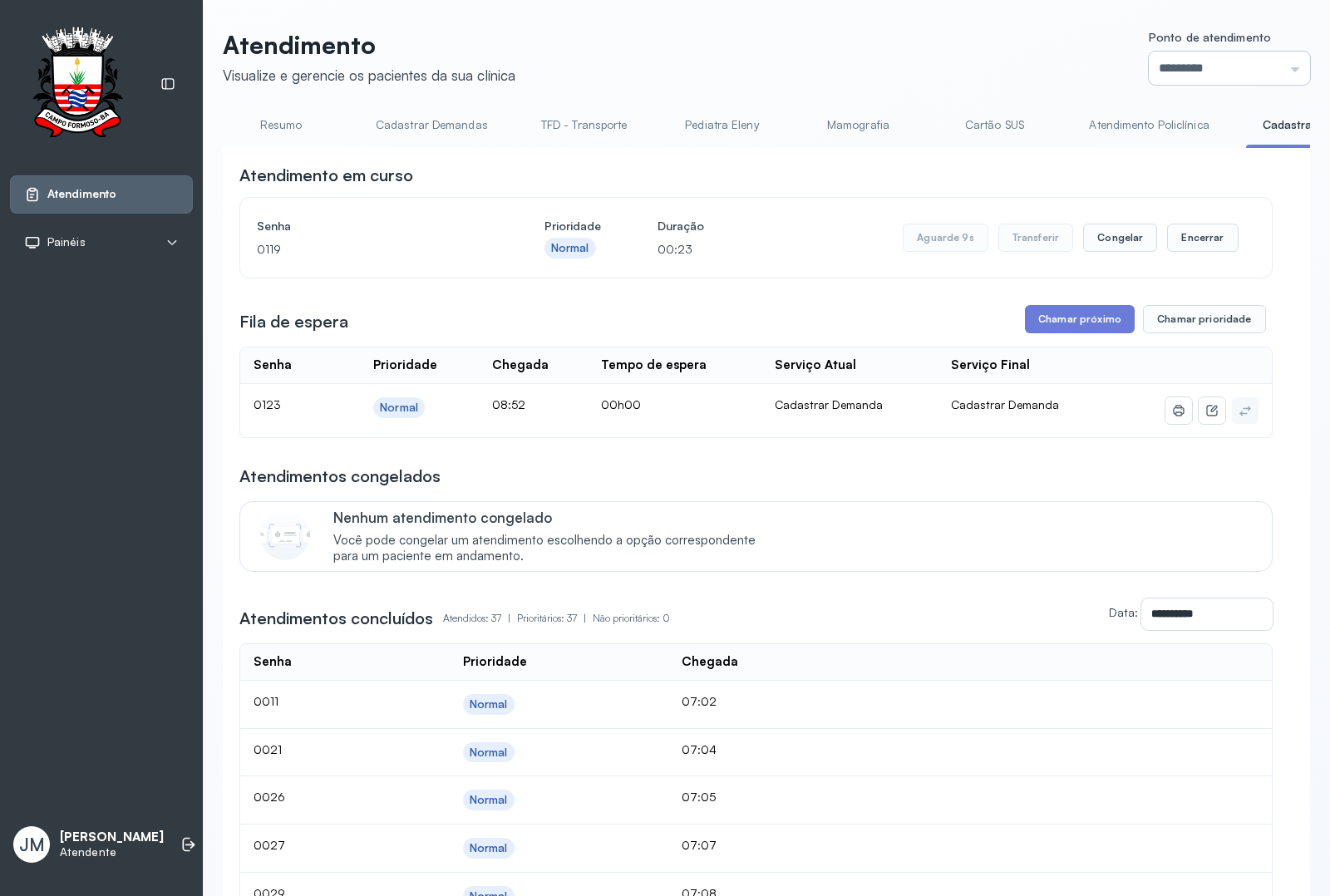
click at [1239, 56] on input "*********" at bounding box center [1230, 68] width 161 height 33
type input "*********"
click at [1191, 242] on button "Encerrar" at bounding box center [1202, 237] width 71 height 28
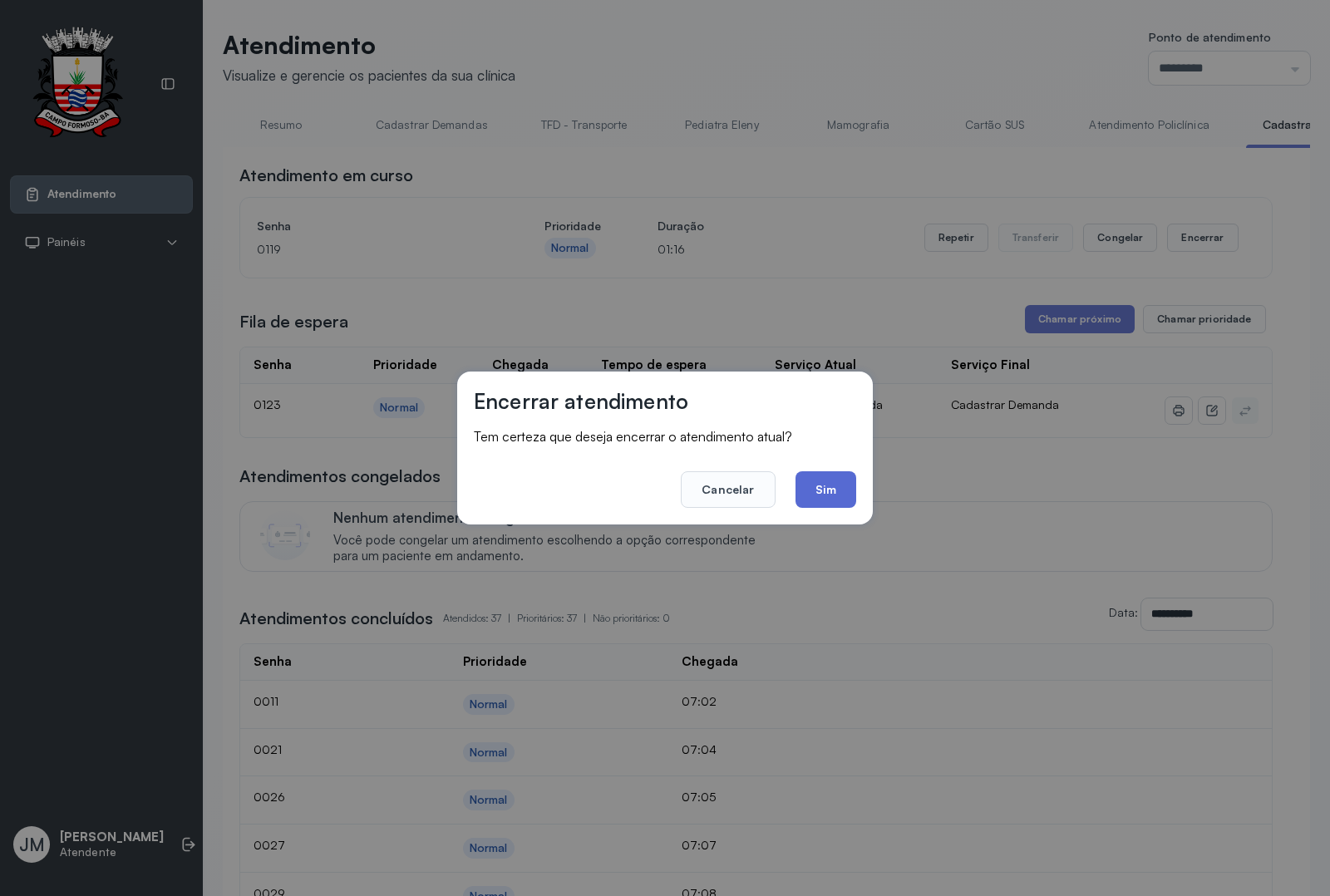
click at [808, 489] on button "Sim" at bounding box center [826, 489] width 61 height 36
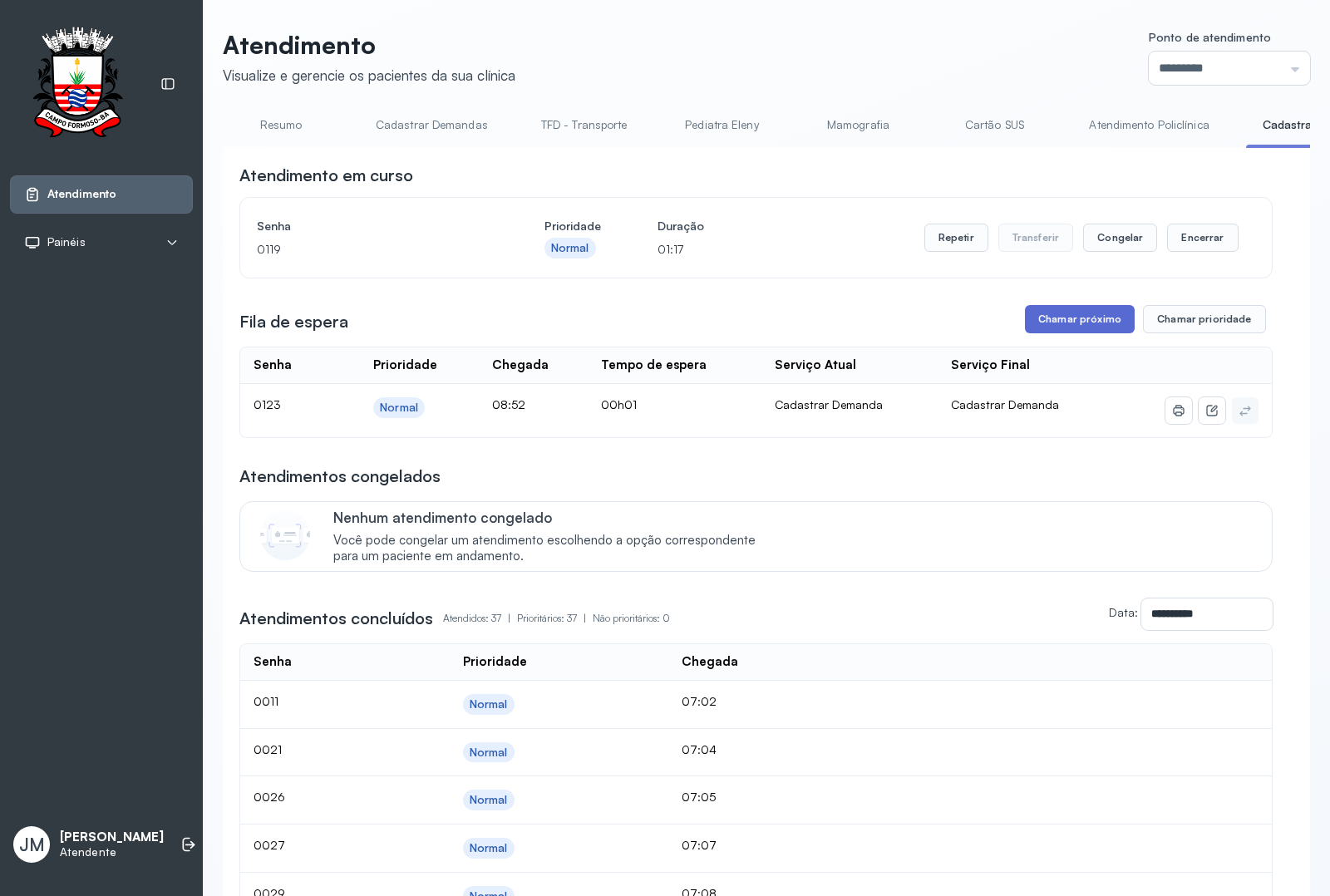
click at [1058, 320] on button "Chamar próximo" at bounding box center [1080, 318] width 110 height 28
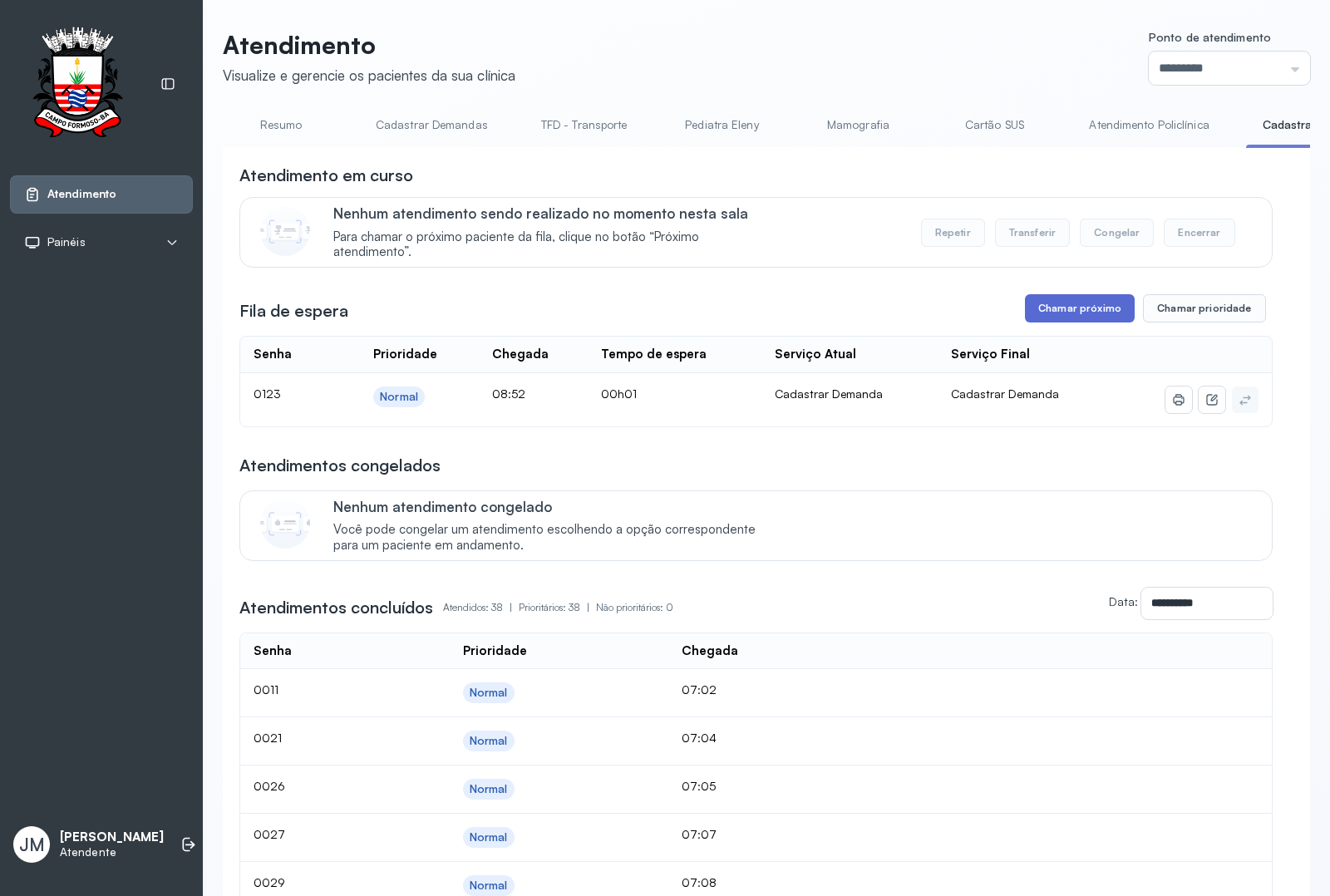
click at [1056, 309] on button "Chamar próximo" at bounding box center [1080, 308] width 110 height 28
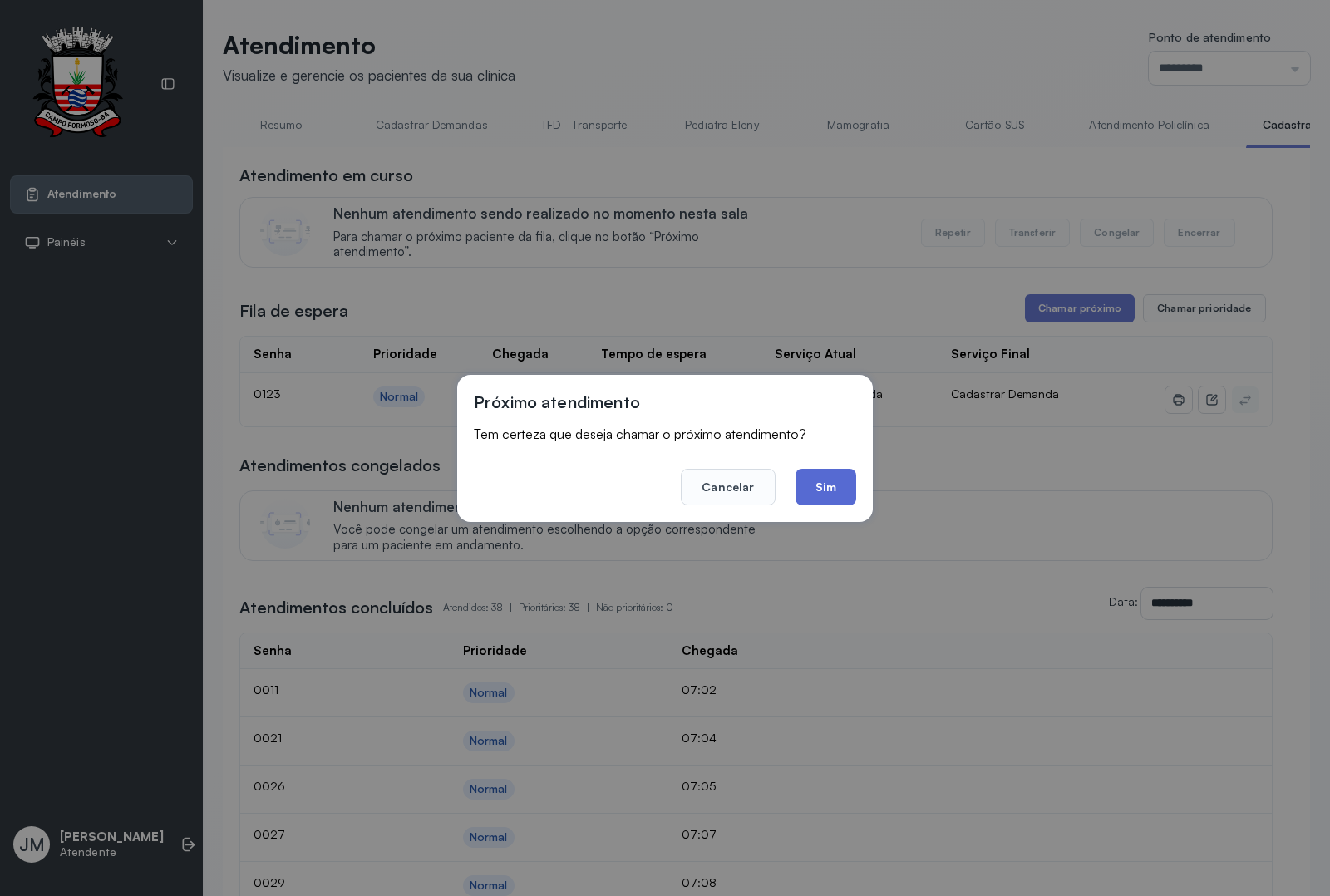
click at [826, 486] on button "Sim" at bounding box center [826, 486] width 61 height 36
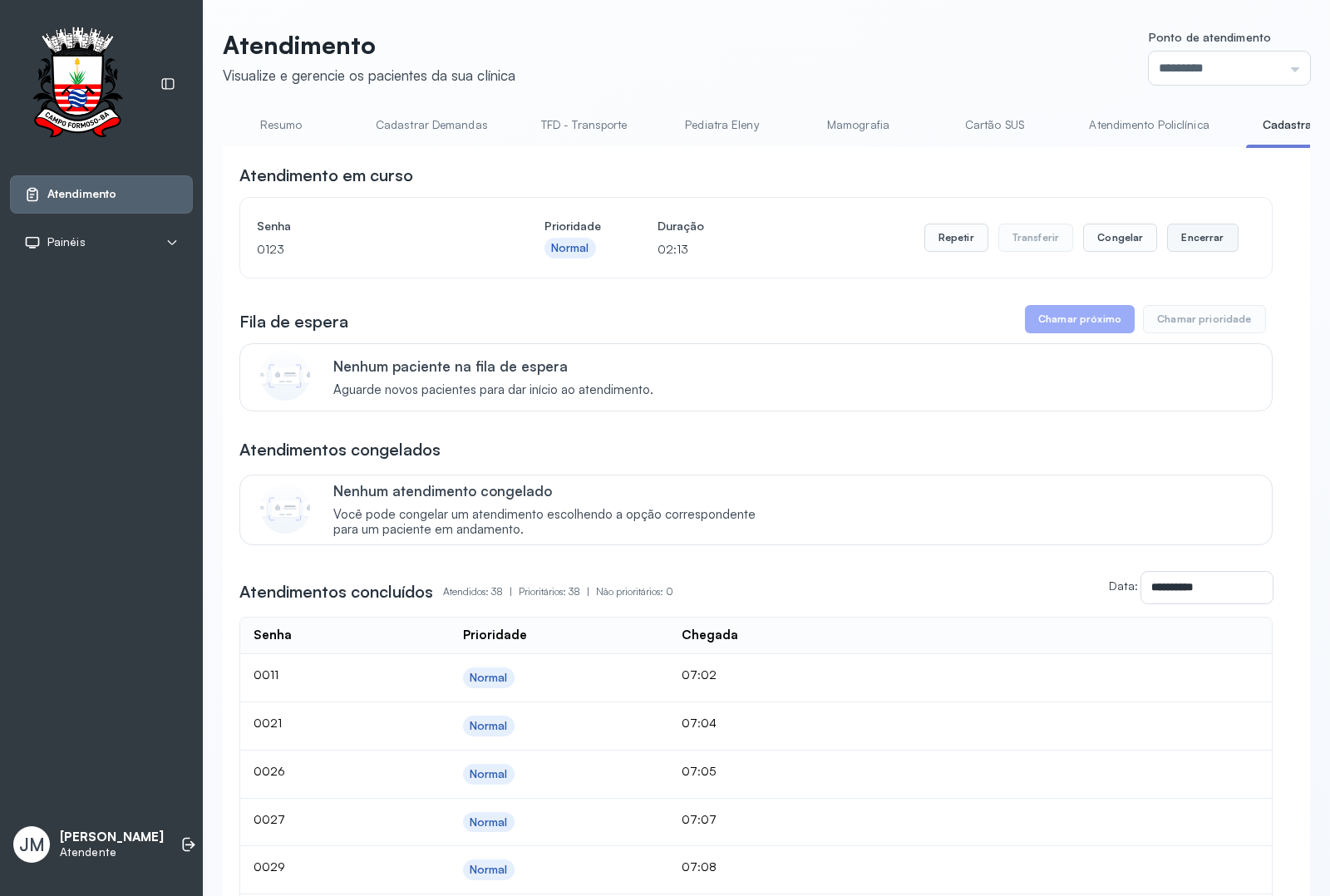
click at [1192, 242] on button "Encerrar" at bounding box center [1202, 237] width 71 height 28
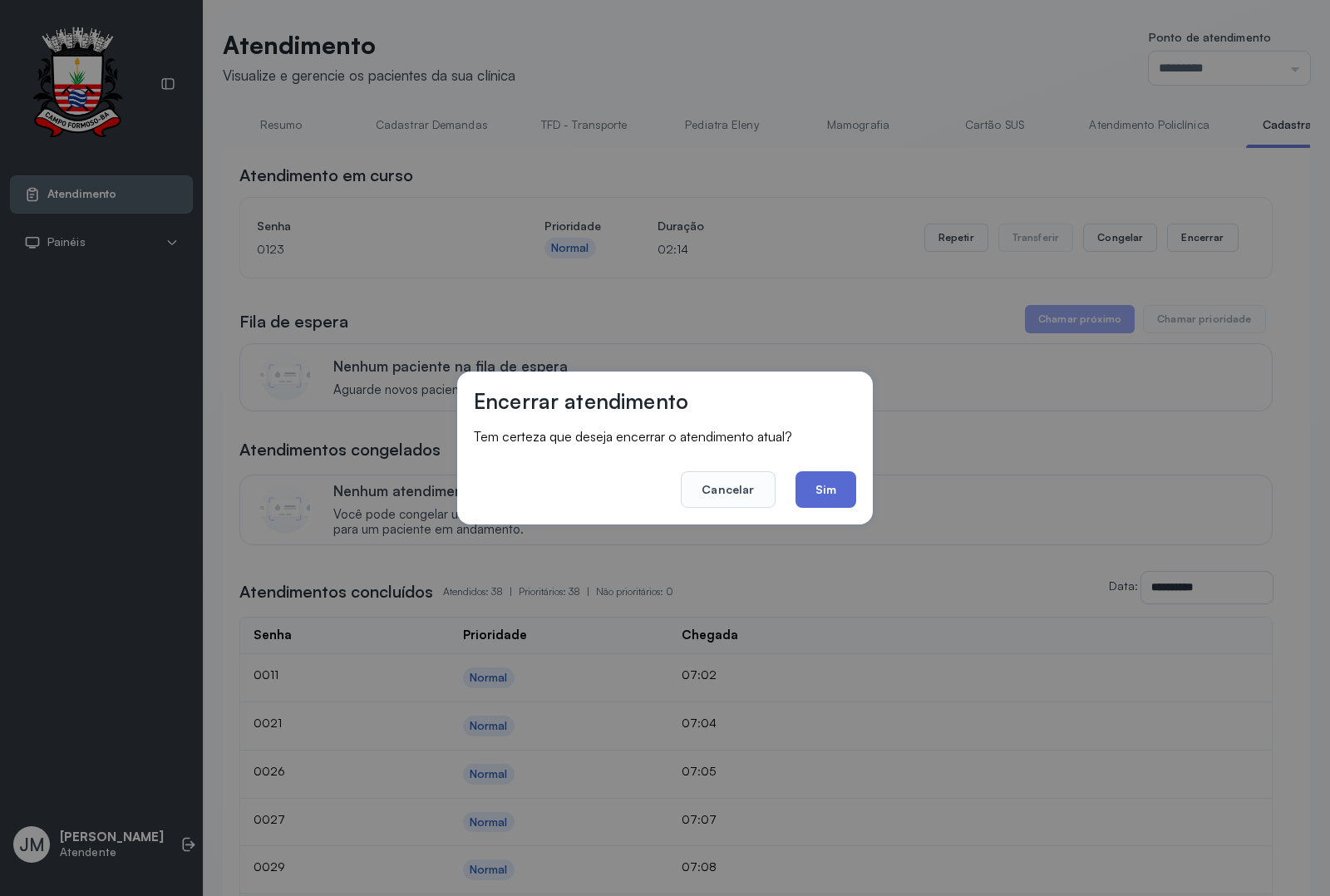
click at [845, 482] on button "Sim" at bounding box center [826, 489] width 61 height 36
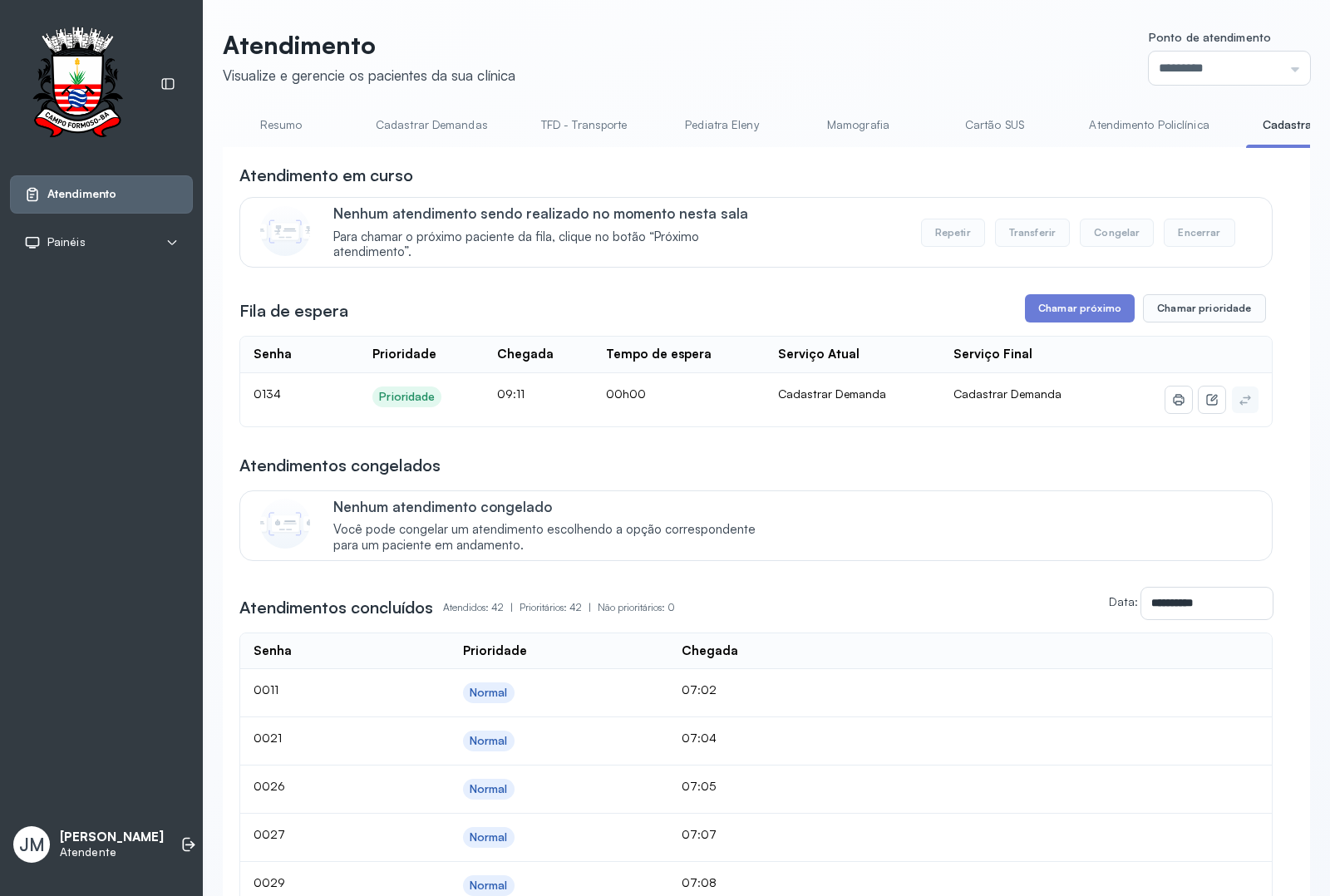
click at [269, 122] on link "Resumo" at bounding box center [281, 125] width 117 height 27
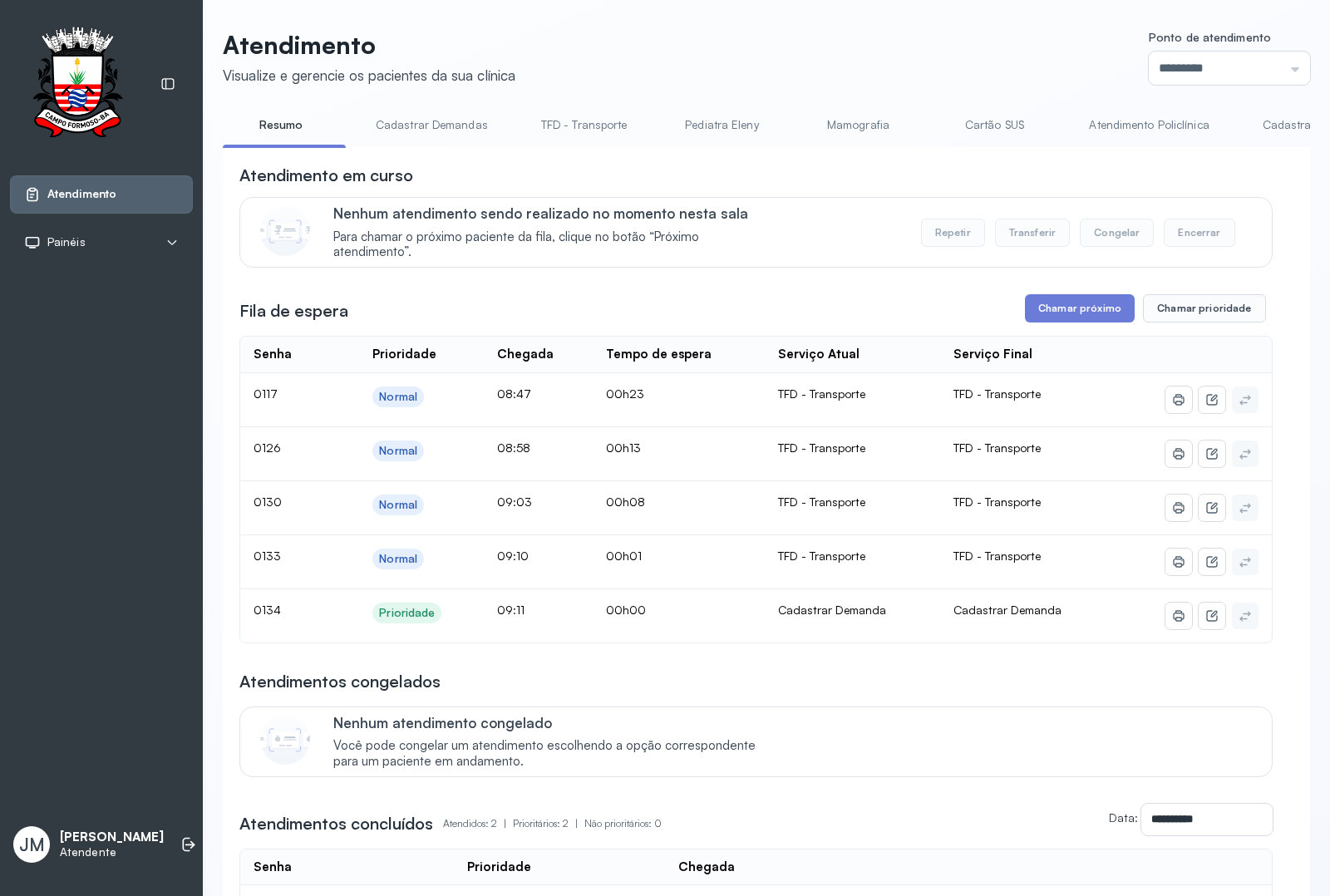
click at [1258, 119] on link "Cadastrar Demanda" at bounding box center [1316, 125] width 139 height 27
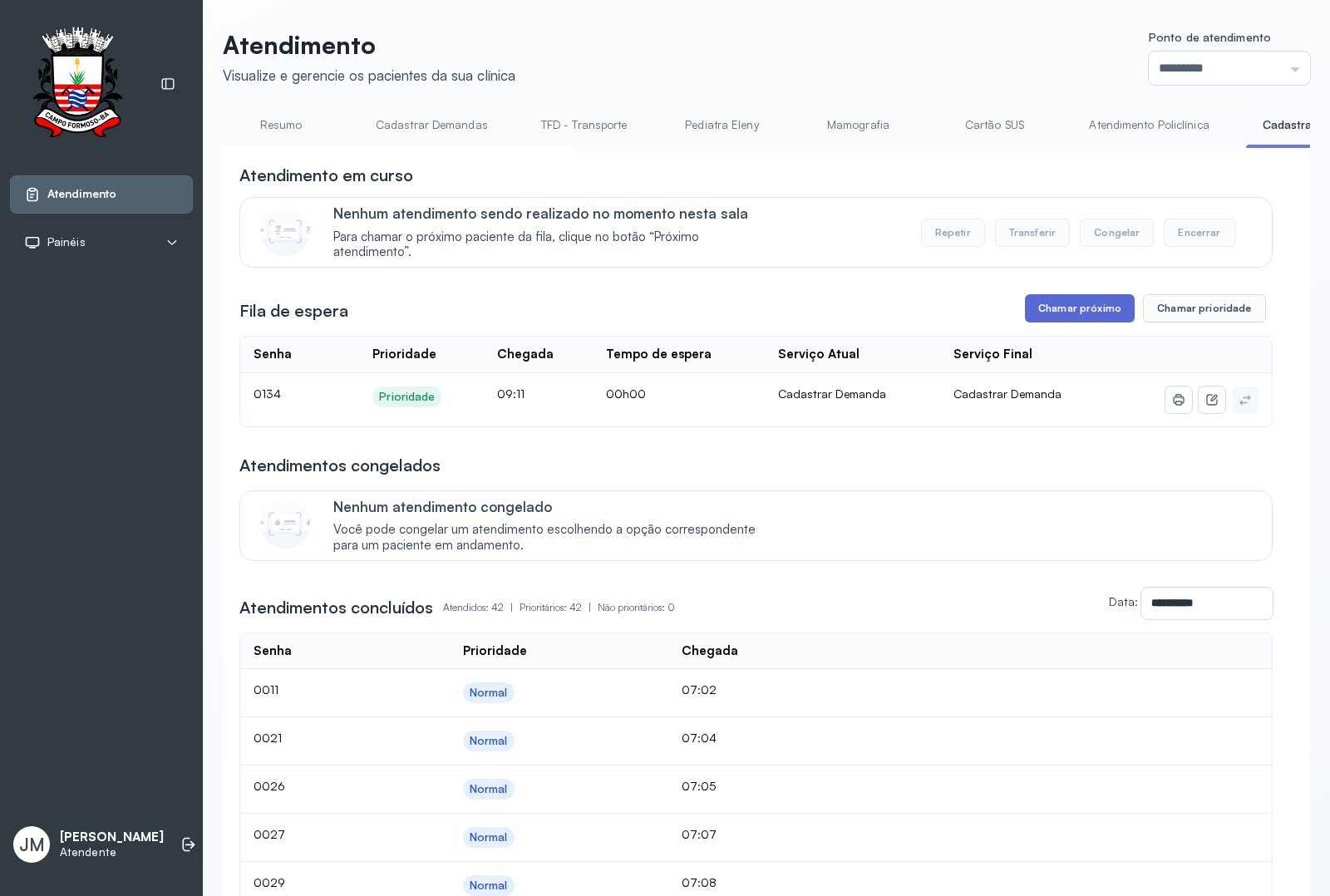
click at [1061, 308] on button "Chamar próximo" at bounding box center [1080, 308] width 110 height 28
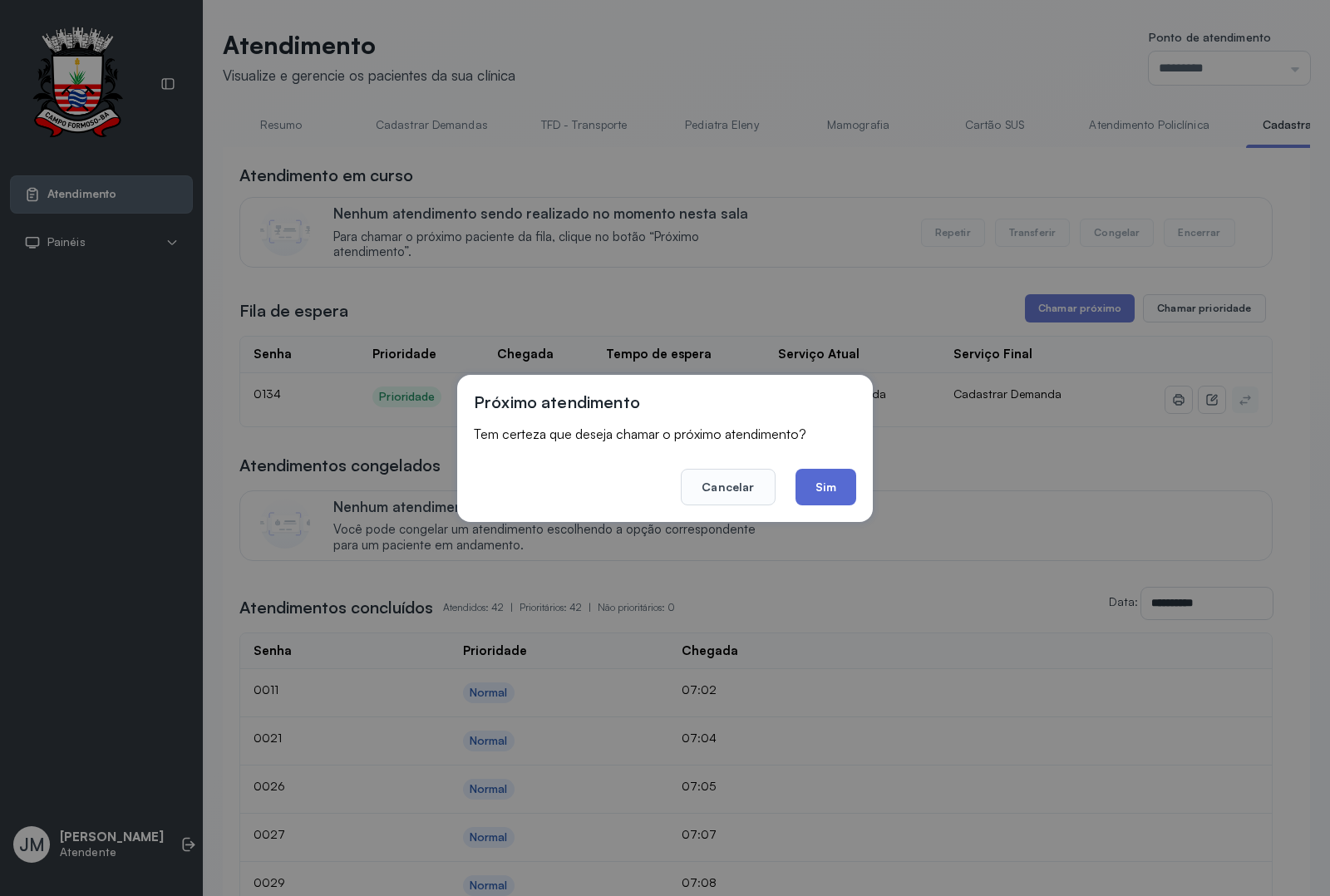
click at [845, 482] on button "Sim" at bounding box center [826, 486] width 61 height 36
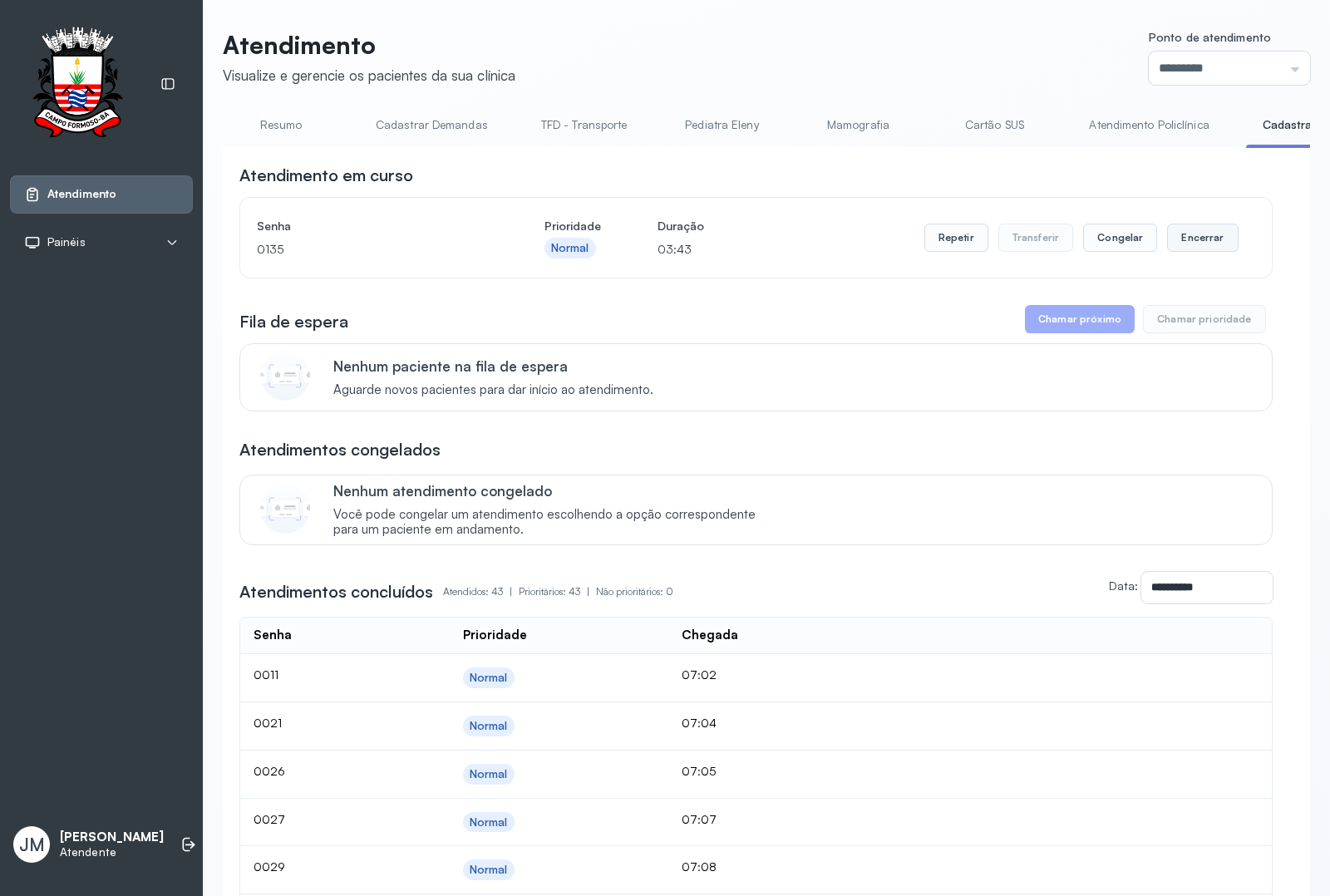
click at [1200, 242] on button "Encerrar" at bounding box center [1202, 237] width 71 height 28
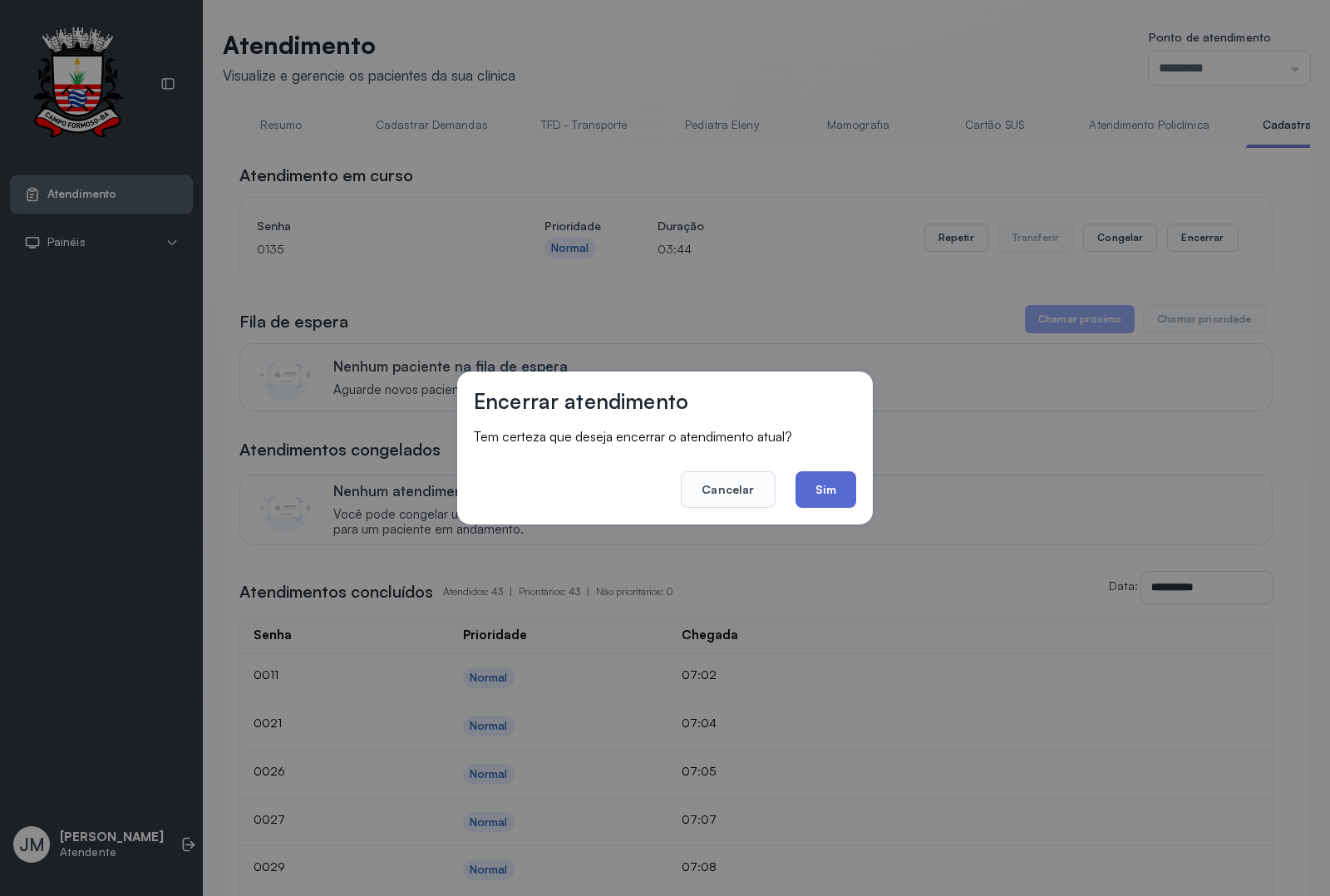
click at [817, 508] on button "Sim" at bounding box center [826, 489] width 61 height 36
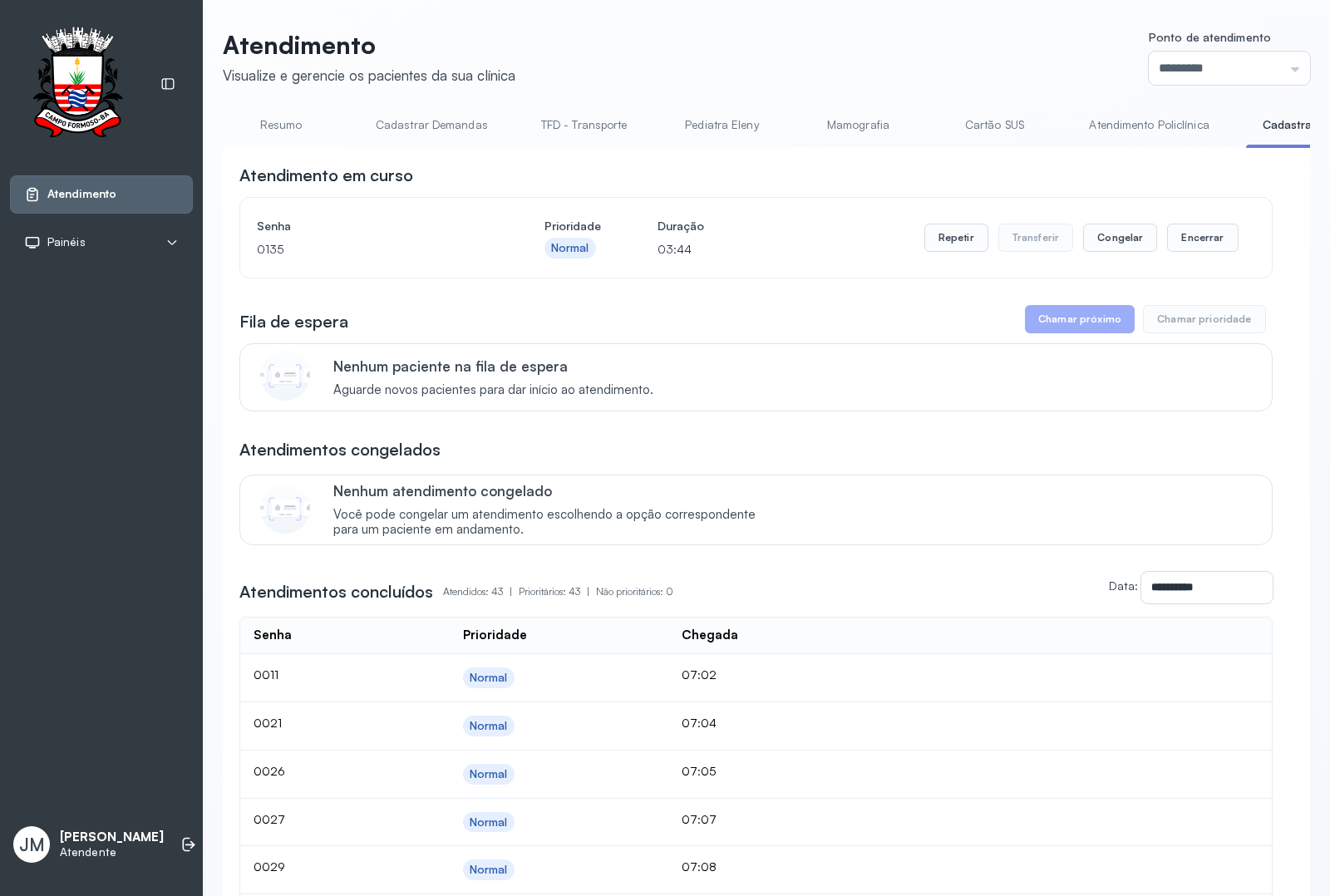
click at [824, 495] on div "Nenhum atendimento congelado Você pode congelar um atendimento escolhendo a opç…" at bounding box center [793, 510] width 919 height 56
